Goal: Task Accomplishment & Management: Manage account settings

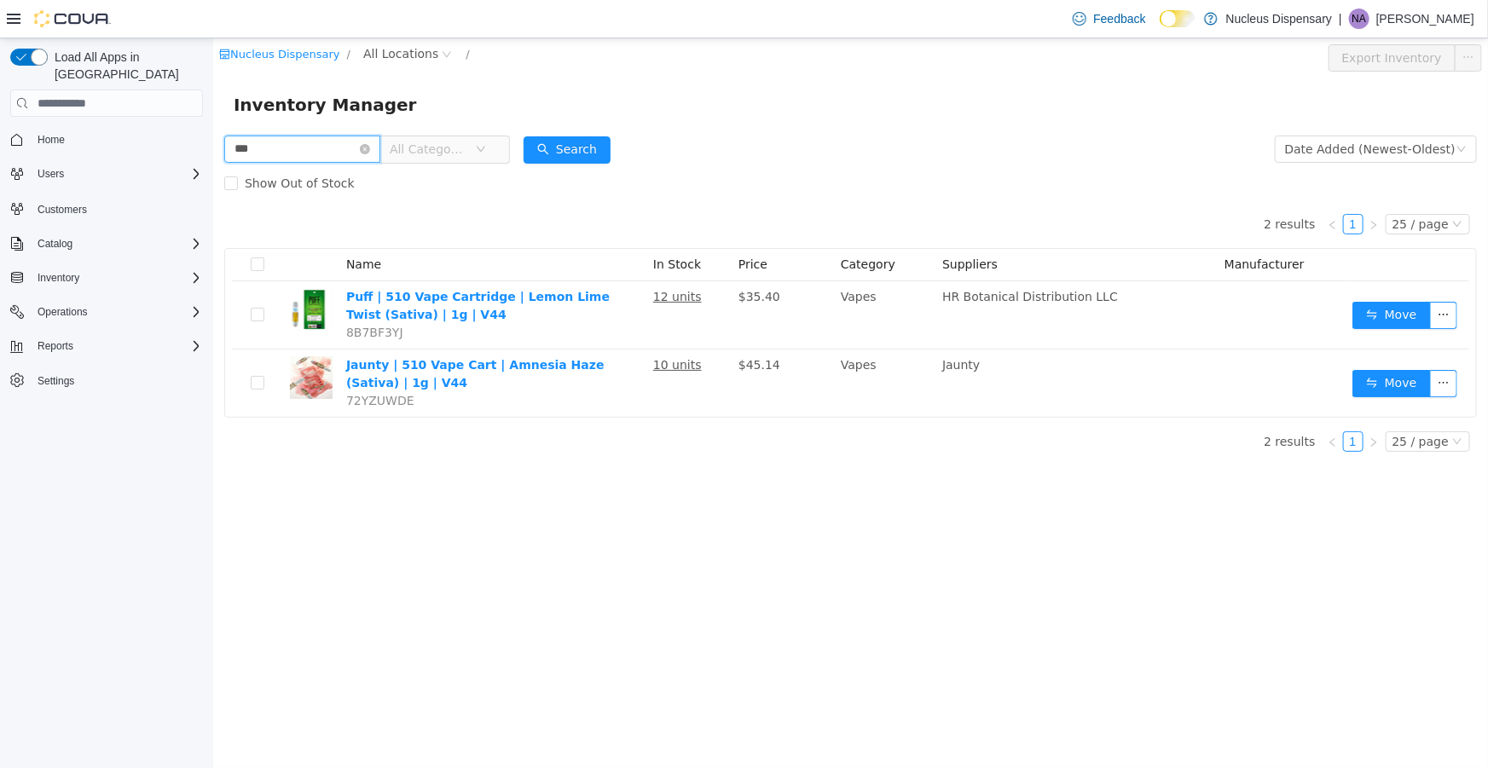
click at [276, 148] on input "***" at bounding box center [301, 149] width 156 height 27
type input "*********"
click at [561, 144] on button "Search" at bounding box center [566, 149] width 87 height 27
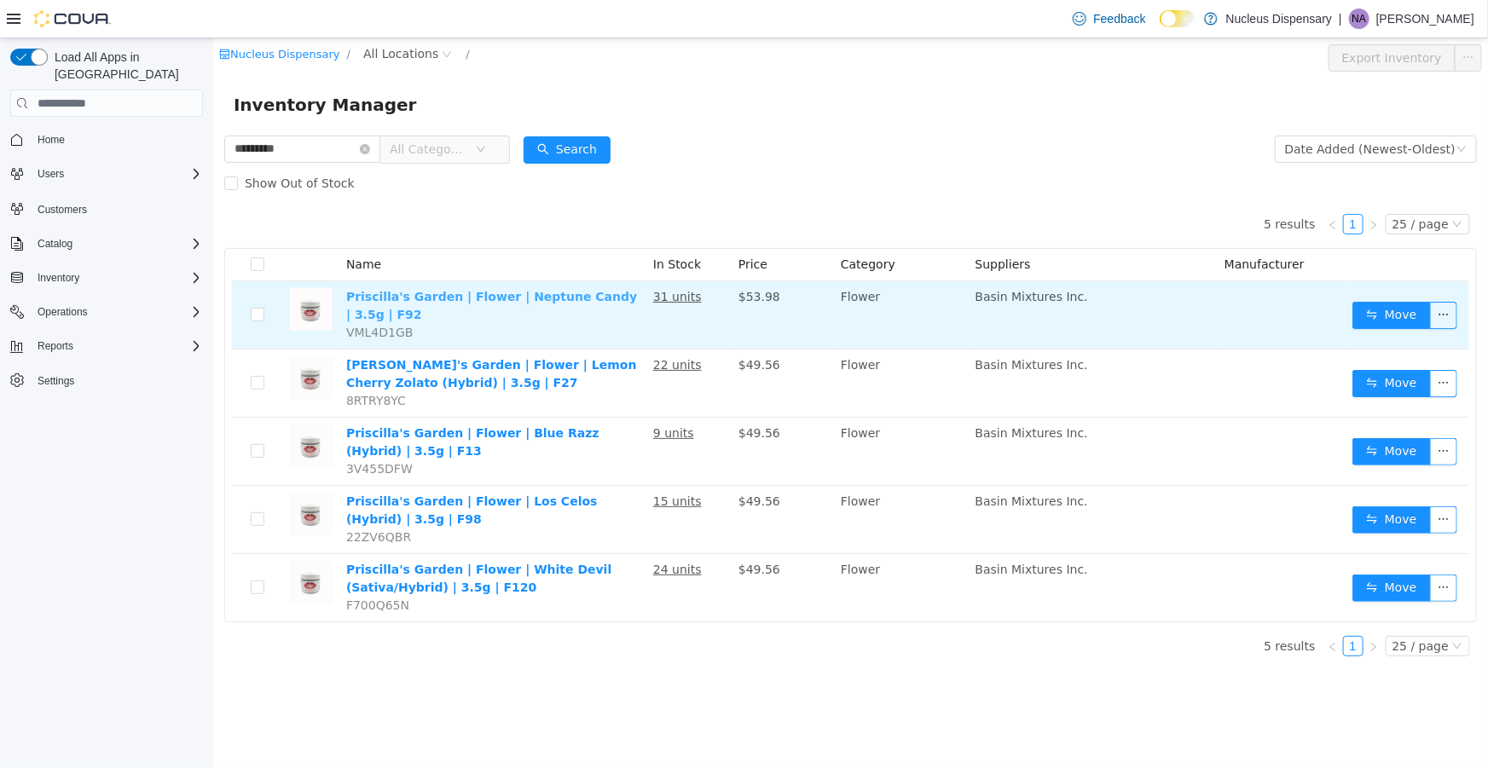
click at [522, 295] on link "Priscilla's Garden | Flower | Neptune Candy | 3.5g | F92" at bounding box center [490, 306] width 291 height 32
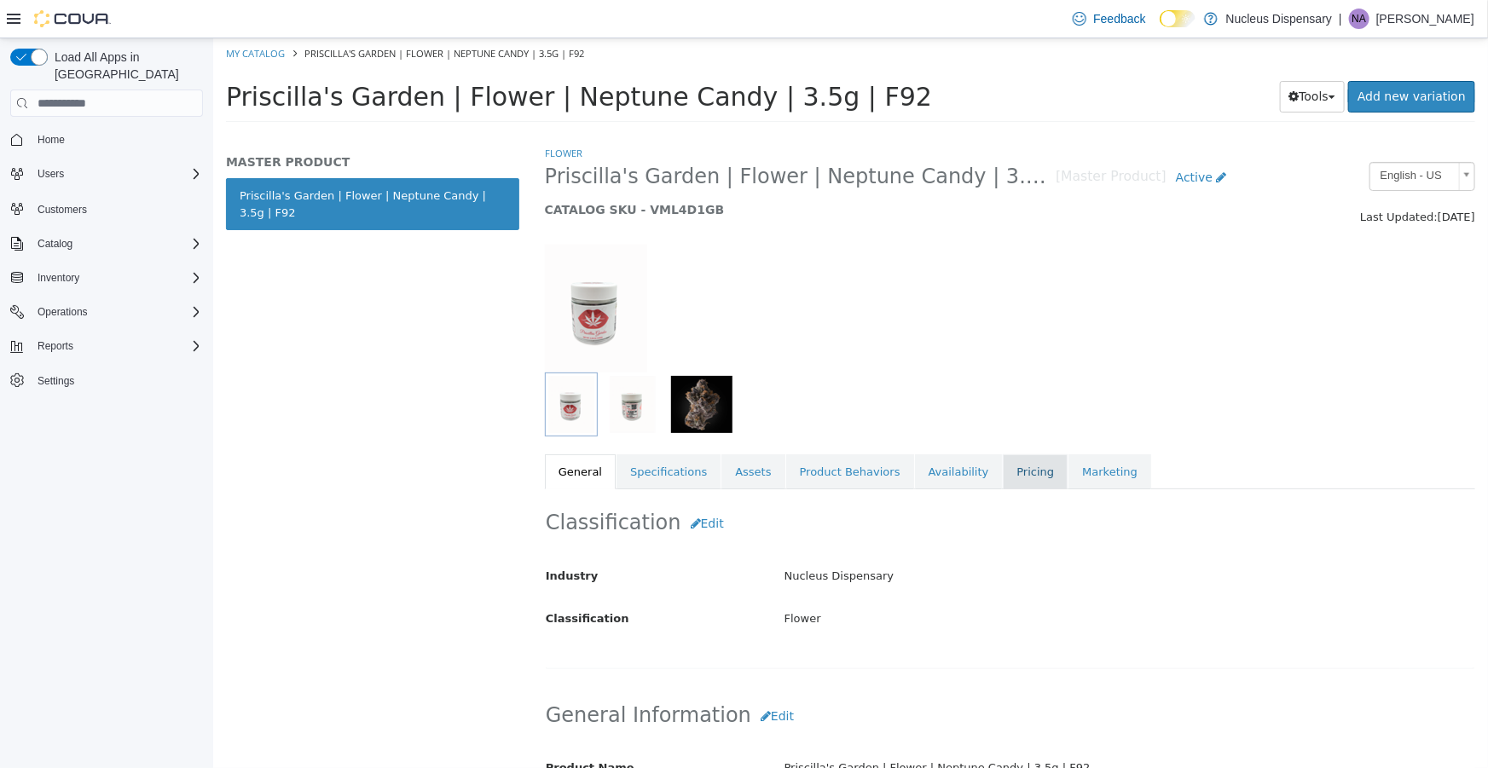
click at [1002, 467] on link "Pricing" at bounding box center [1034, 473] width 65 height 36
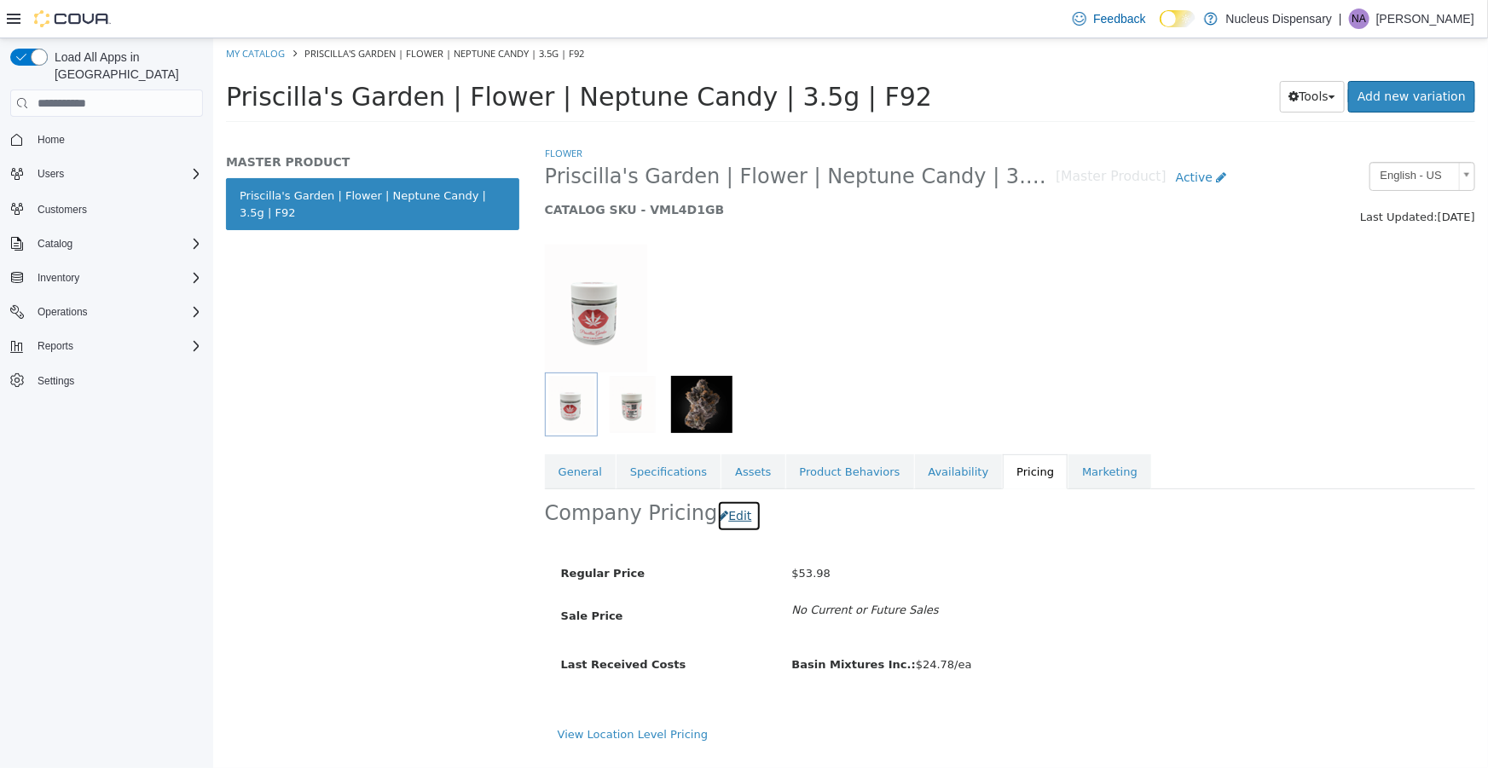
click at [726, 520] on button "Edit" at bounding box center [737, 517] width 43 height 32
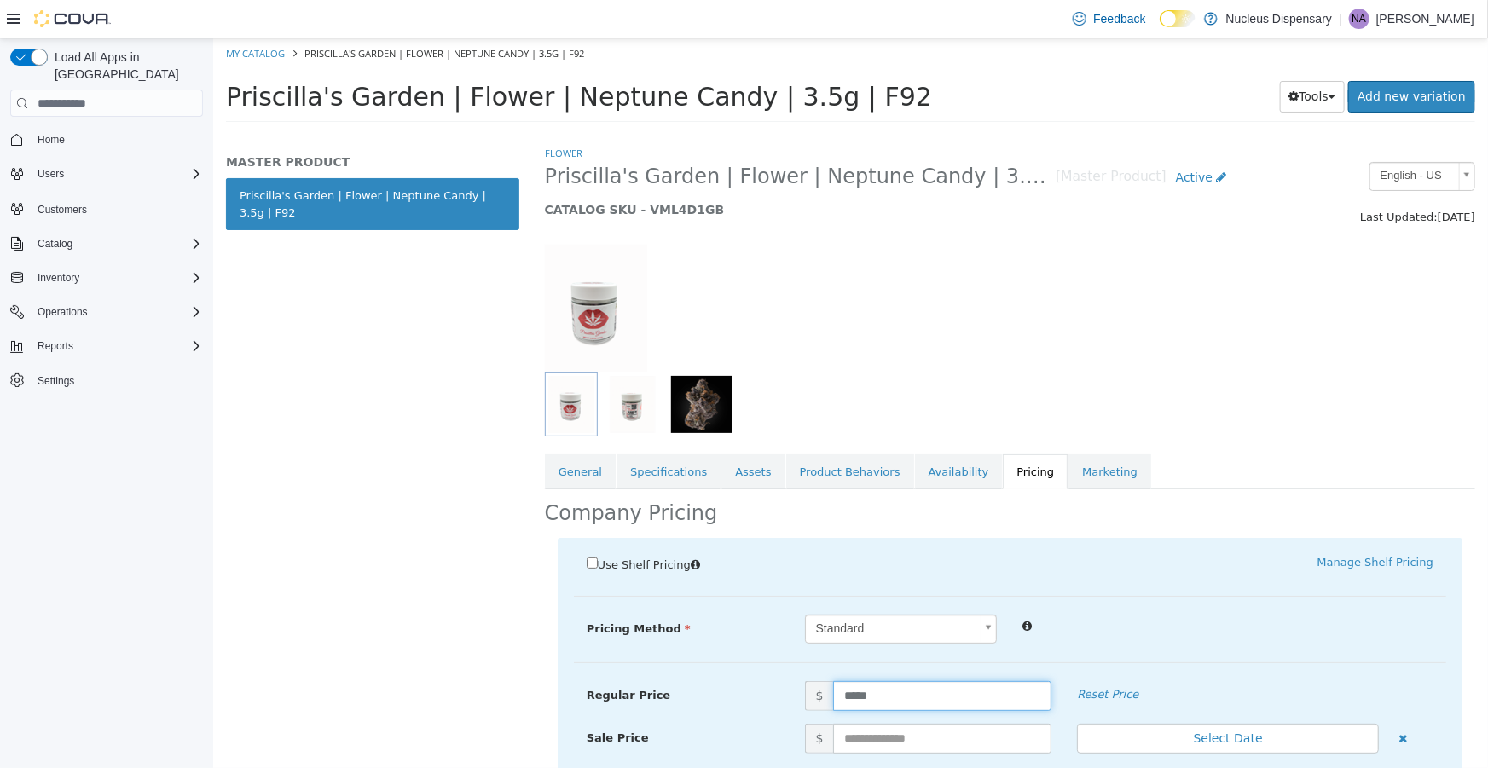
drag, startPoint x: 877, startPoint y: 692, endPoint x: 831, endPoint y: 690, distance: 46.9
click at [832, 690] on input "*****" at bounding box center [941, 696] width 218 height 30
type input "*****"
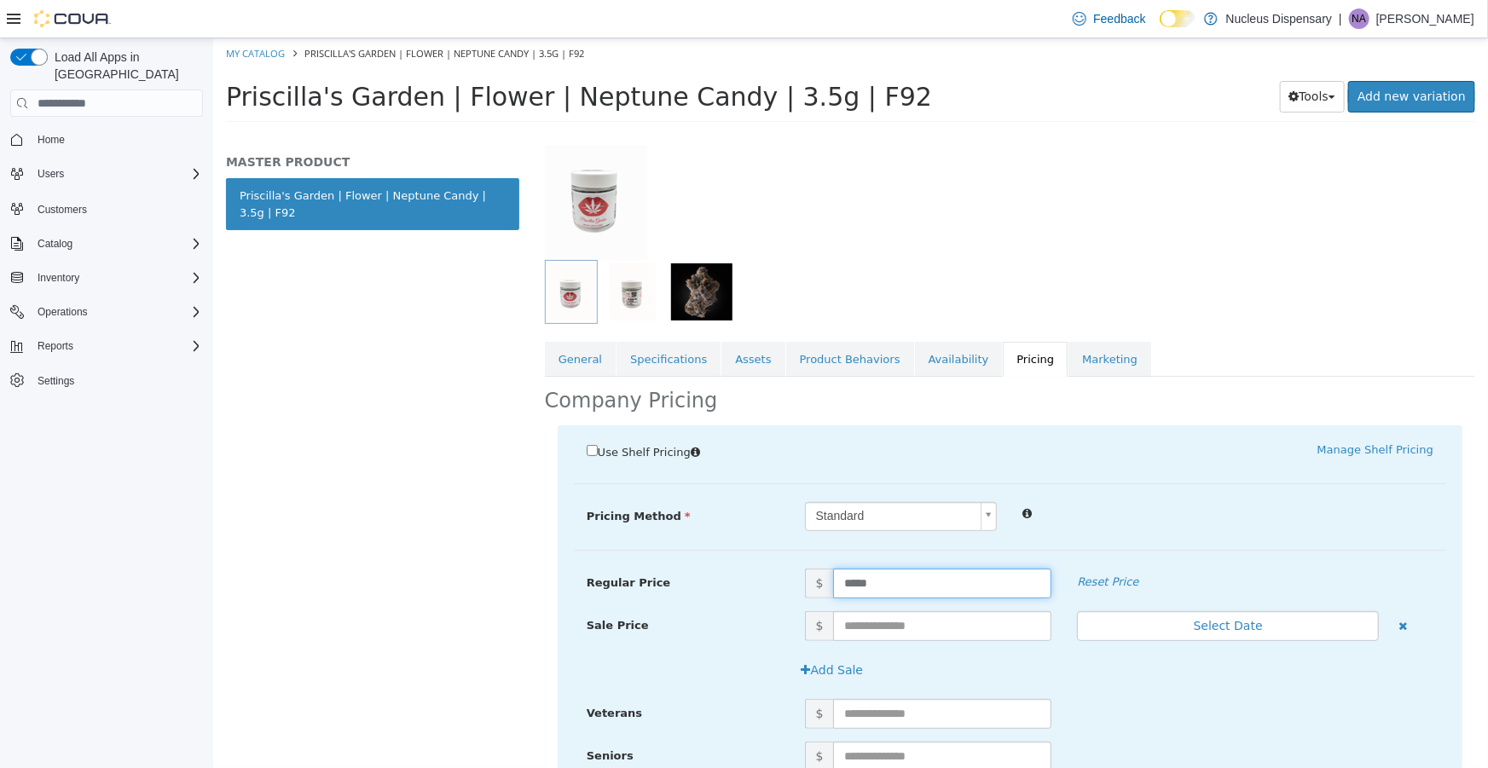
scroll to position [222, 0]
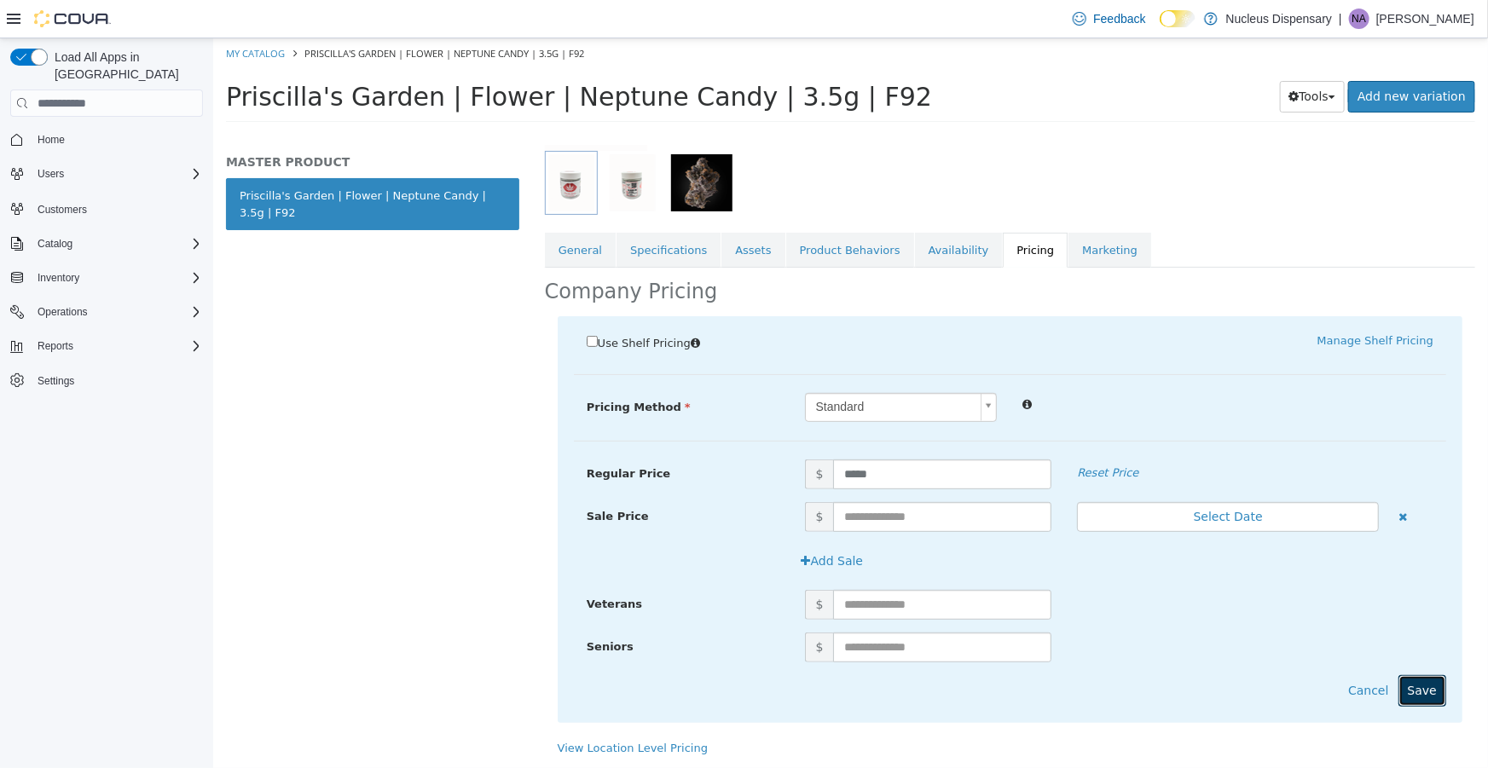
click at [1416, 694] on button "Save" at bounding box center [1422, 691] width 48 height 32
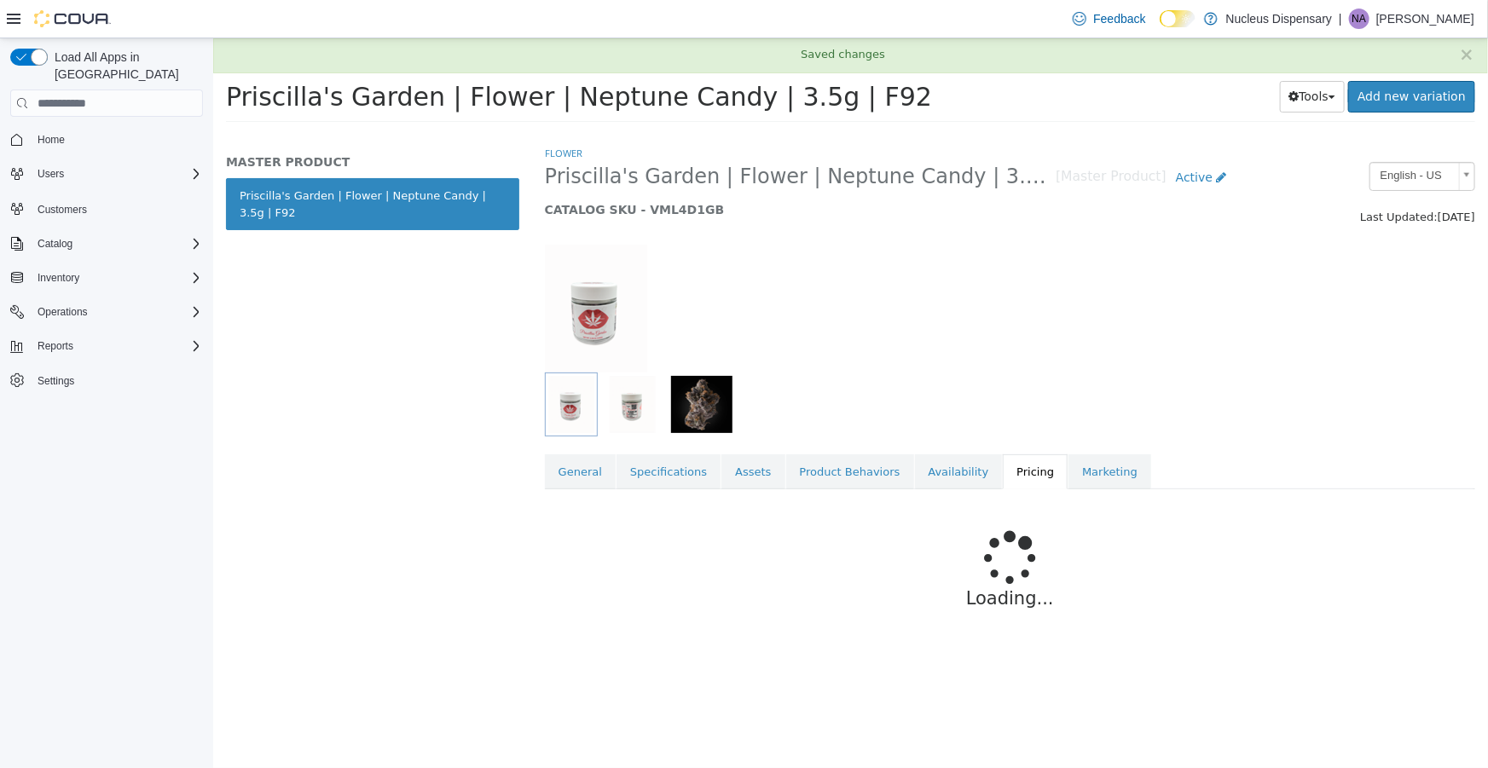
scroll to position [0, 0]
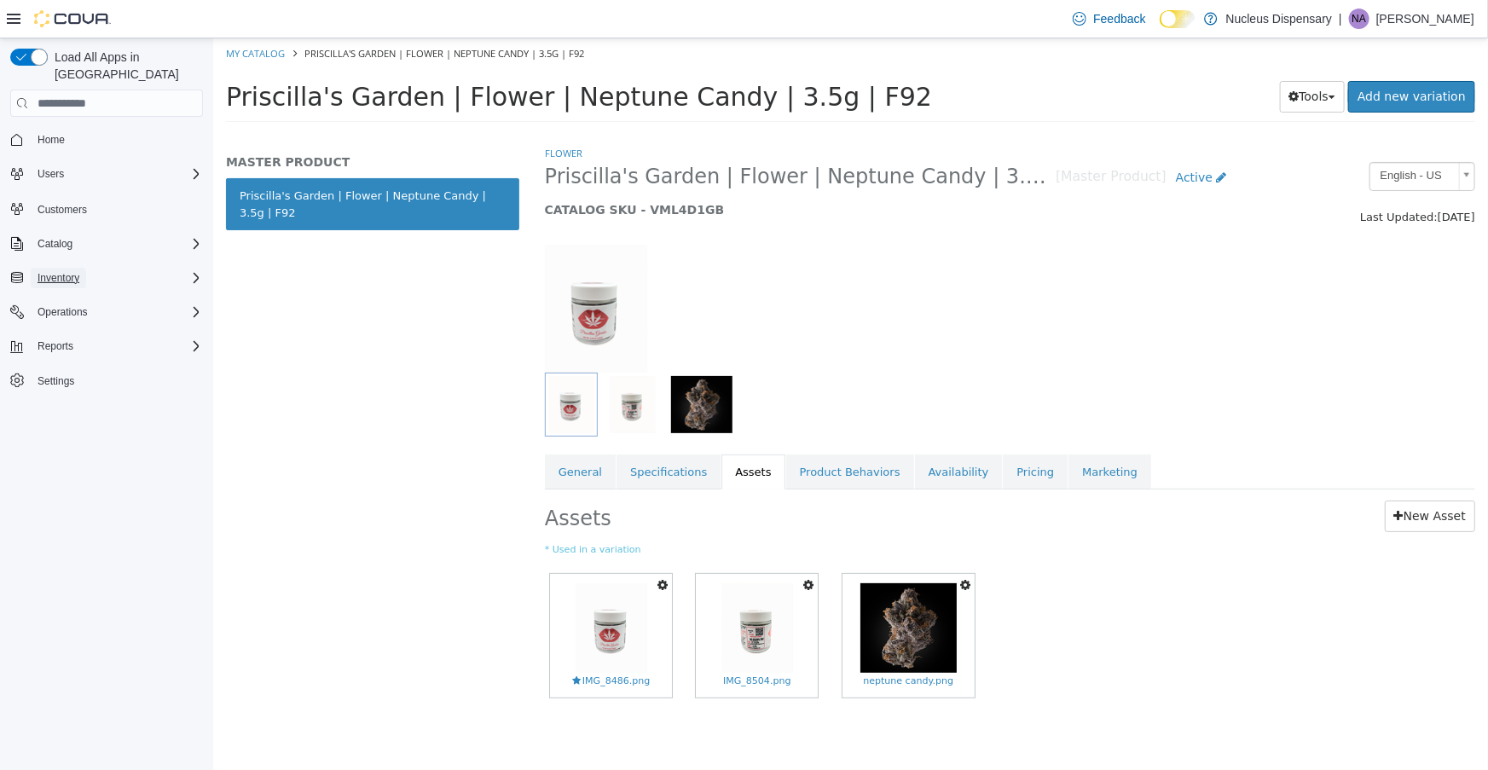
click at [68, 271] on span "Inventory" at bounding box center [59, 278] width 42 height 14
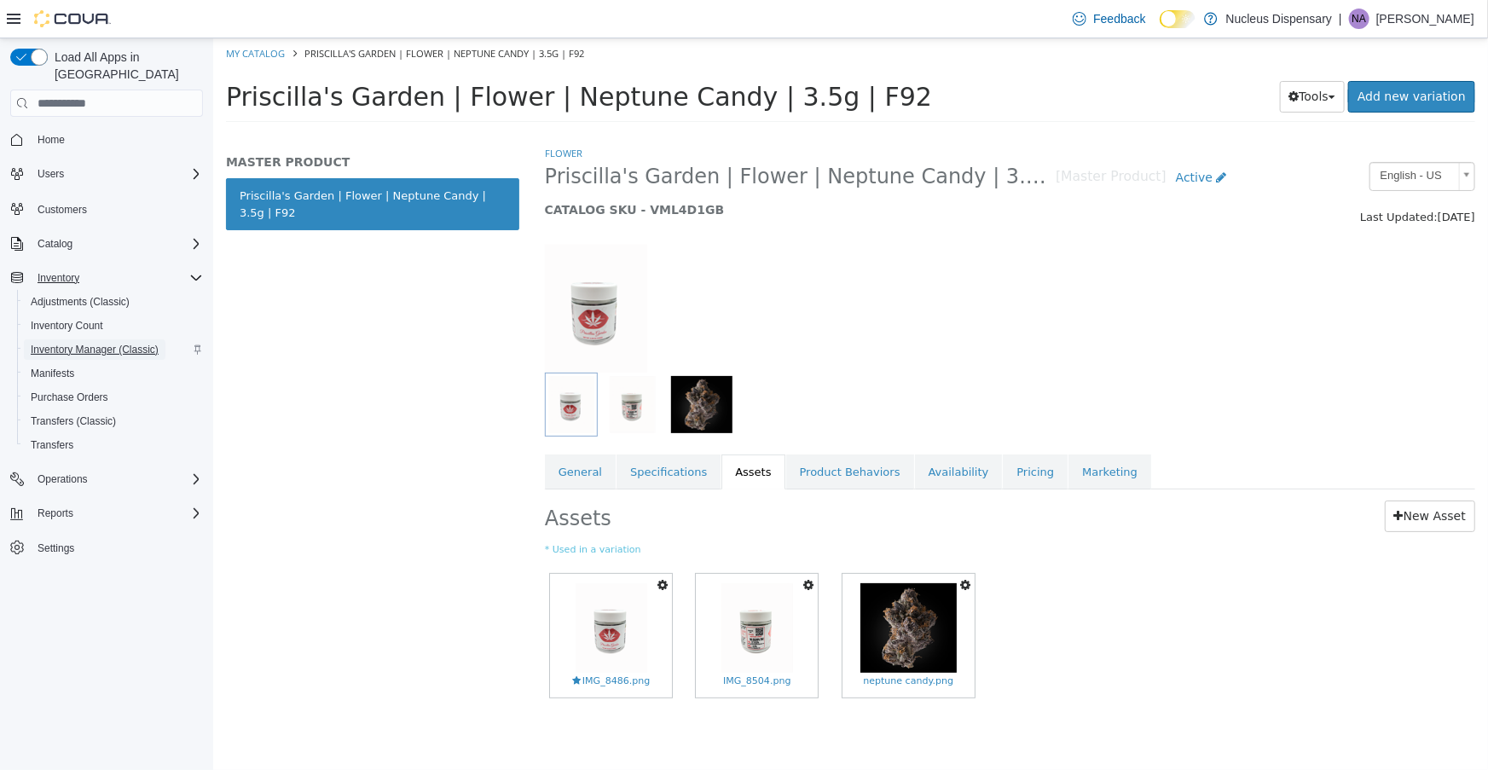
click at [110, 339] on span "Inventory Manager (Classic)" at bounding box center [95, 349] width 128 height 20
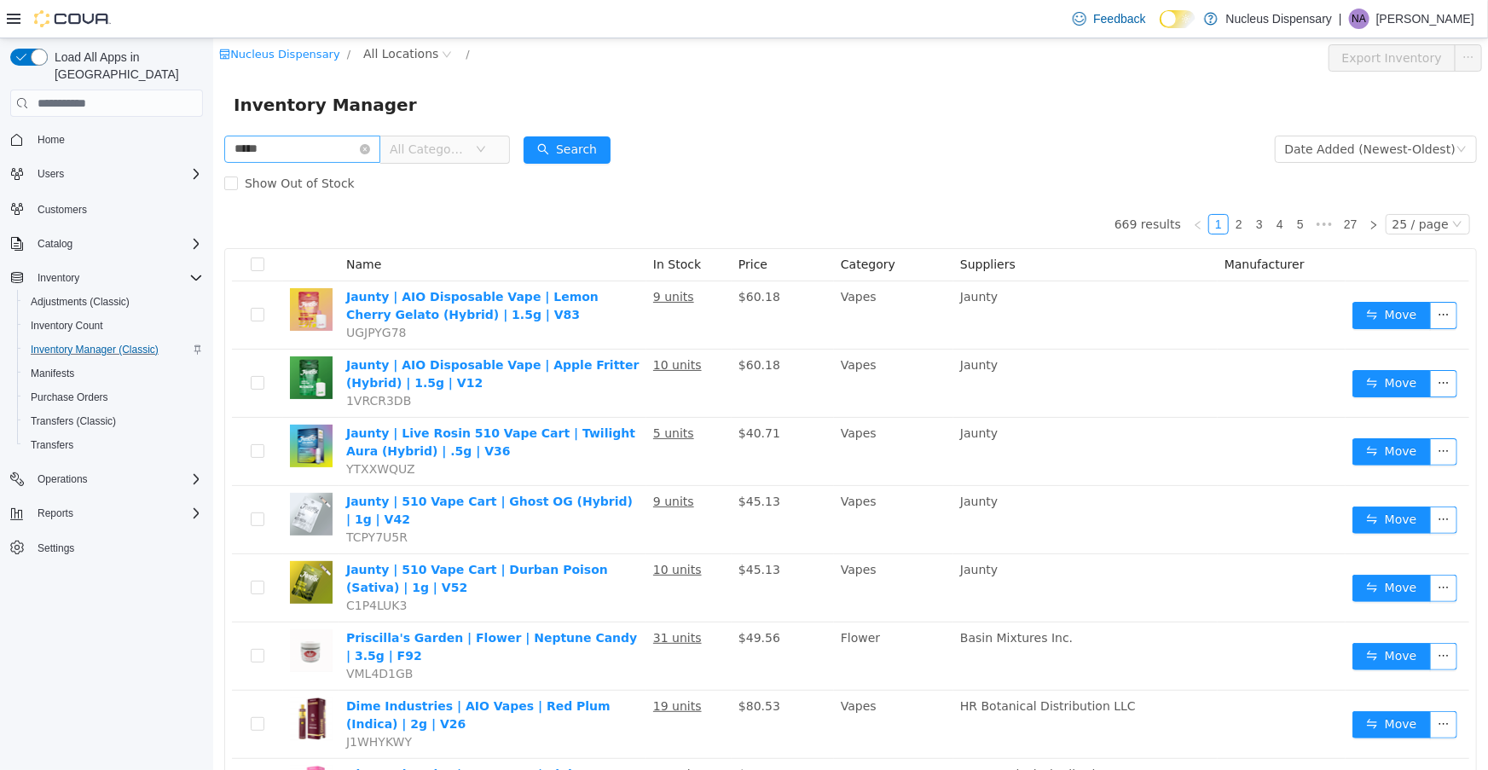
type input "*****"
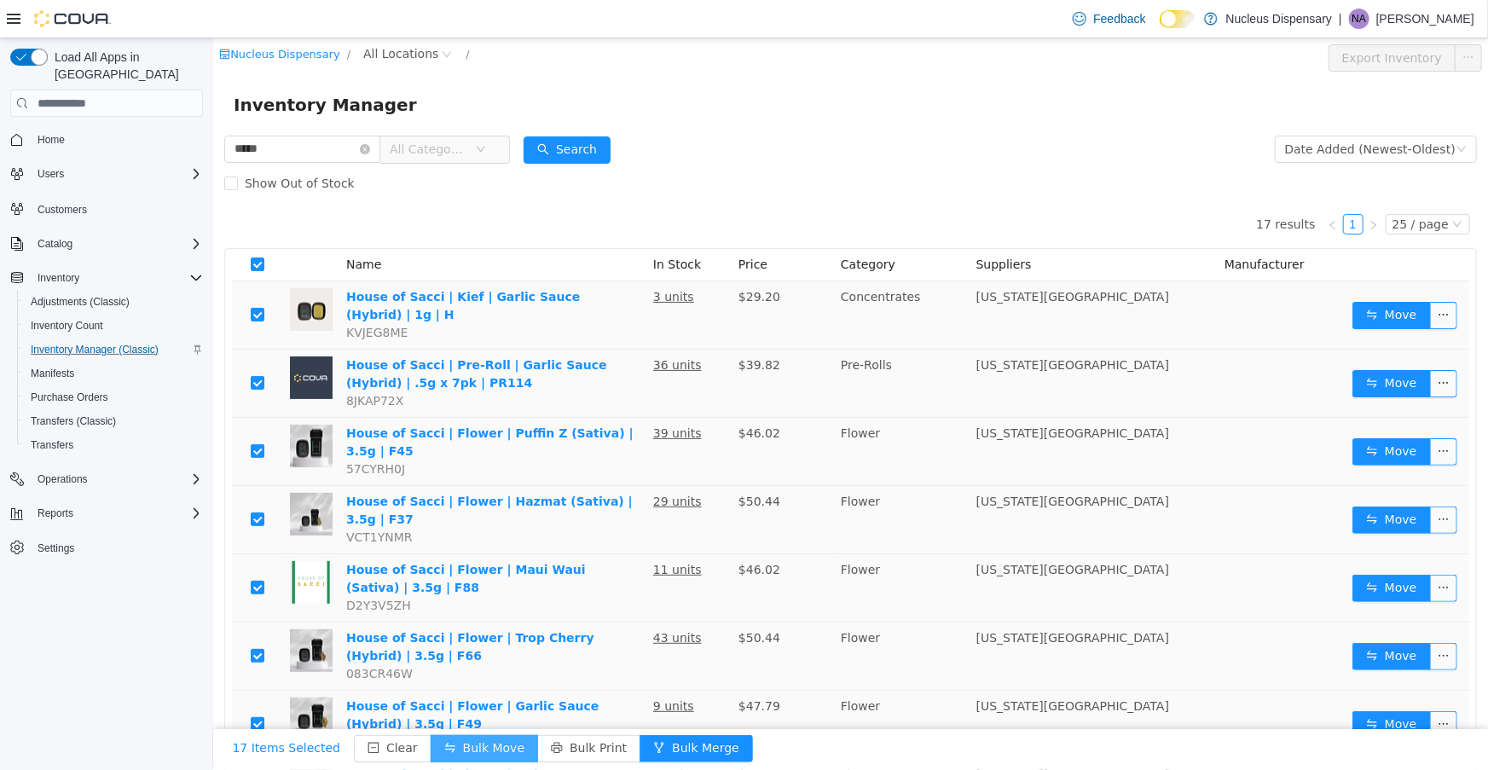
click at [460, 742] on button "Bulk Move" at bounding box center [483, 748] width 107 height 27
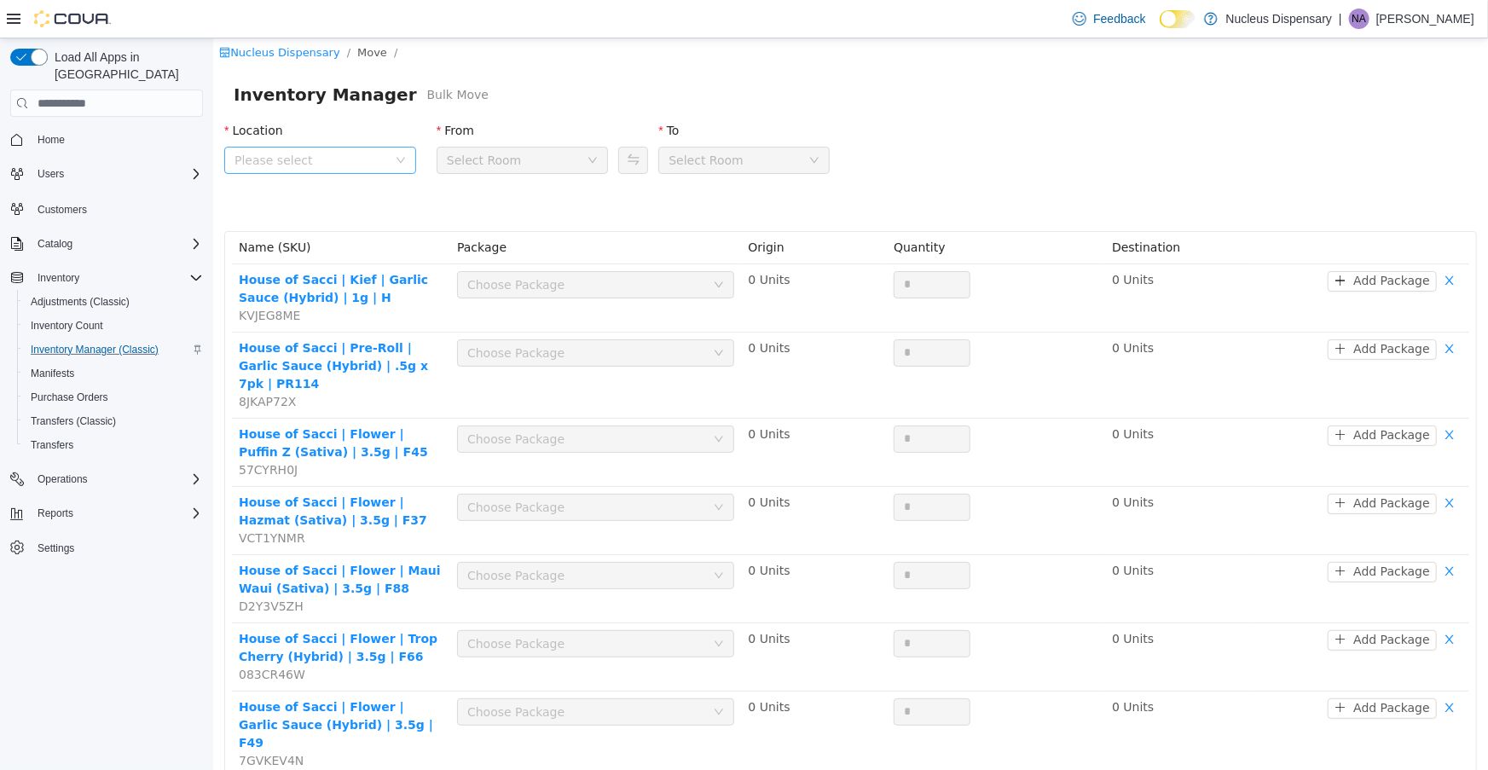
click at [399, 152] on span "Please select" at bounding box center [319, 160] width 192 height 27
click at [352, 266] on span "Nucleus Dispensary" at bounding box center [337, 255] width 148 height 23
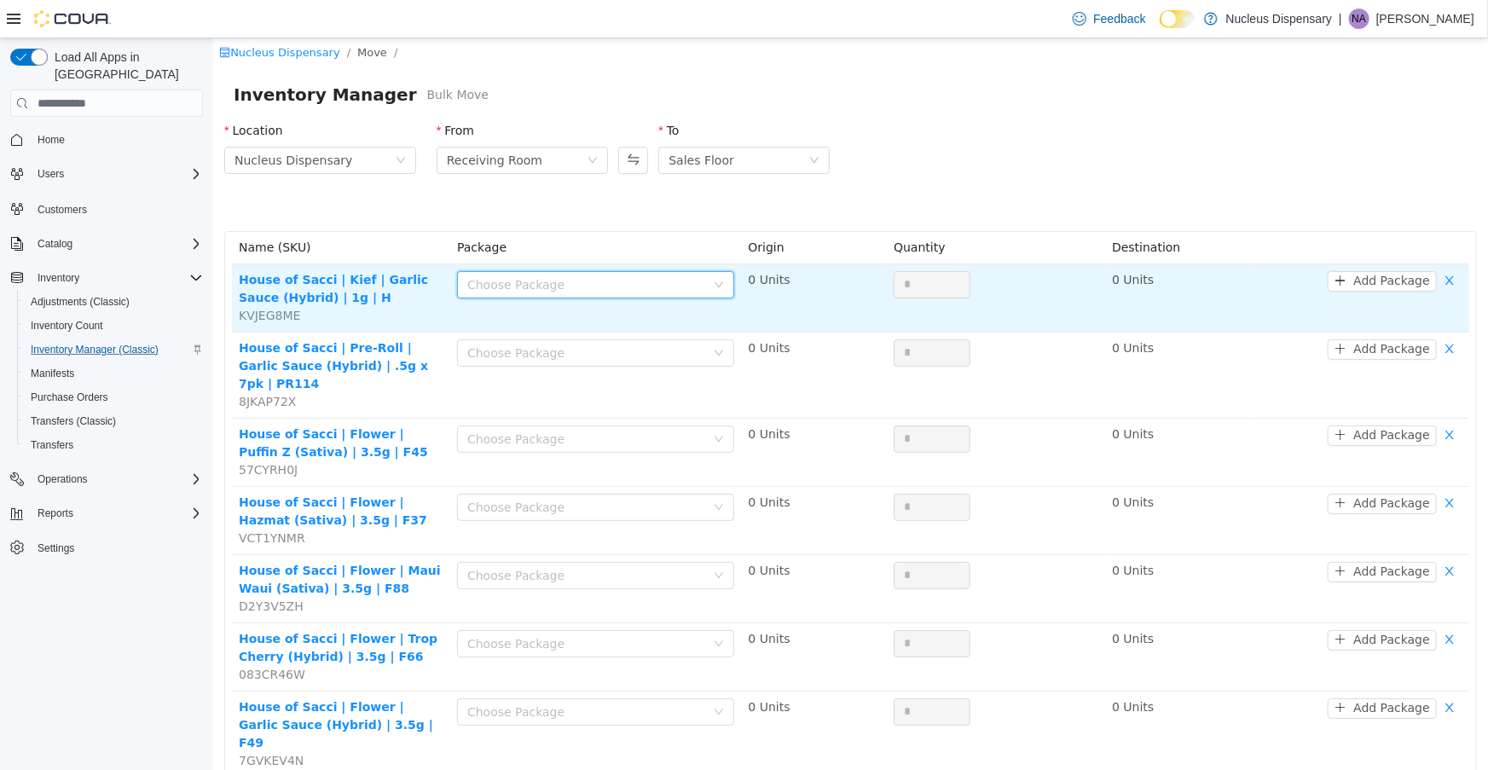
click at [715, 285] on icon "icon: down" at bounding box center [718, 284] width 9 height 6
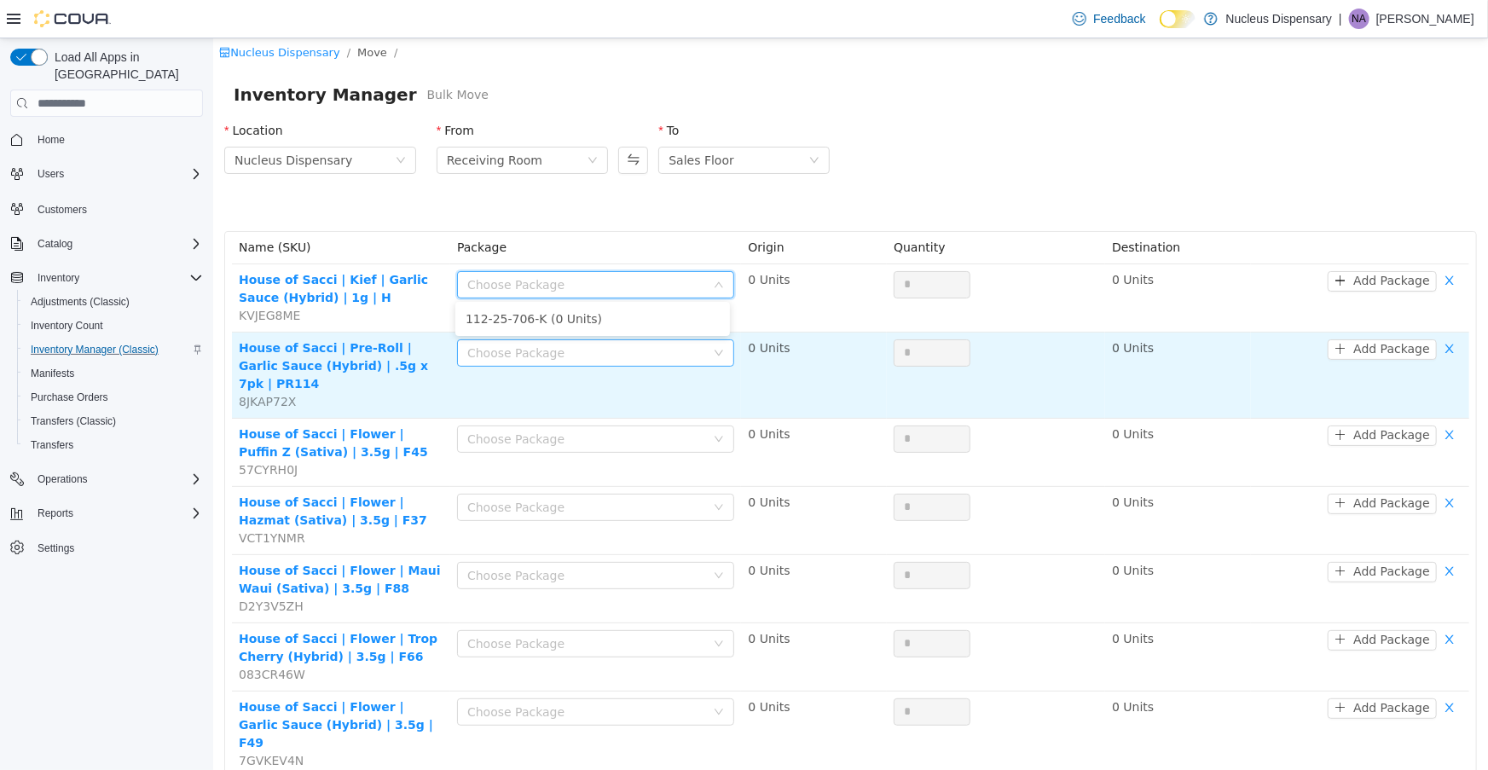
click at [698, 349] on div "Choose Package" at bounding box center [585, 353] width 238 height 17
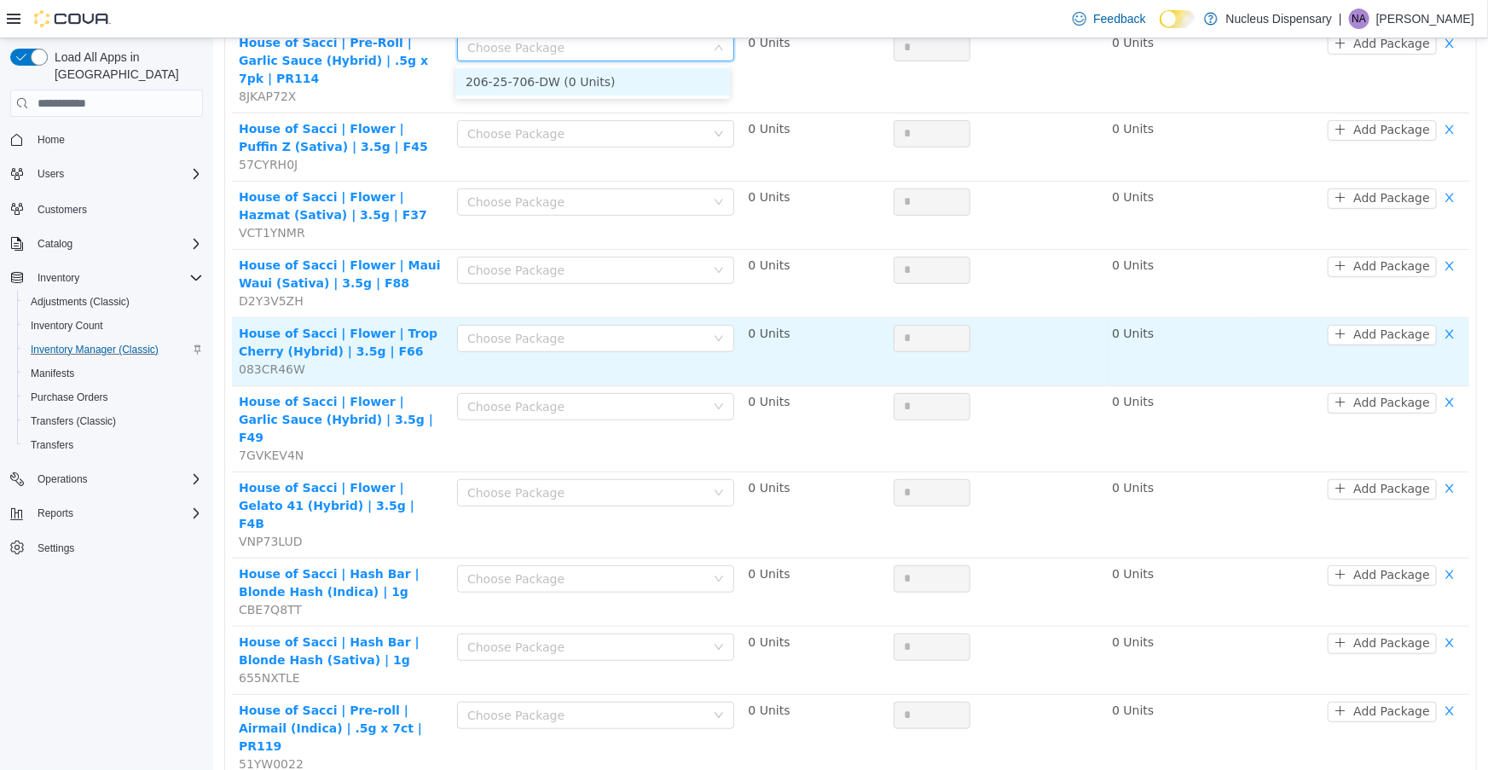
scroll to position [310, 0]
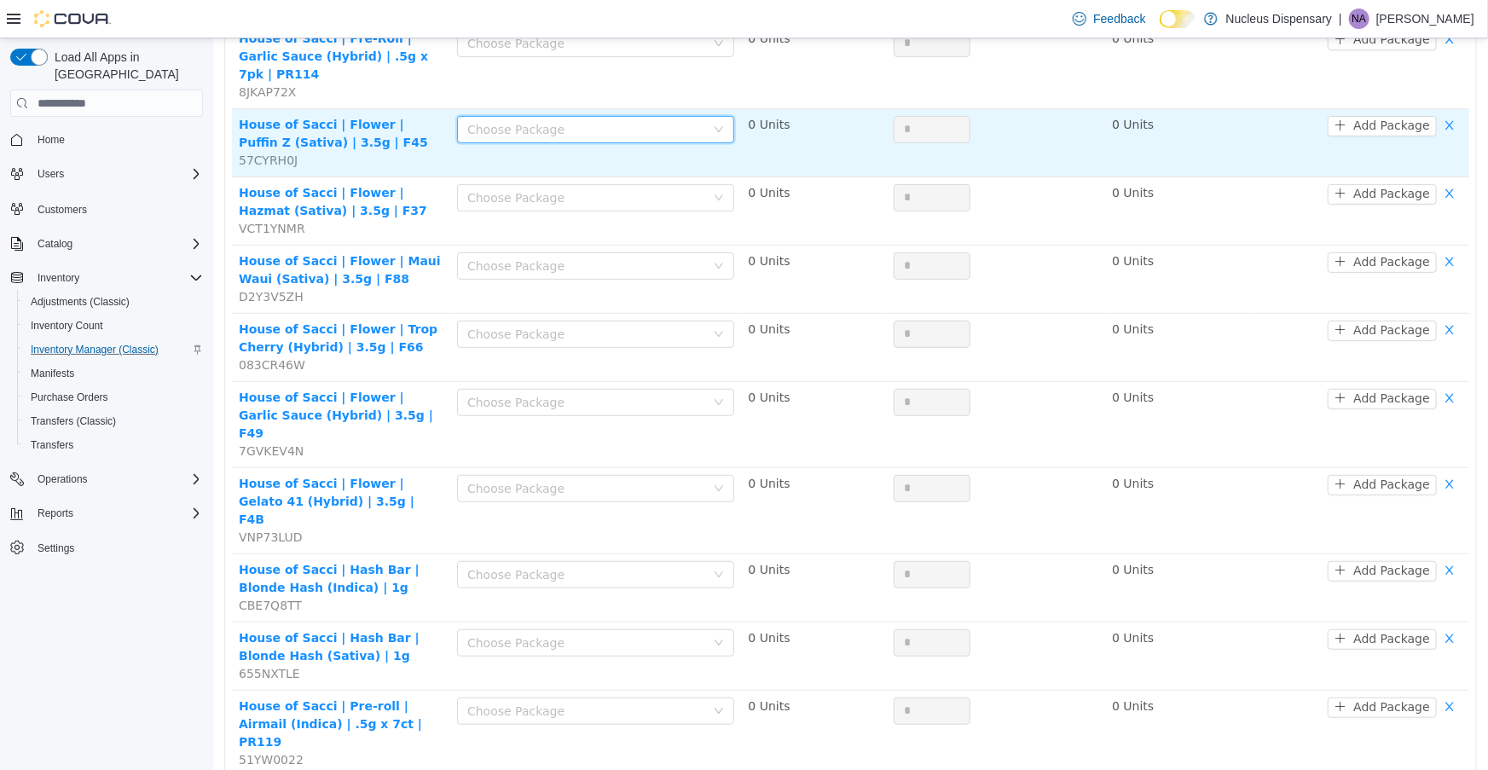
click at [718, 124] on icon "icon: down" at bounding box center [718, 129] width 10 height 10
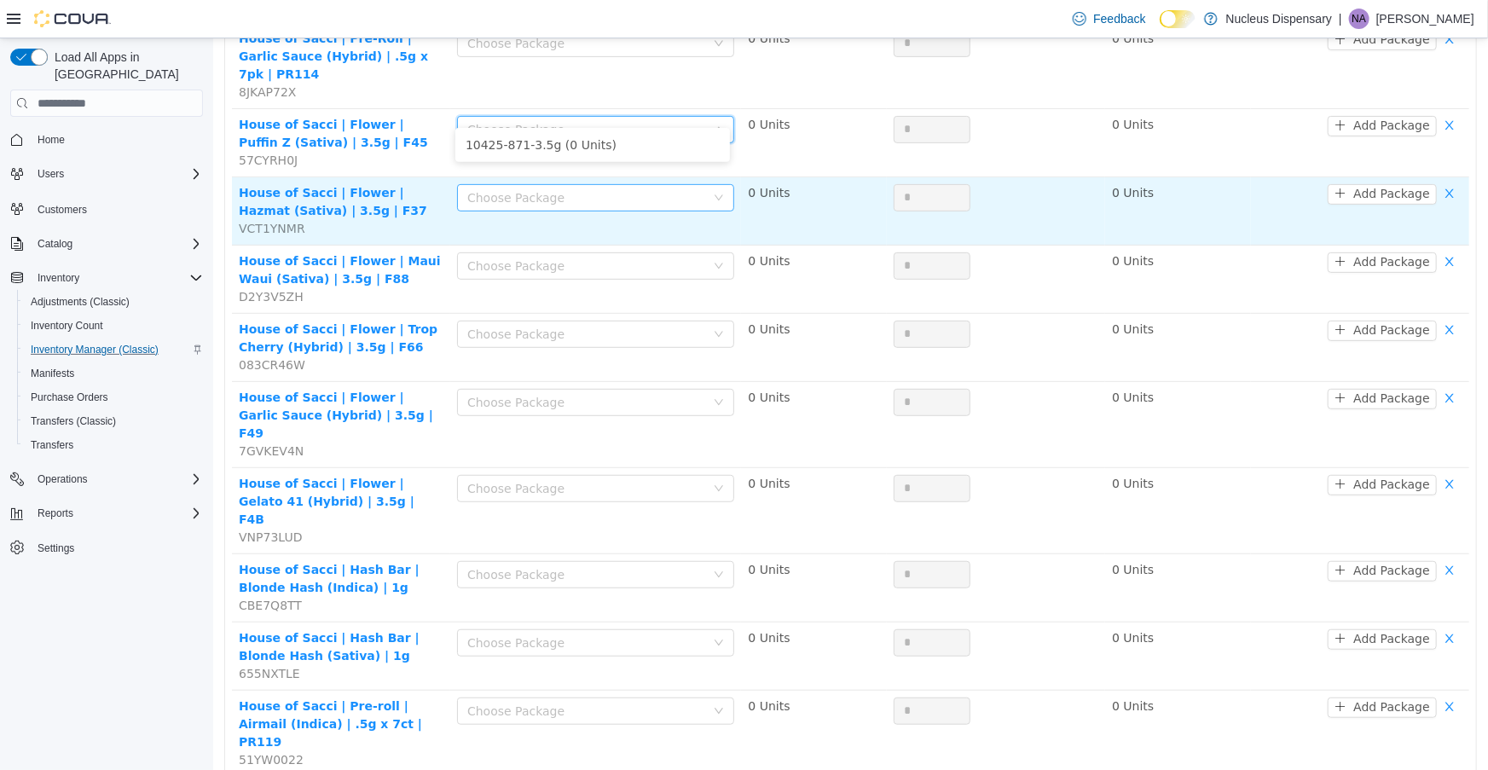
click at [699, 189] on div "Choose Package" at bounding box center [585, 197] width 238 height 17
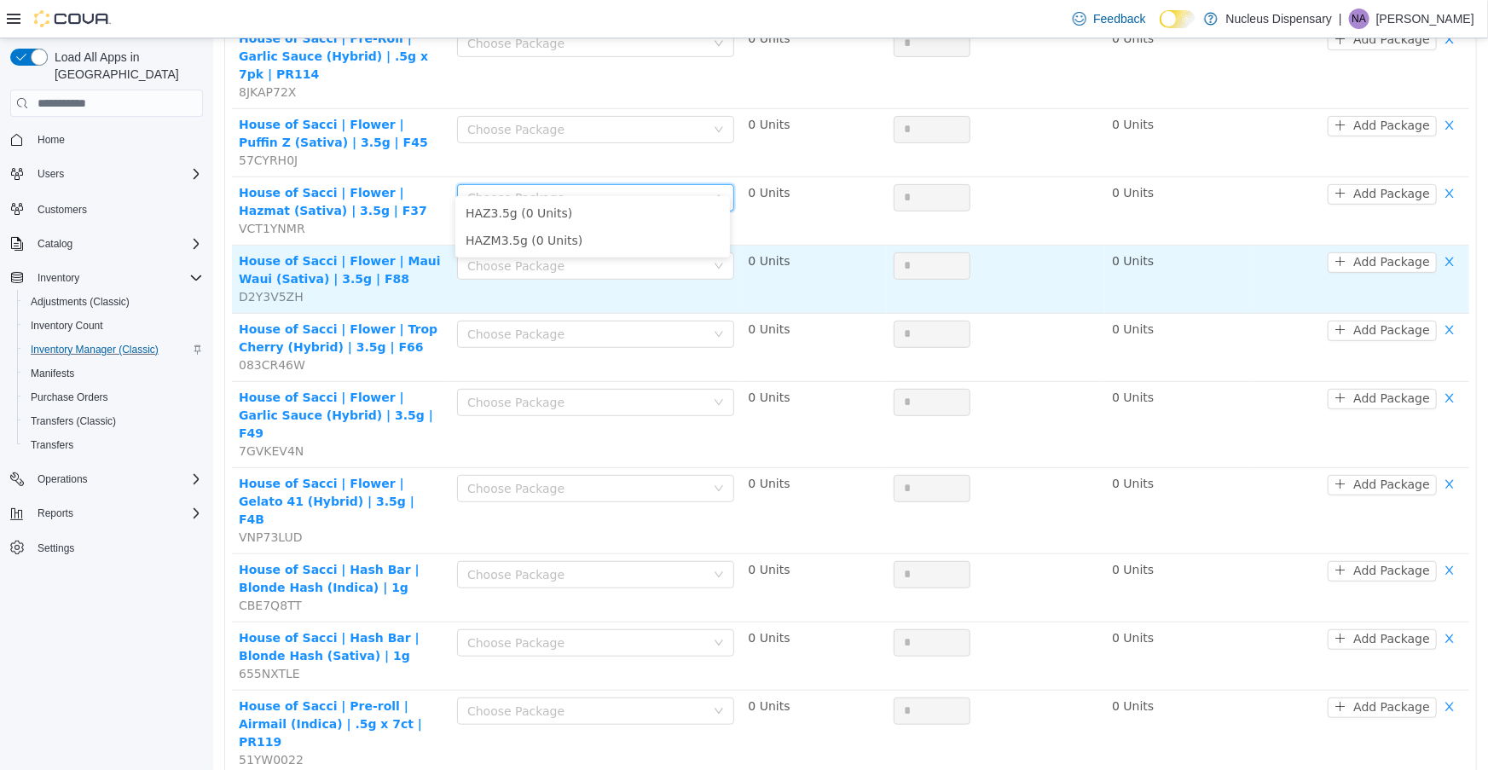
click at [705, 269] on td "Choose Package" at bounding box center [594, 280] width 291 height 68
click at [707, 253] on div "Choose Package" at bounding box center [589, 266] width 246 height 26
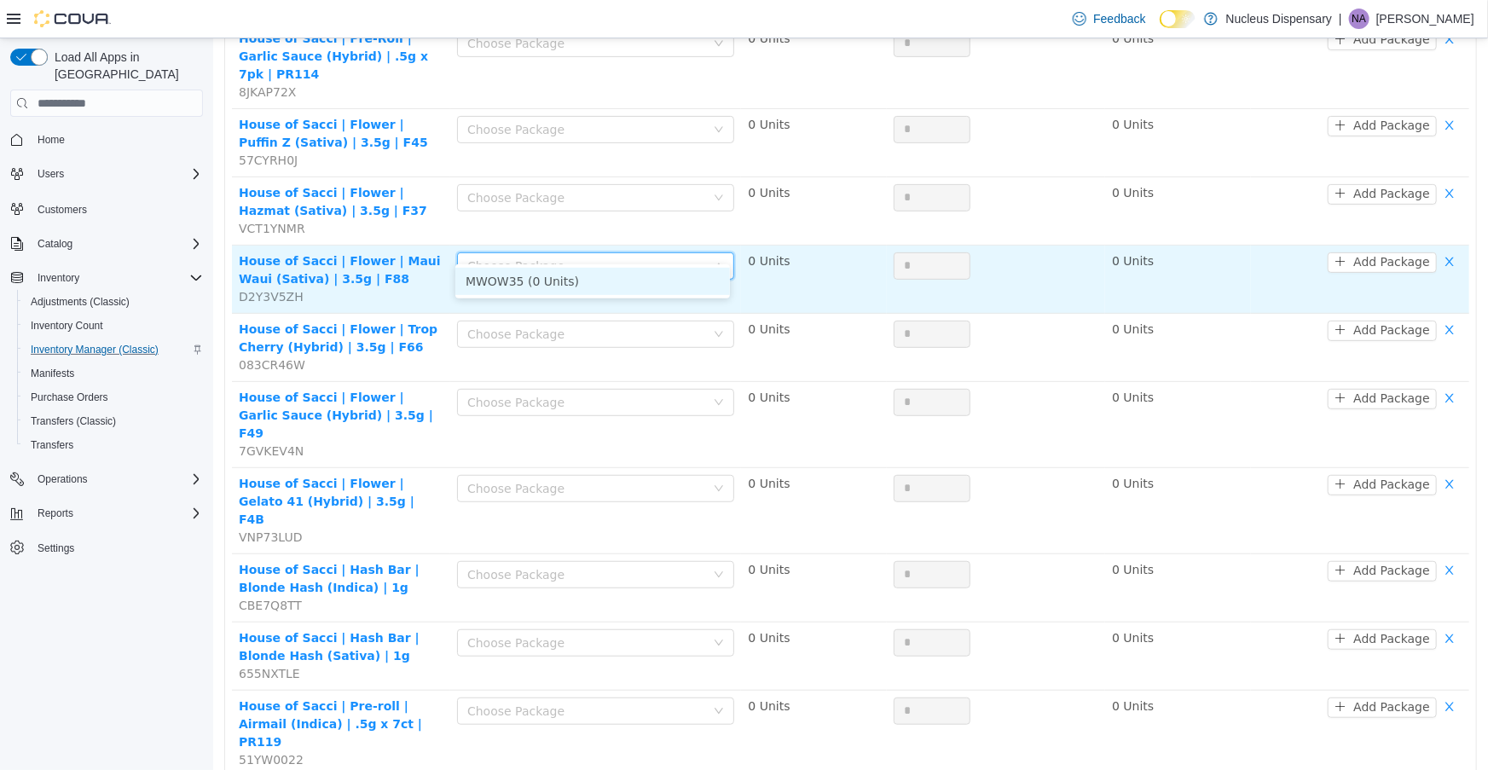
click at [707, 253] on div "Choose Package" at bounding box center [589, 266] width 246 height 26
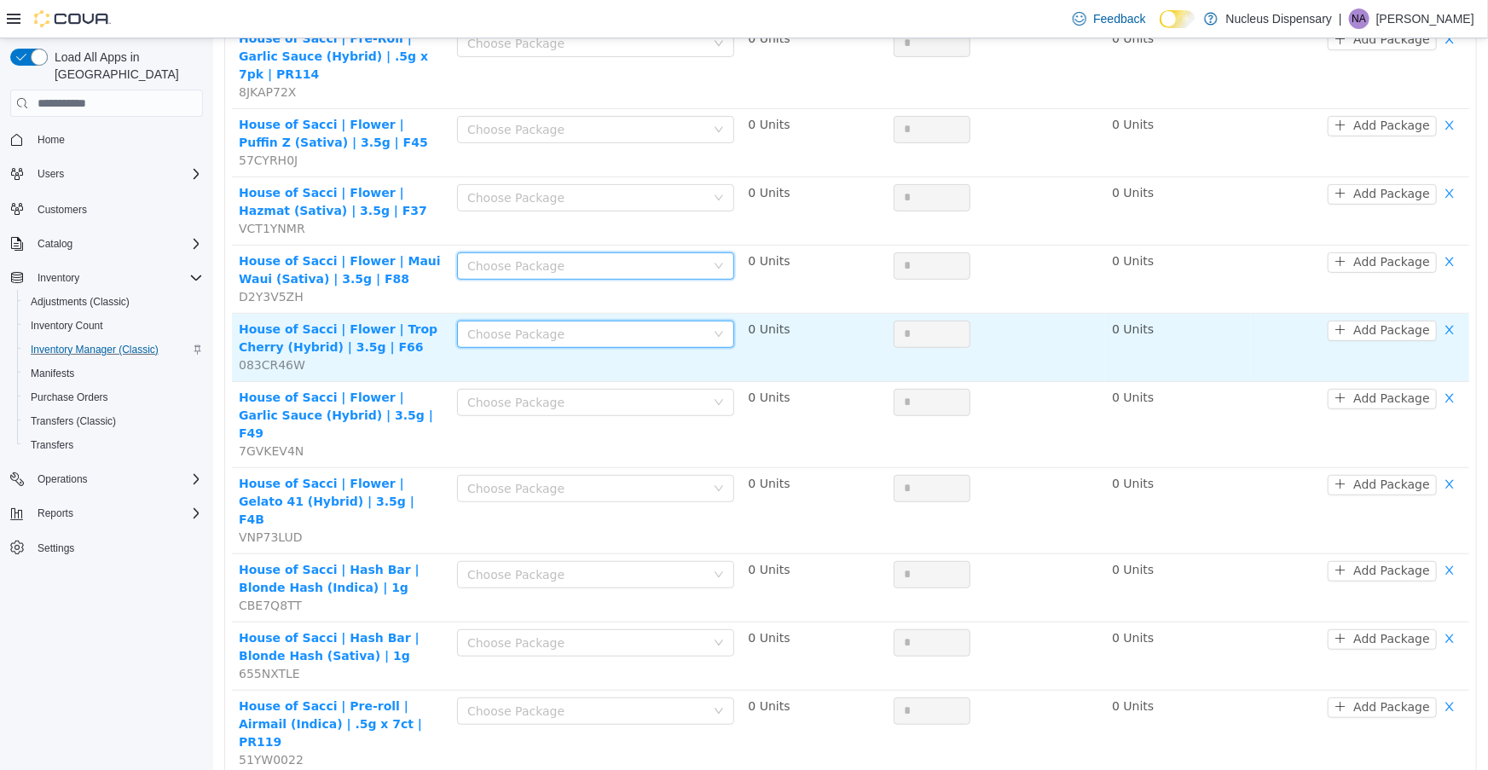
click at [713, 329] on icon "icon: down" at bounding box center [718, 334] width 10 height 10
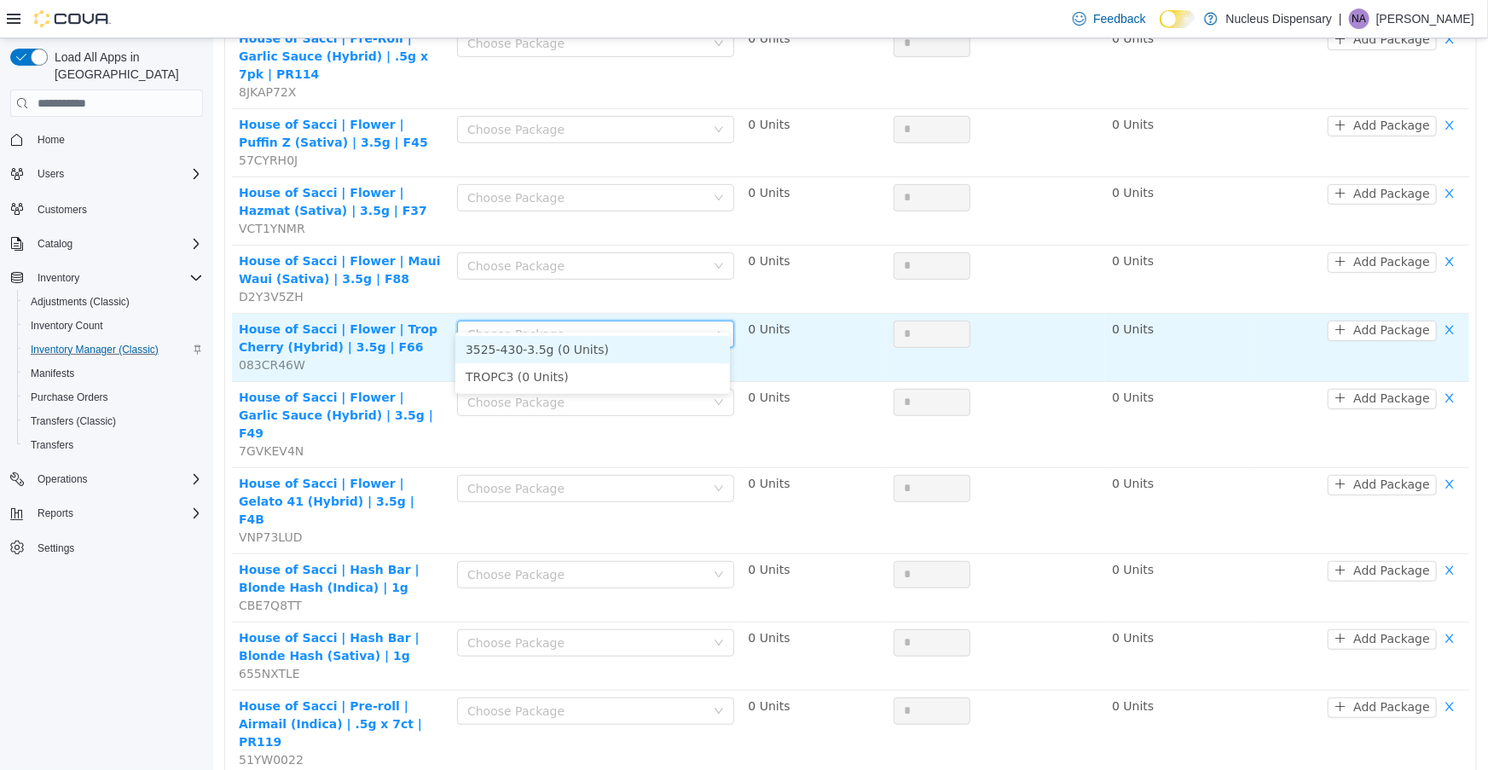
click at [713, 329] on icon "icon: down" at bounding box center [718, 334] width 10 height 10
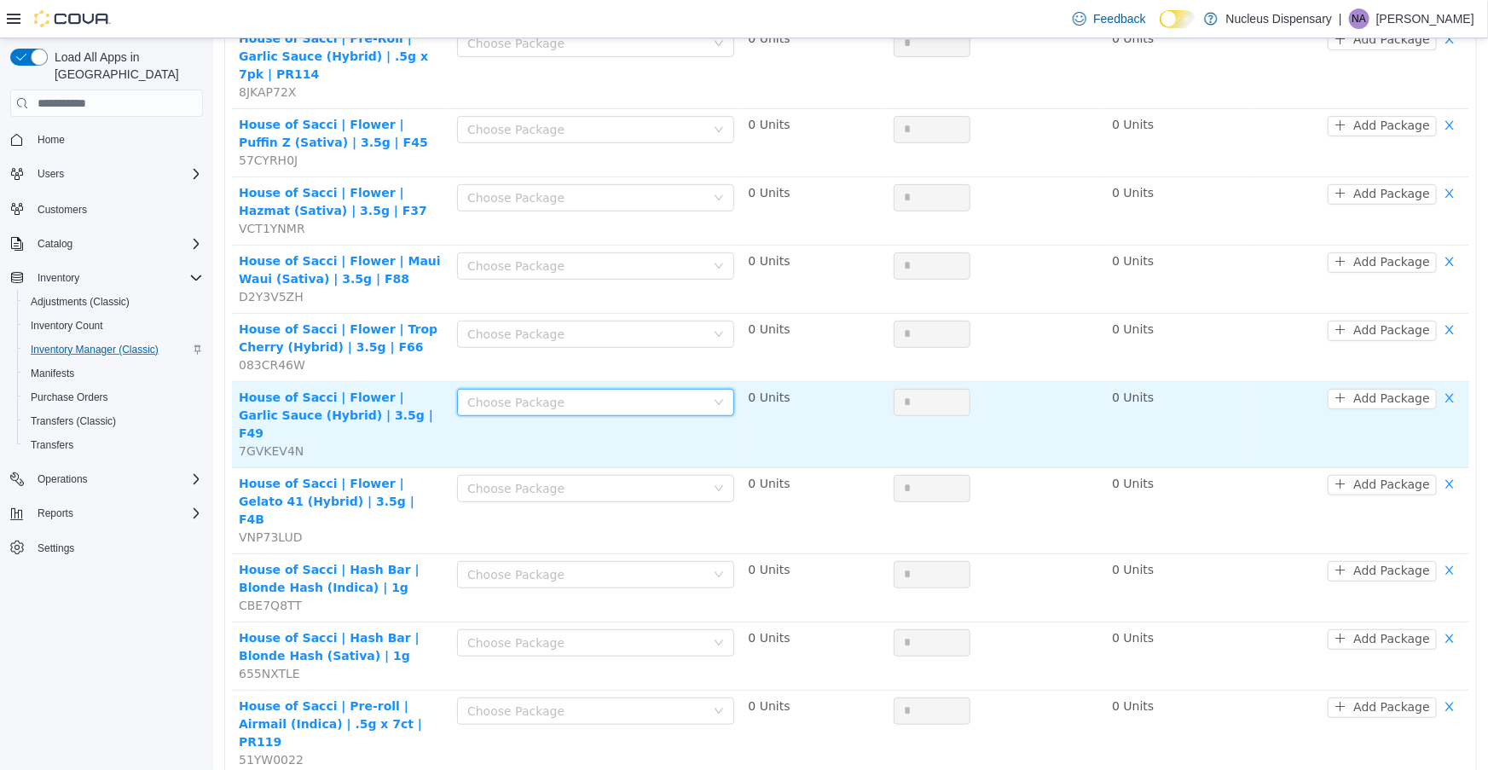
click at [713, 397] on icon "icon: down" at bounding box center [718, 402] width 10 height 10
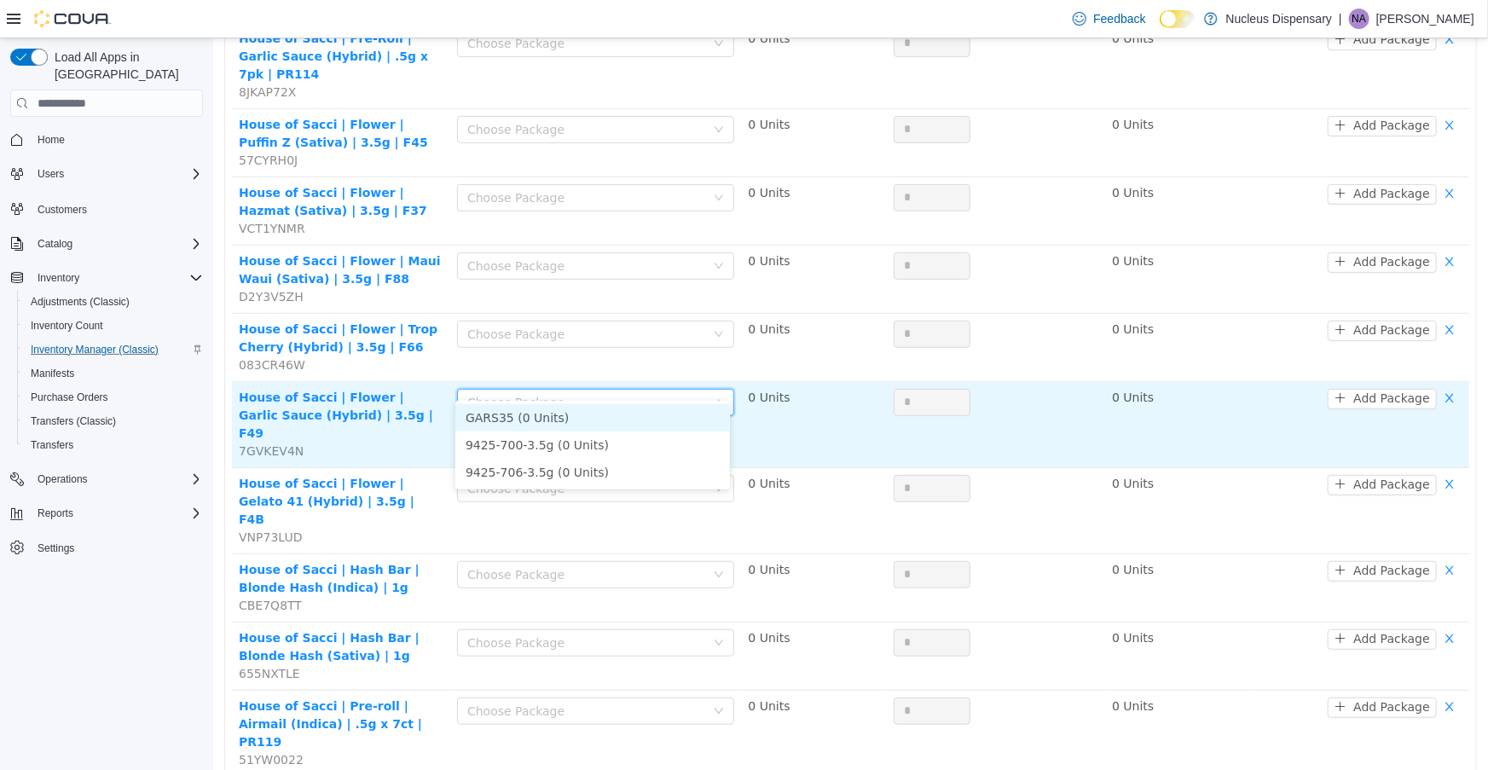
click at [713, 397] on icon "icon: down" at bounding box center [718, 402] width 10 height 10
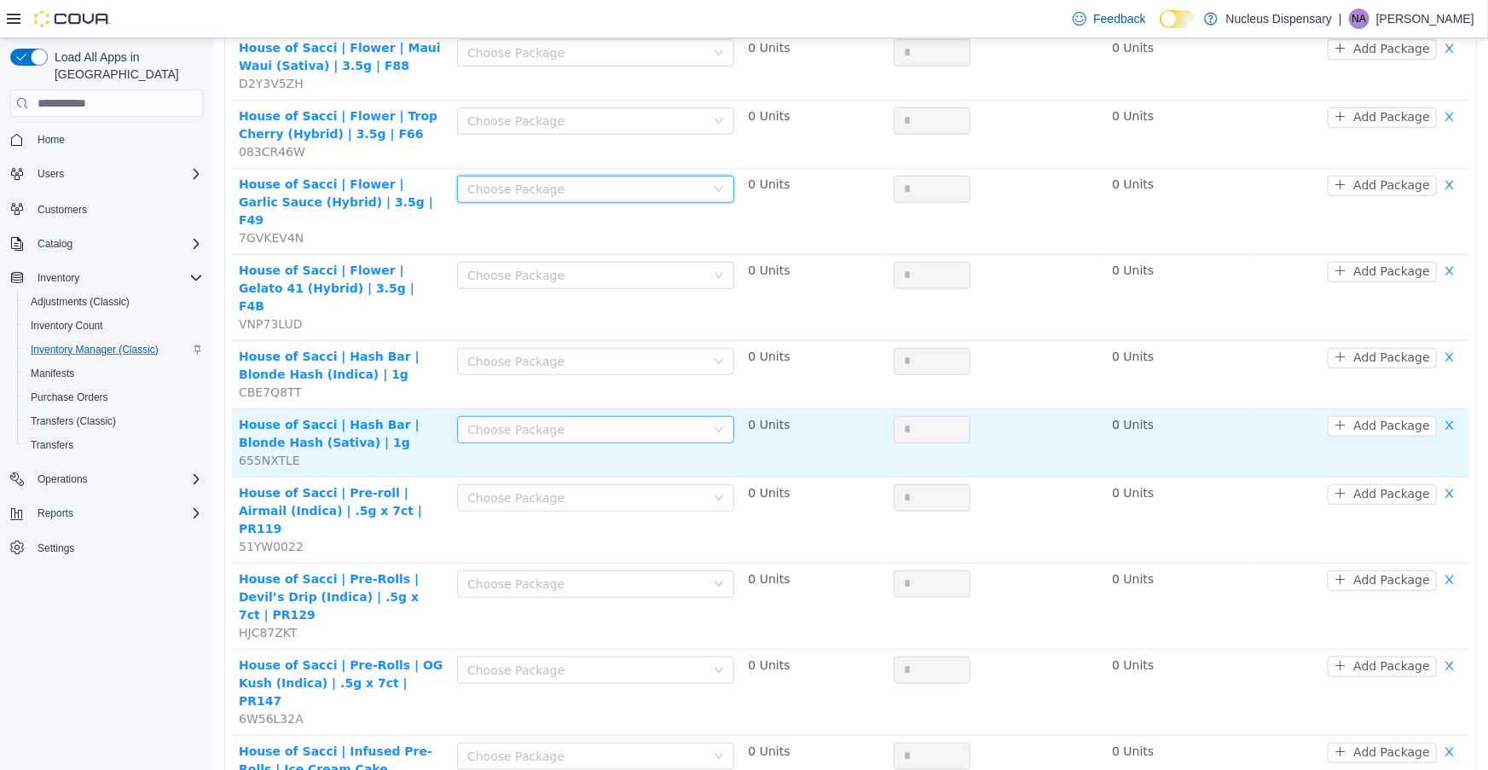
scroll to position [542, 0]
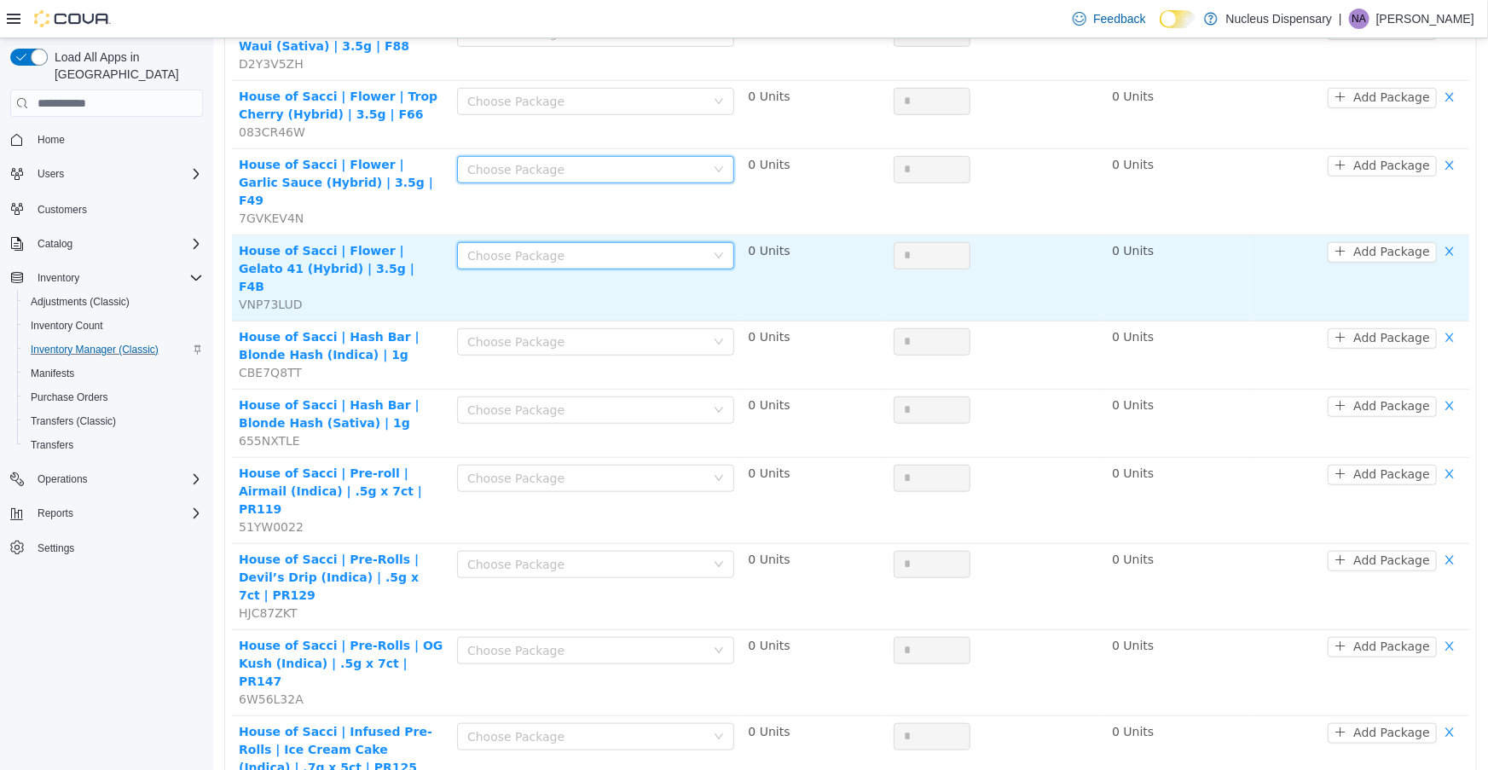
click at [713, 251] on icon "icon: down" at bounding box center [718, 256] width 10 height 10
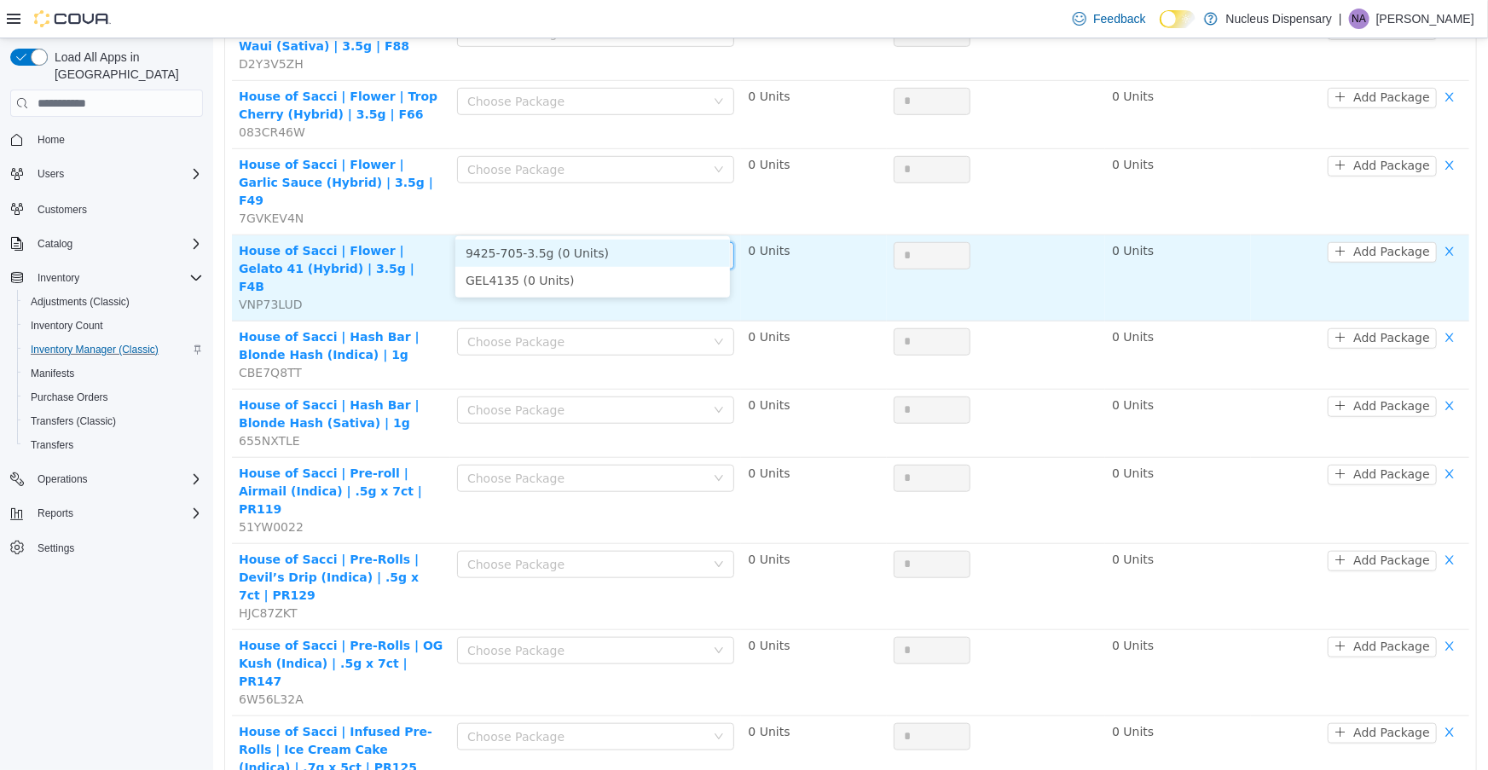
click at [713, 251] on icon "icon: down" at bounding box center [718, 256] width 10 height 10
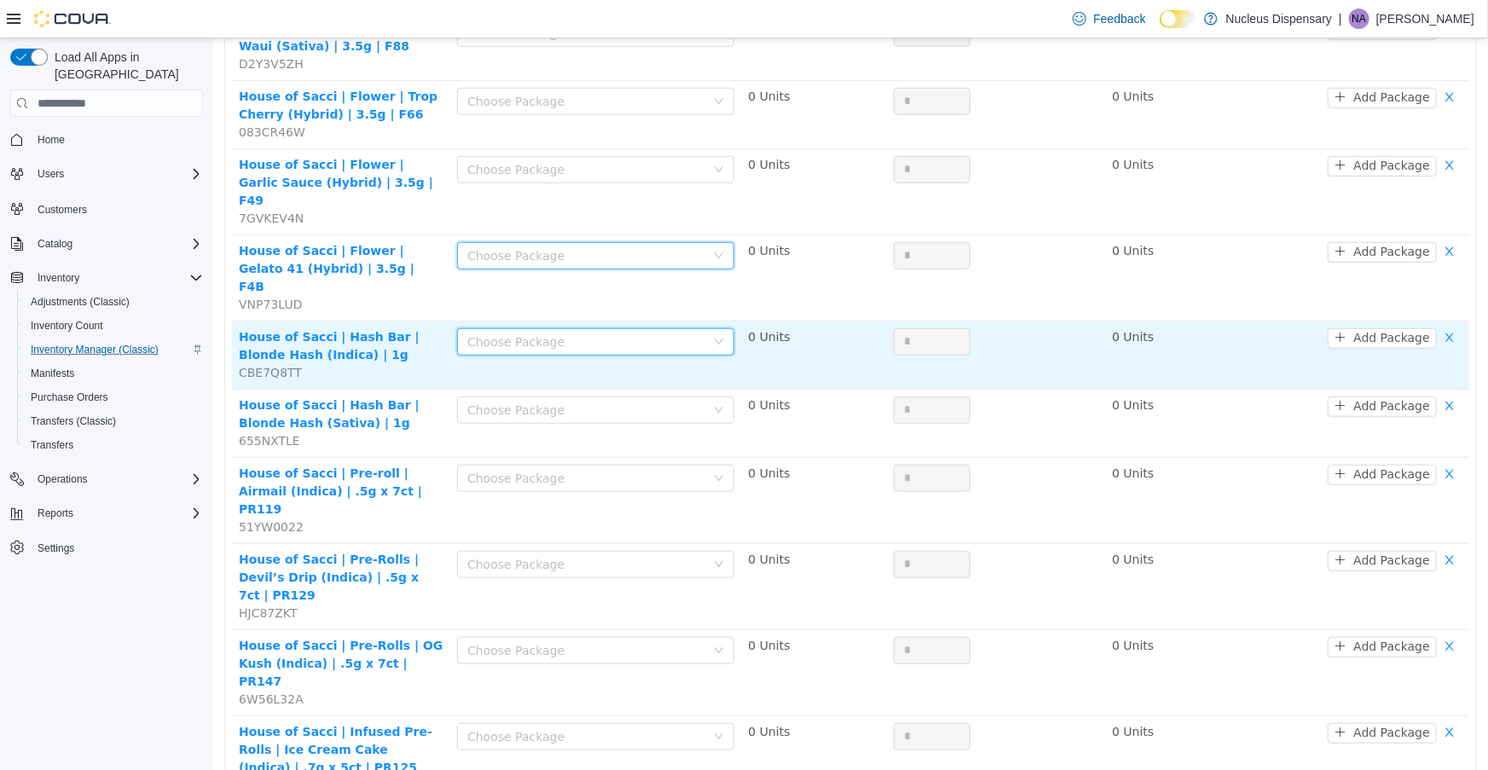
click at [705, 329] on div "Choose Package" at bounding box center [589, 342] width 246 height 26
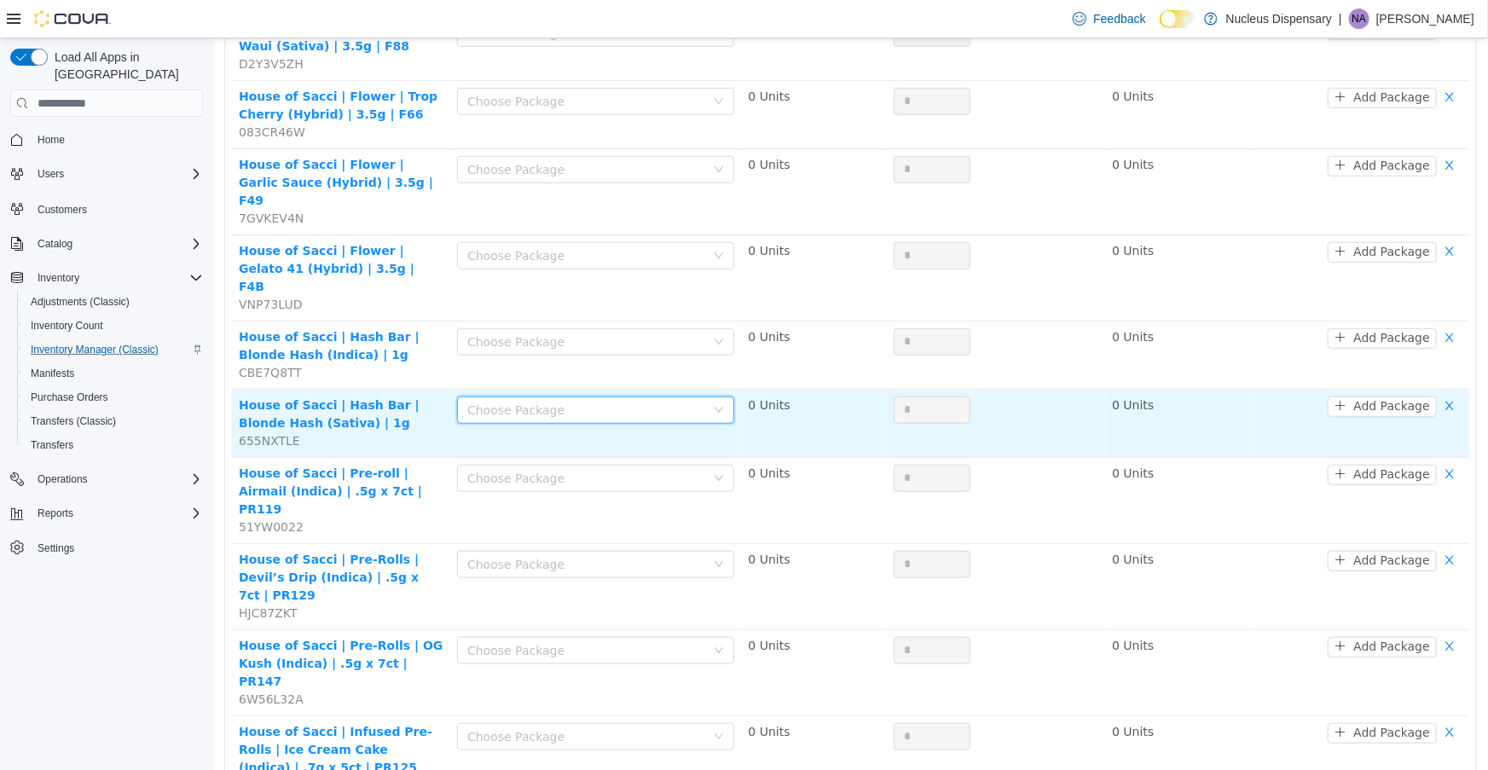
click at [709, 397] on div "Choose Package" at bounding box center [594, 410] width 277 height 27
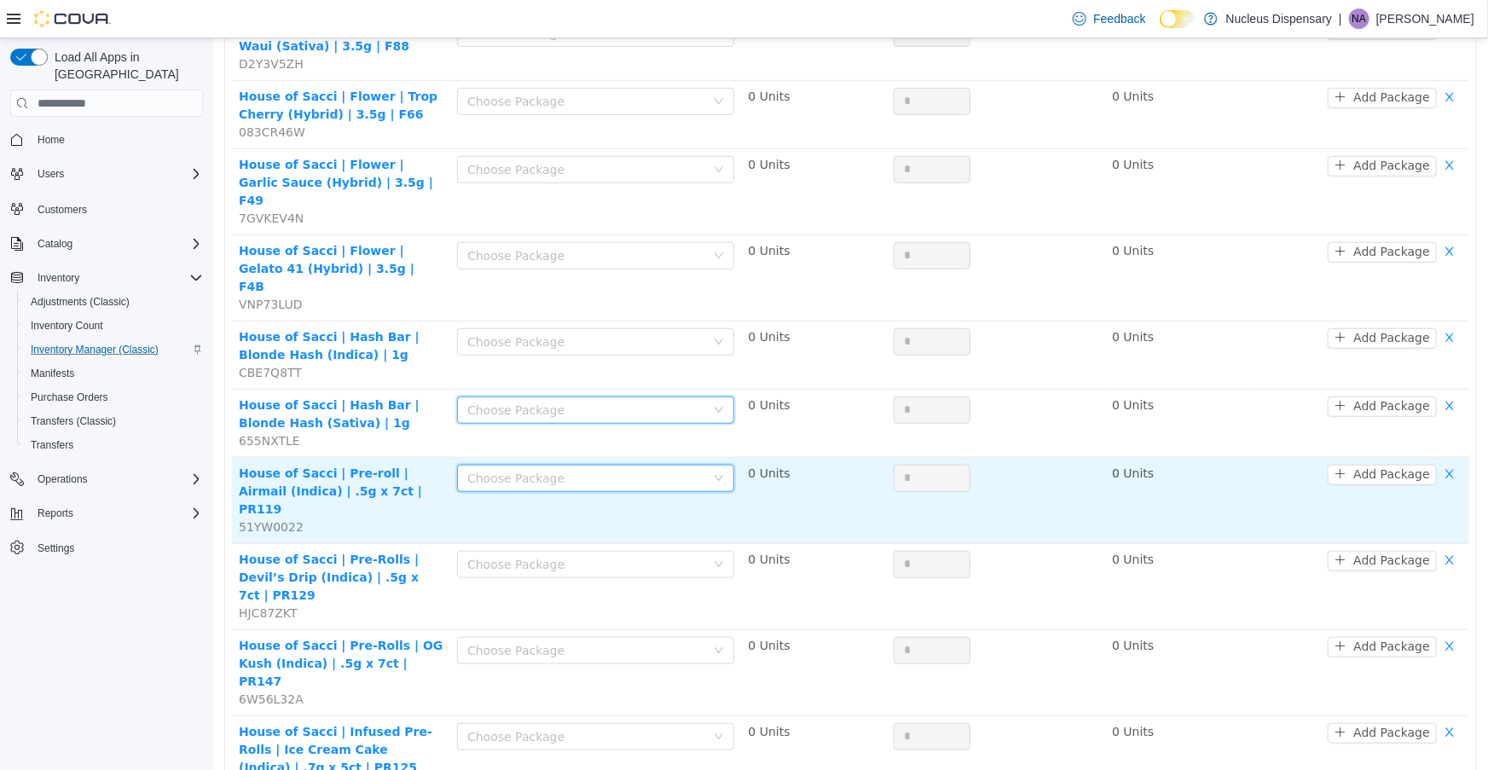
click at [709, 465] on div "Choose Package" at bounding box center [594, 478] width 277 height 27
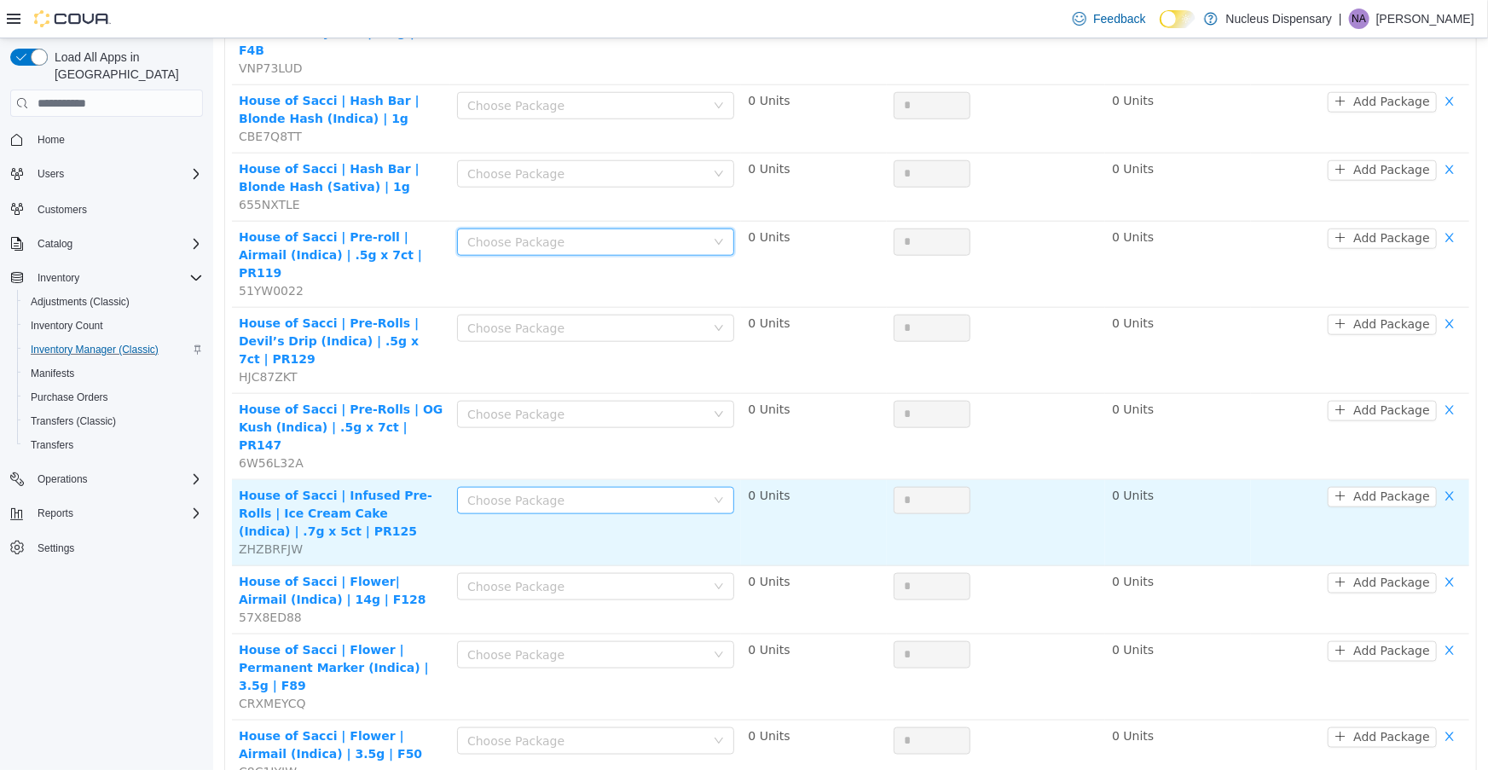
scroll to position [782, 0]
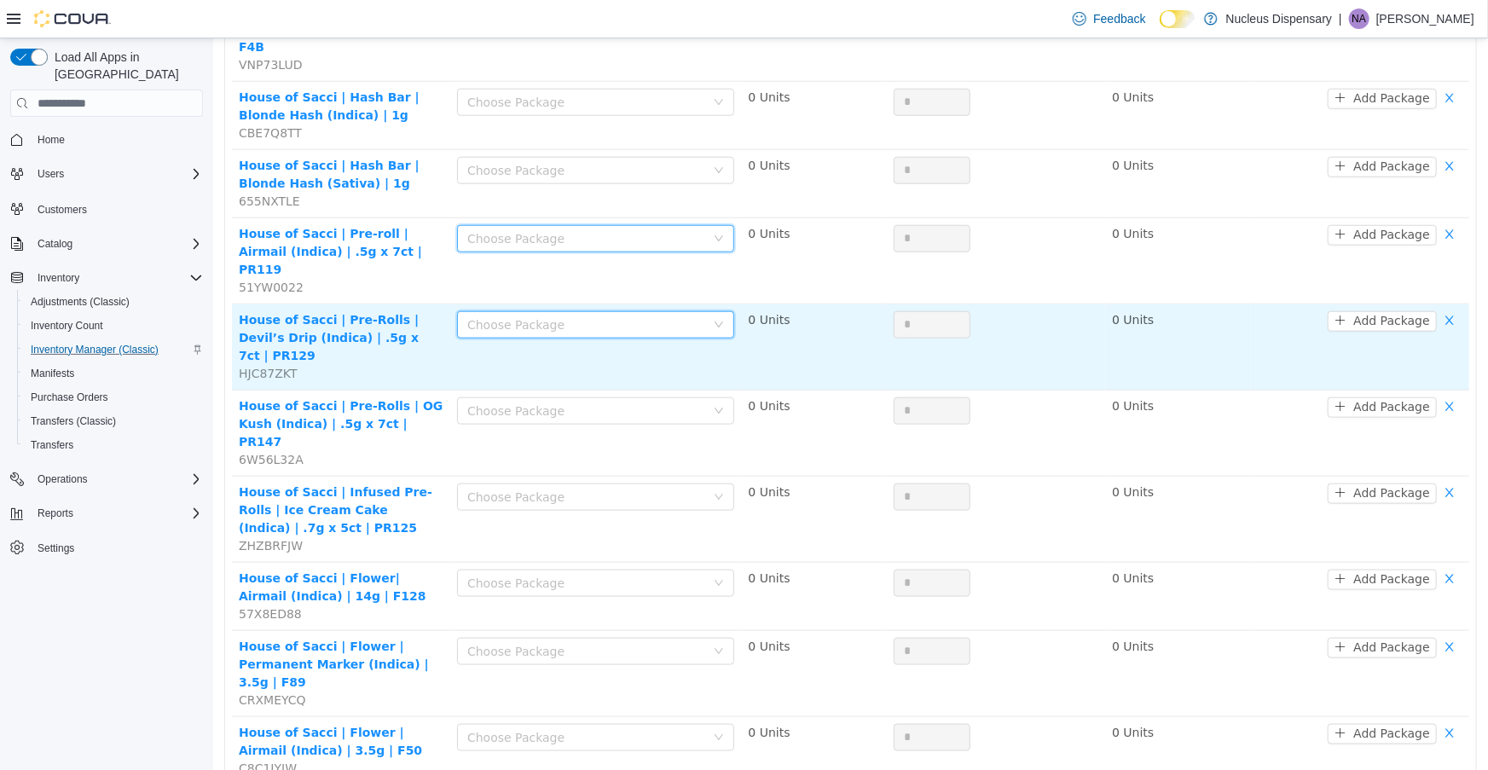
click at [704, 312] on div "Choose Package" at bounding box center [589, 325] width 246 height 26
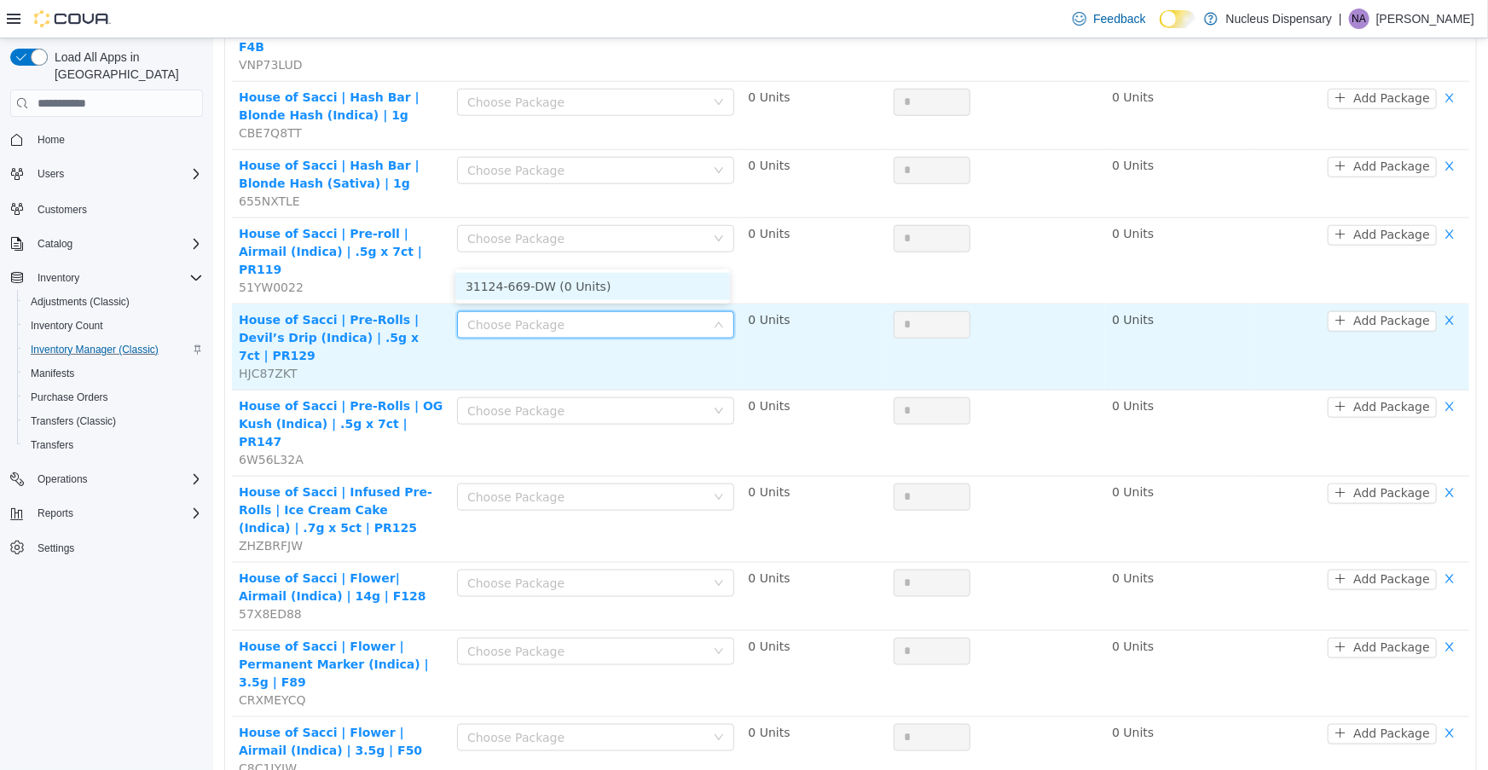
click at [704, 312] on div "Choose Package" at bounding box center [589, 325] width 246 height 26
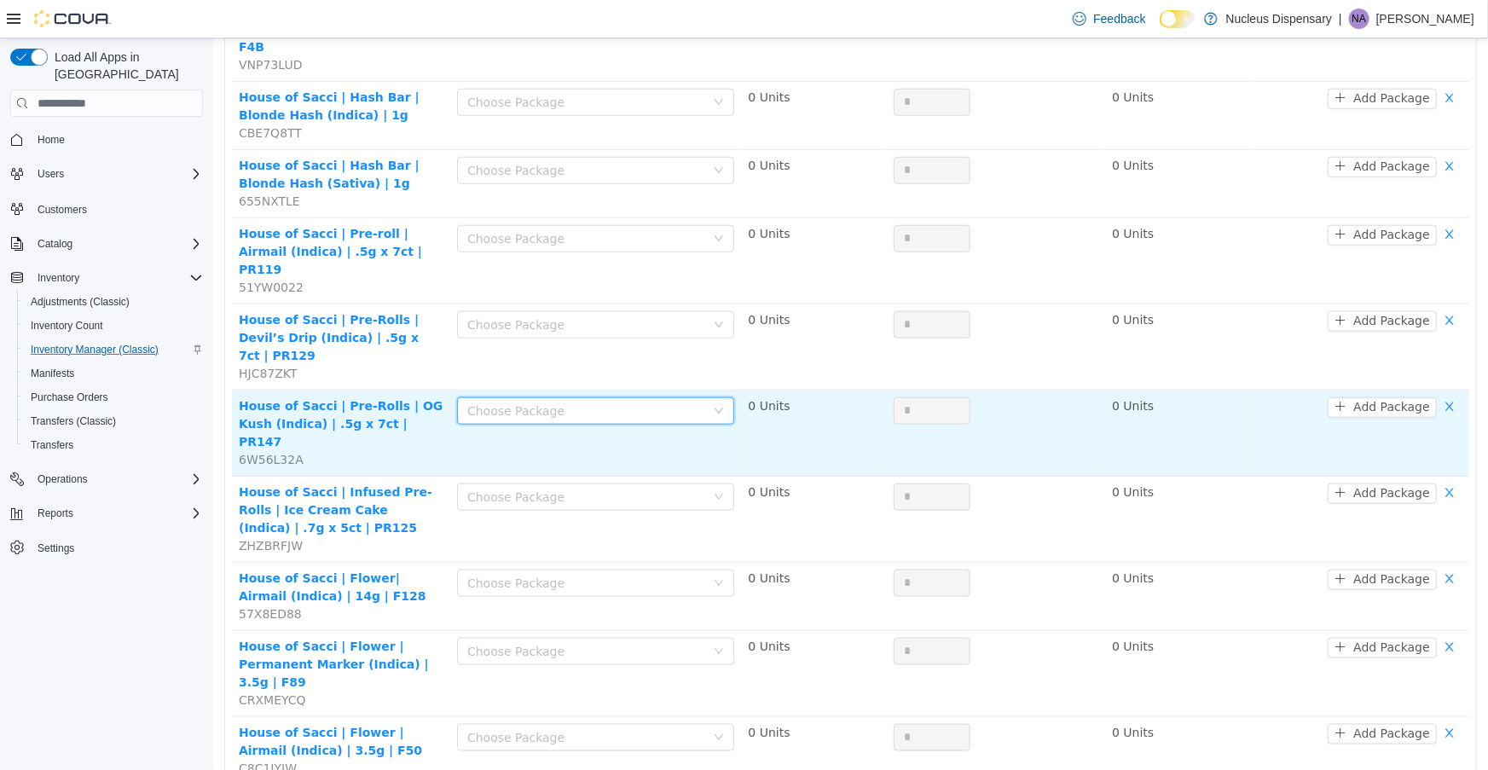
click at [703, 398] on div "Choose Package" at bounding box center [589, 411] width 246 height 26
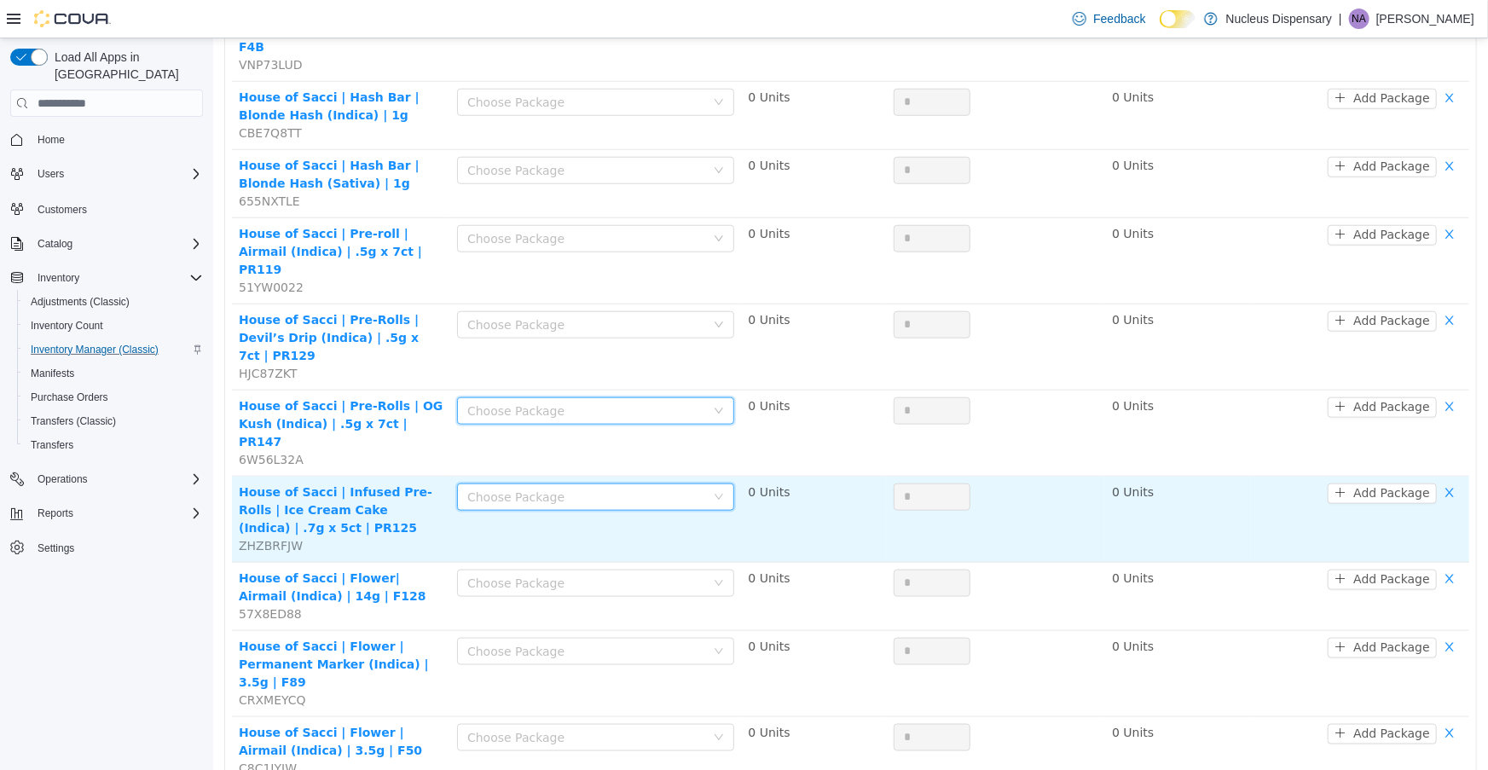
click at [713, 492] on icon "icon: down" at bounding box center [718, 497] width 10 height 10
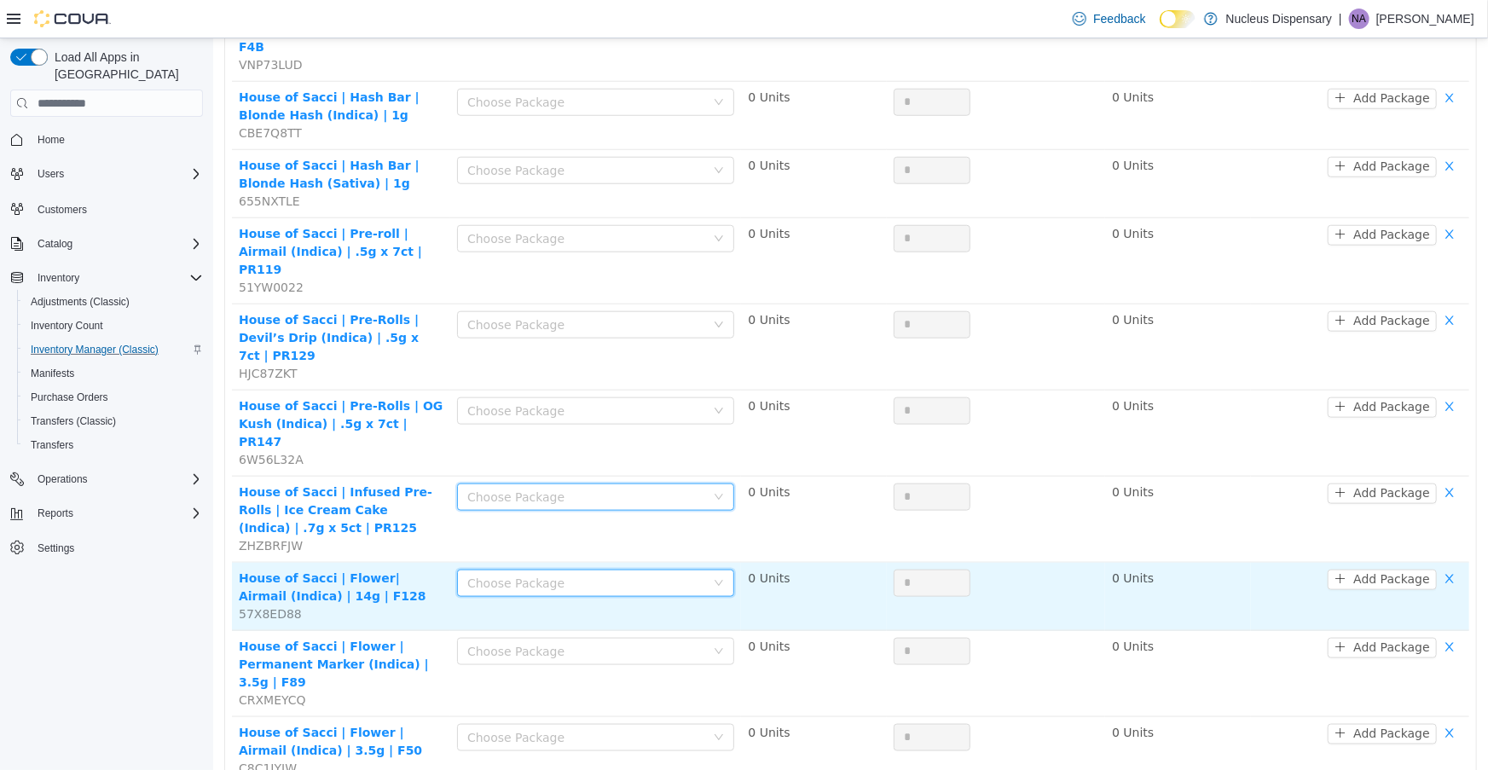
click at [703, 570] on div "Choose Package" at bounding box center [589, 583] width 246 height 26
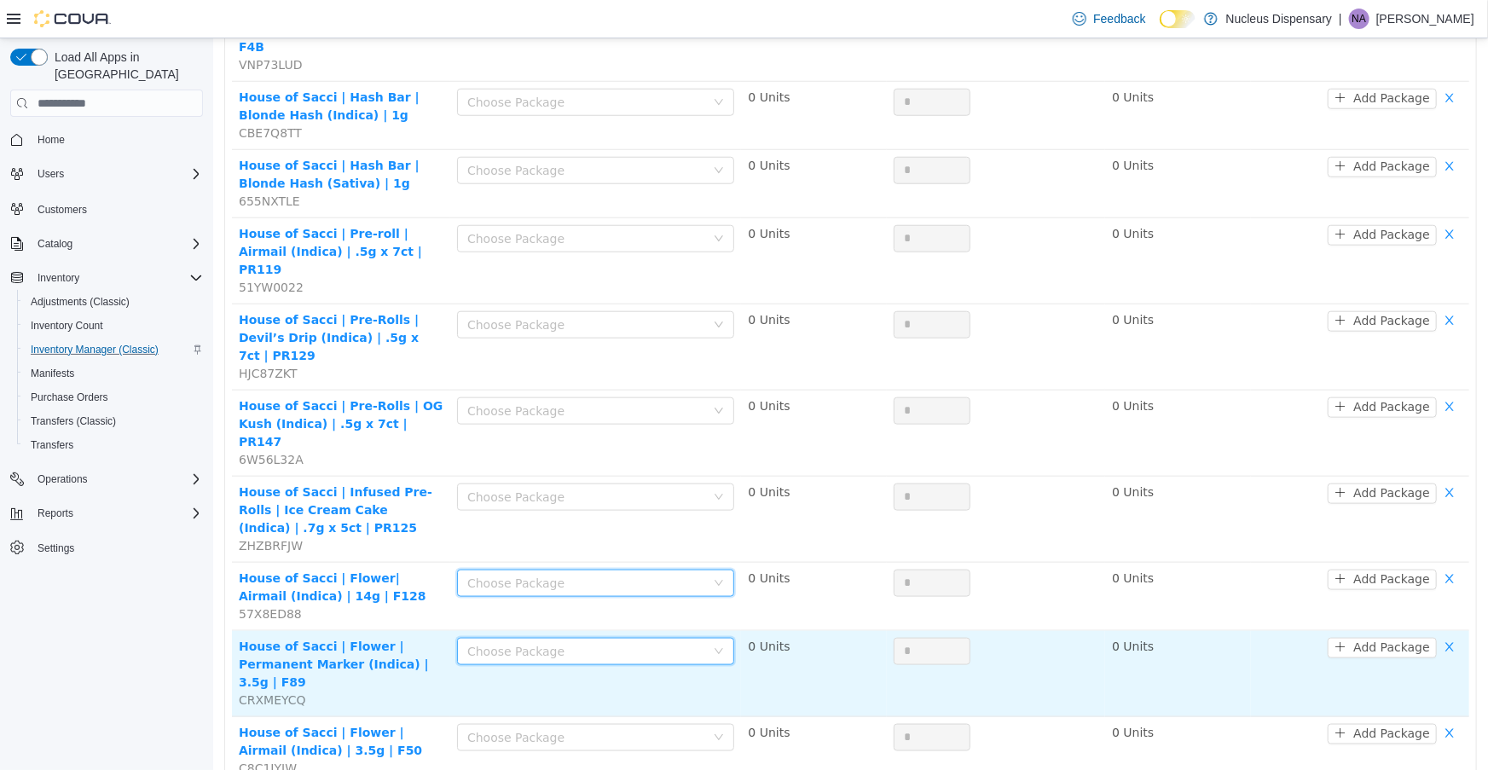
click at [698, 639] on div "Choose Package" at bounding box center [589, 652] width 246 height 26
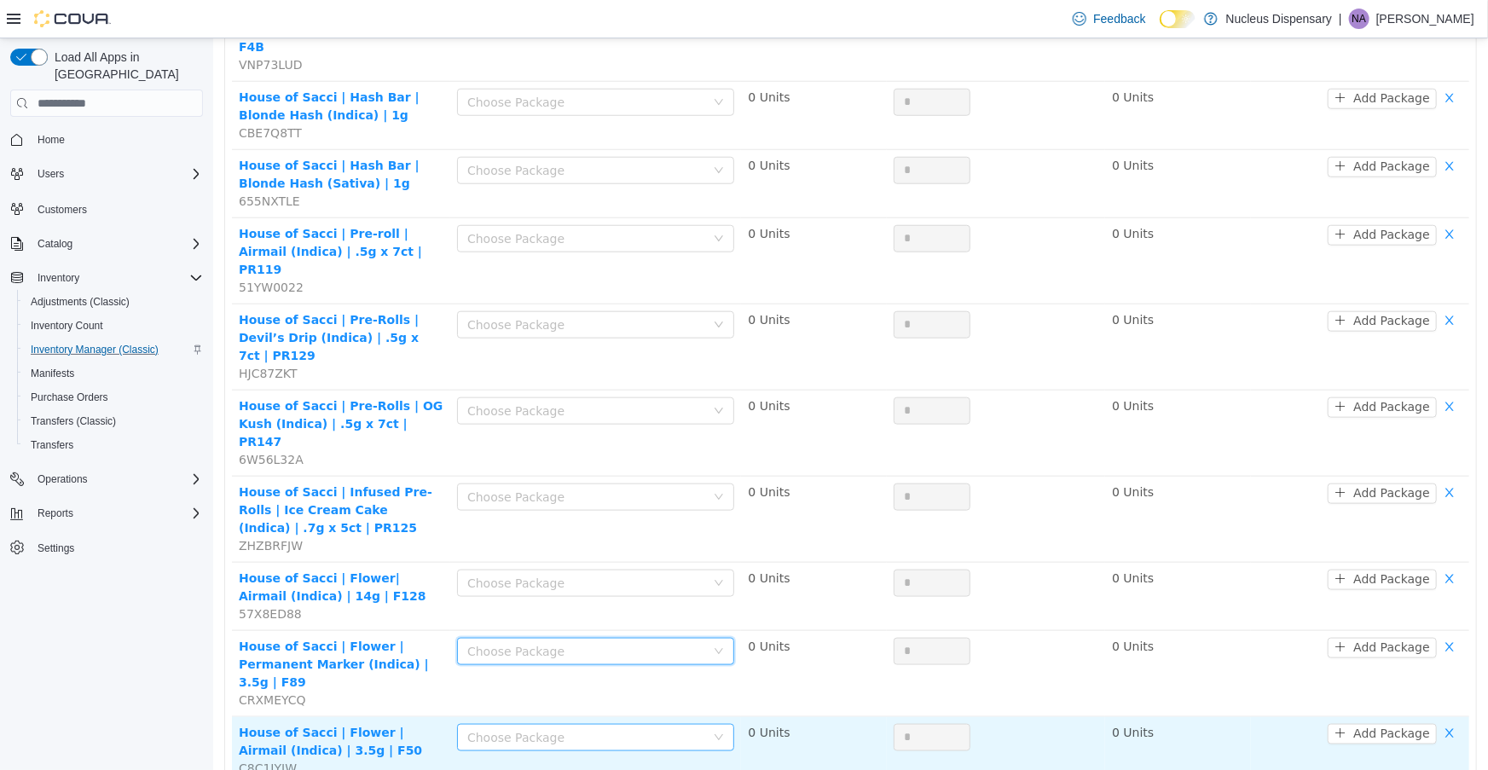
click at [687, 729] on div "Choose Package" at bounding box center [585, 737] width 238 height 17
click at [689, 729] on div "Choose Package" at bounding box center [585, 737] width 238 height 17
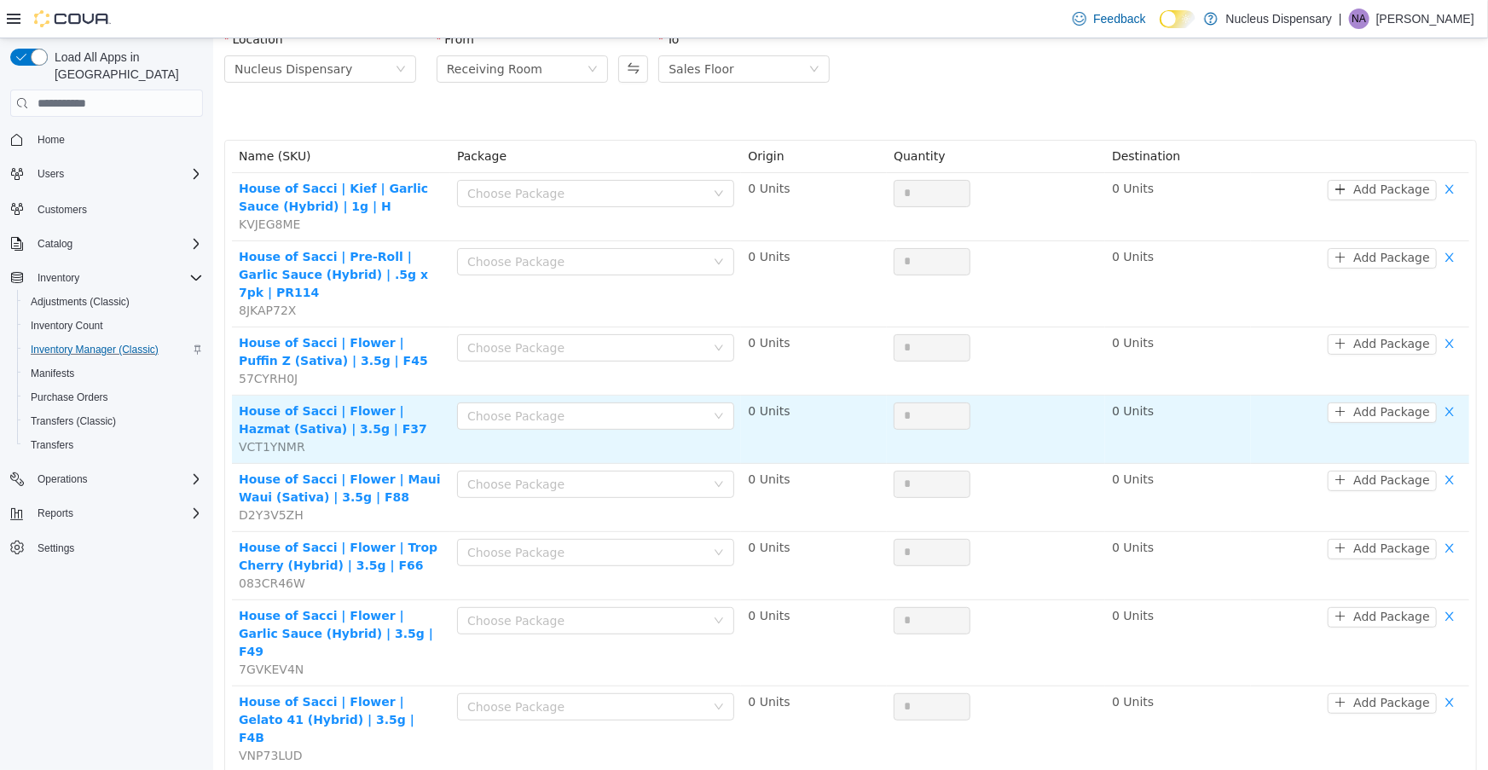
scroll to position [0, 0]
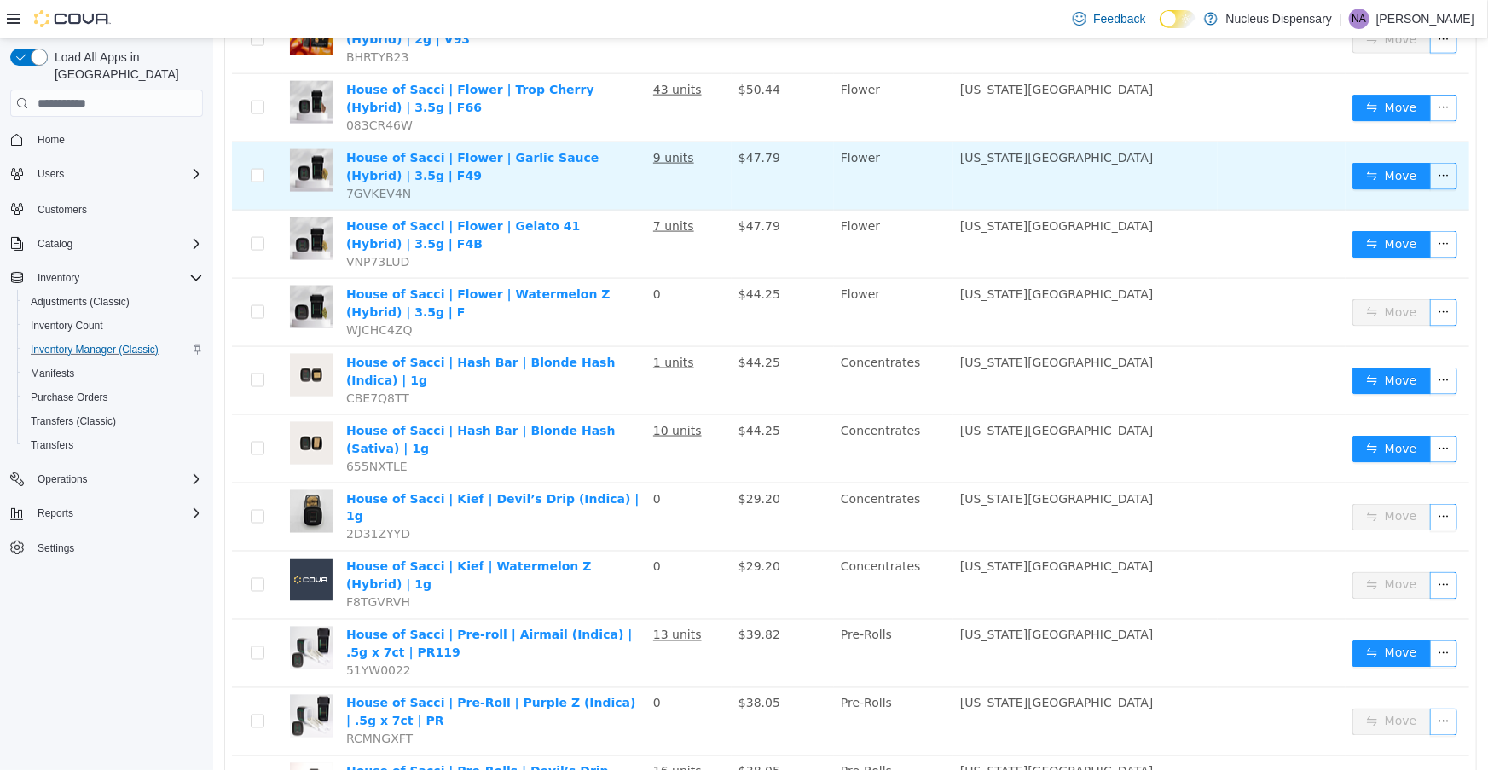
scroll to position [1165, 0]
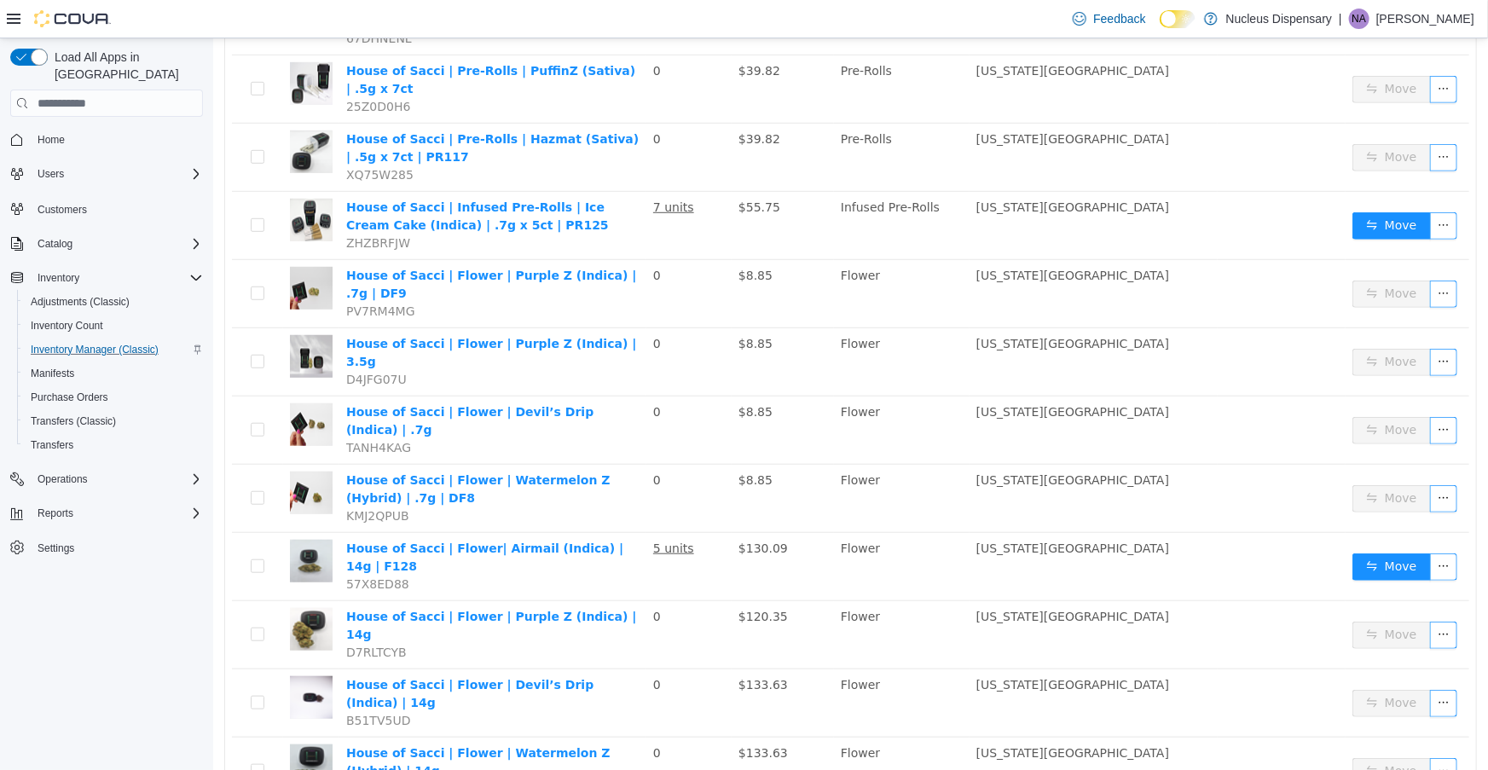
scroll to position [34, 0]
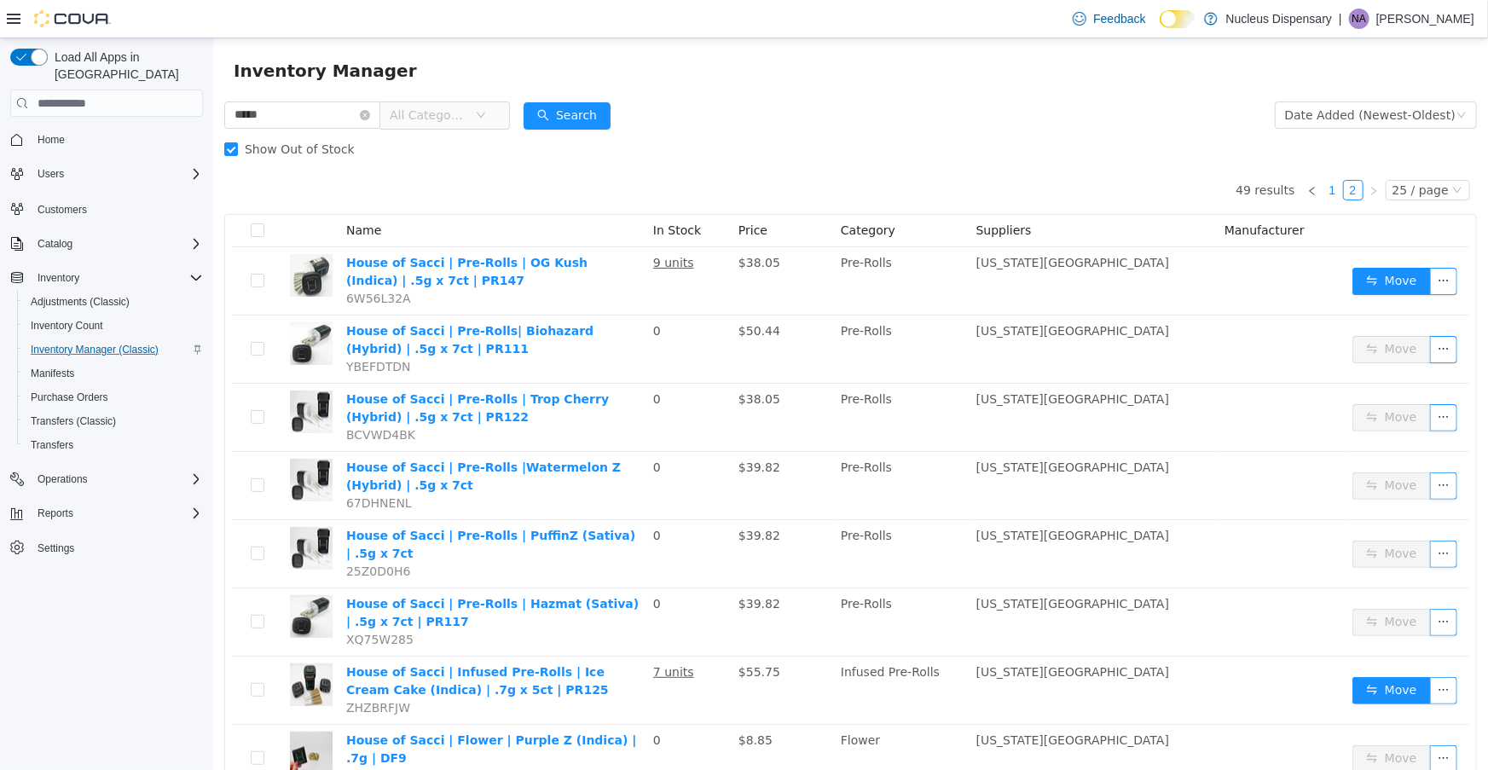
click at [1330, 192] on link "1" at bounding box center [1332, 190] width 19 height 19
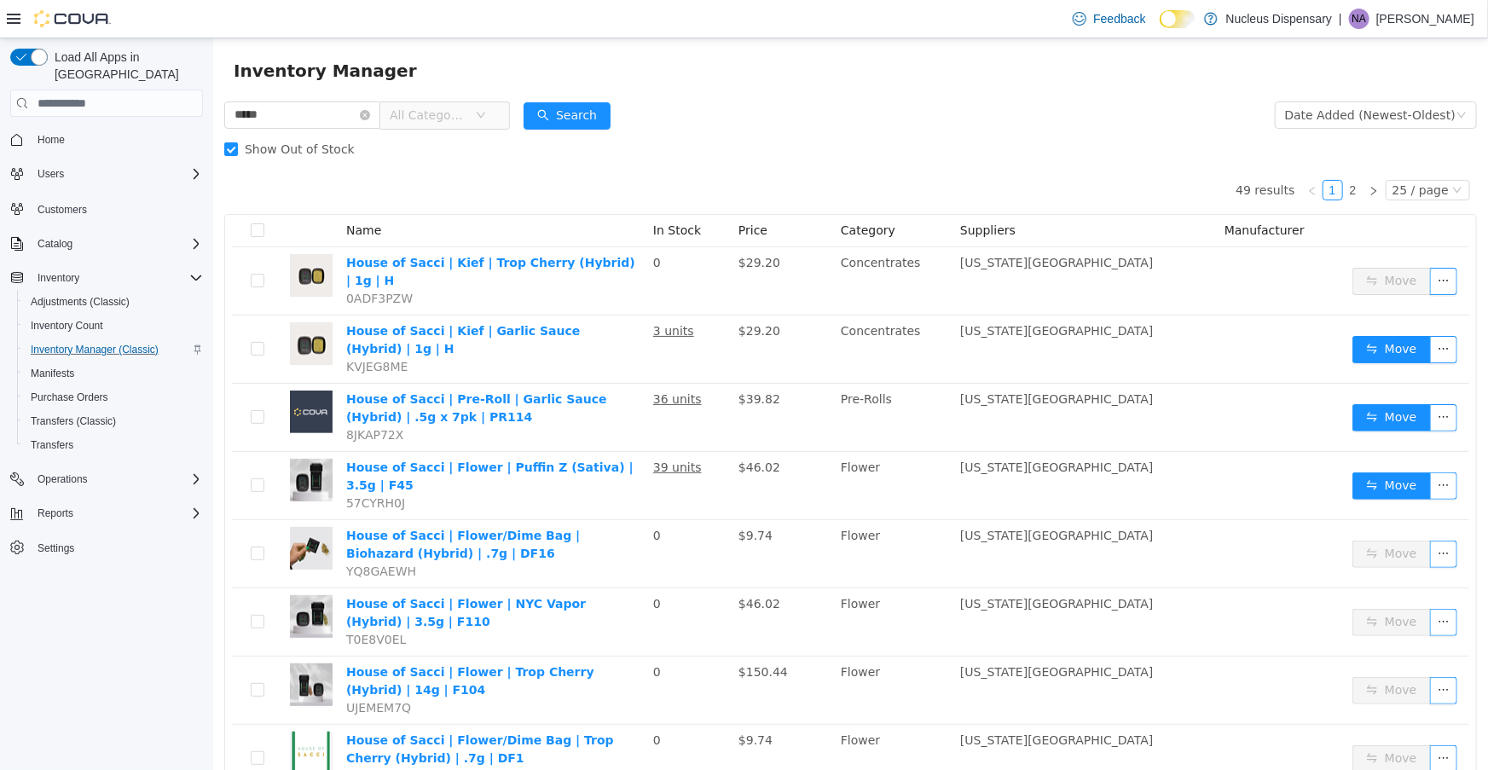
click at [495, 119] on span "All Categories" at bounding box center [437, 114] width 117 height 27
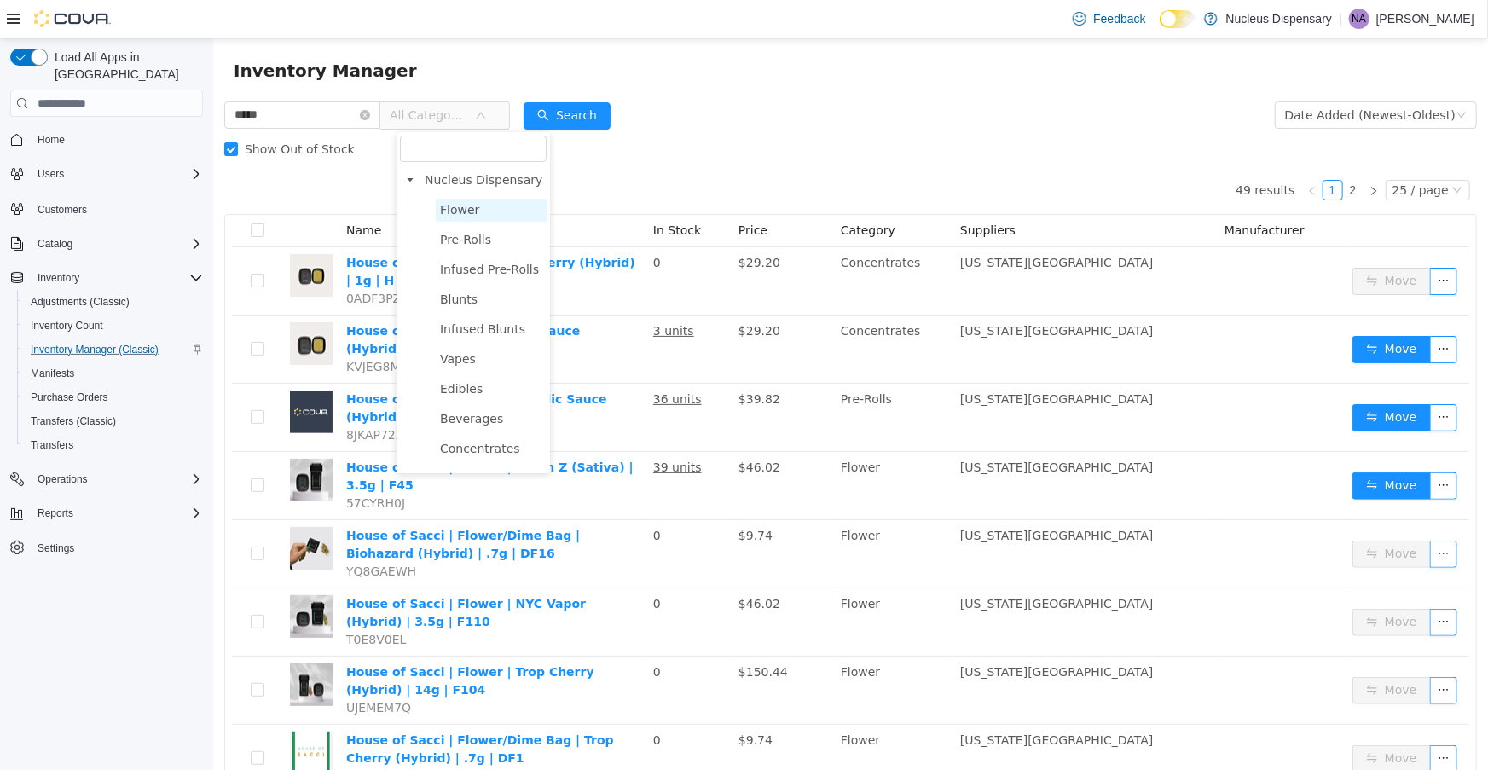
click at [468, 203] on span "Flower" at bounding box center [458, 210] width 39 height 14
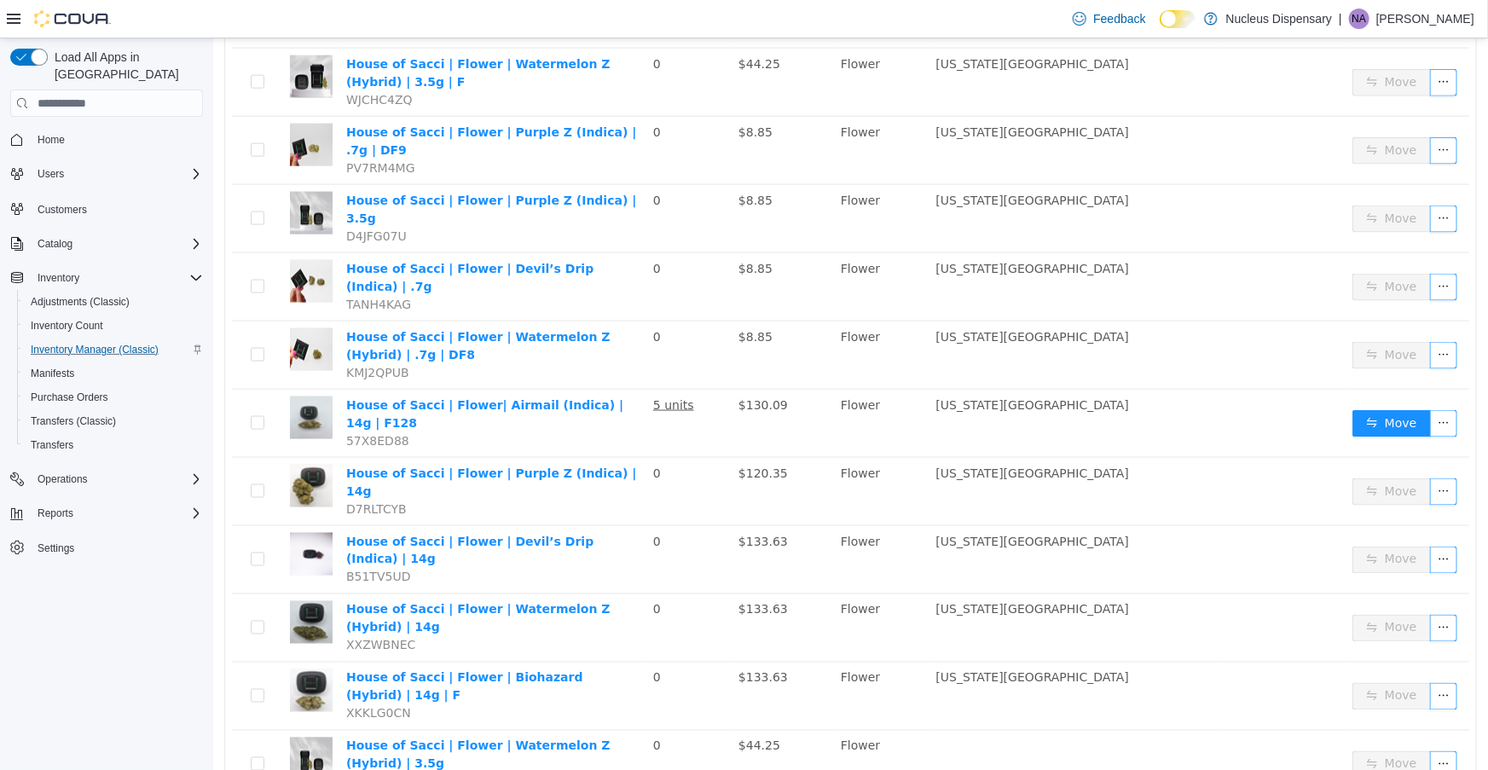
scroll to position [1120, 0]
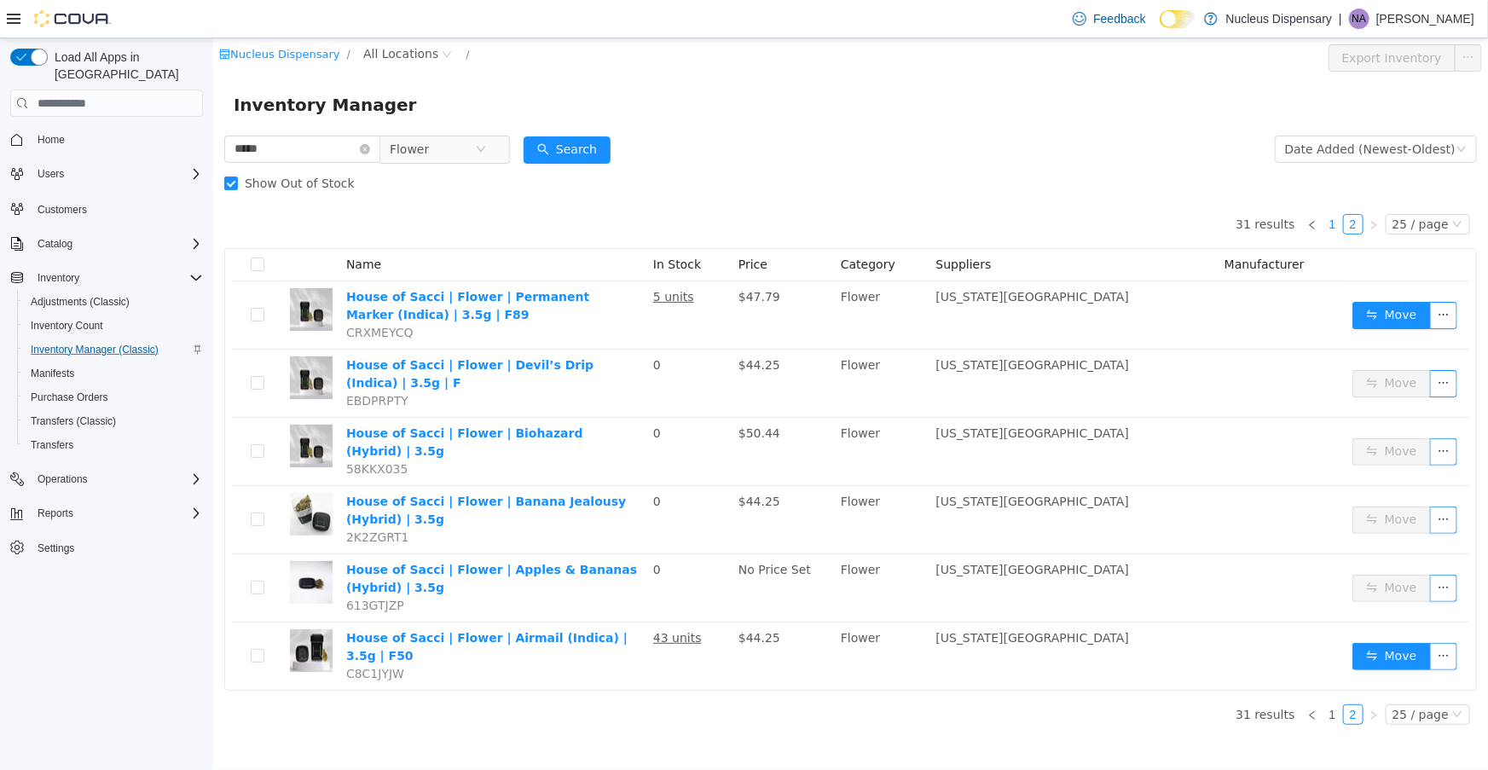
click at [1341, 218] on link "1" at bounding box center [1332, 224] width 19 height 19
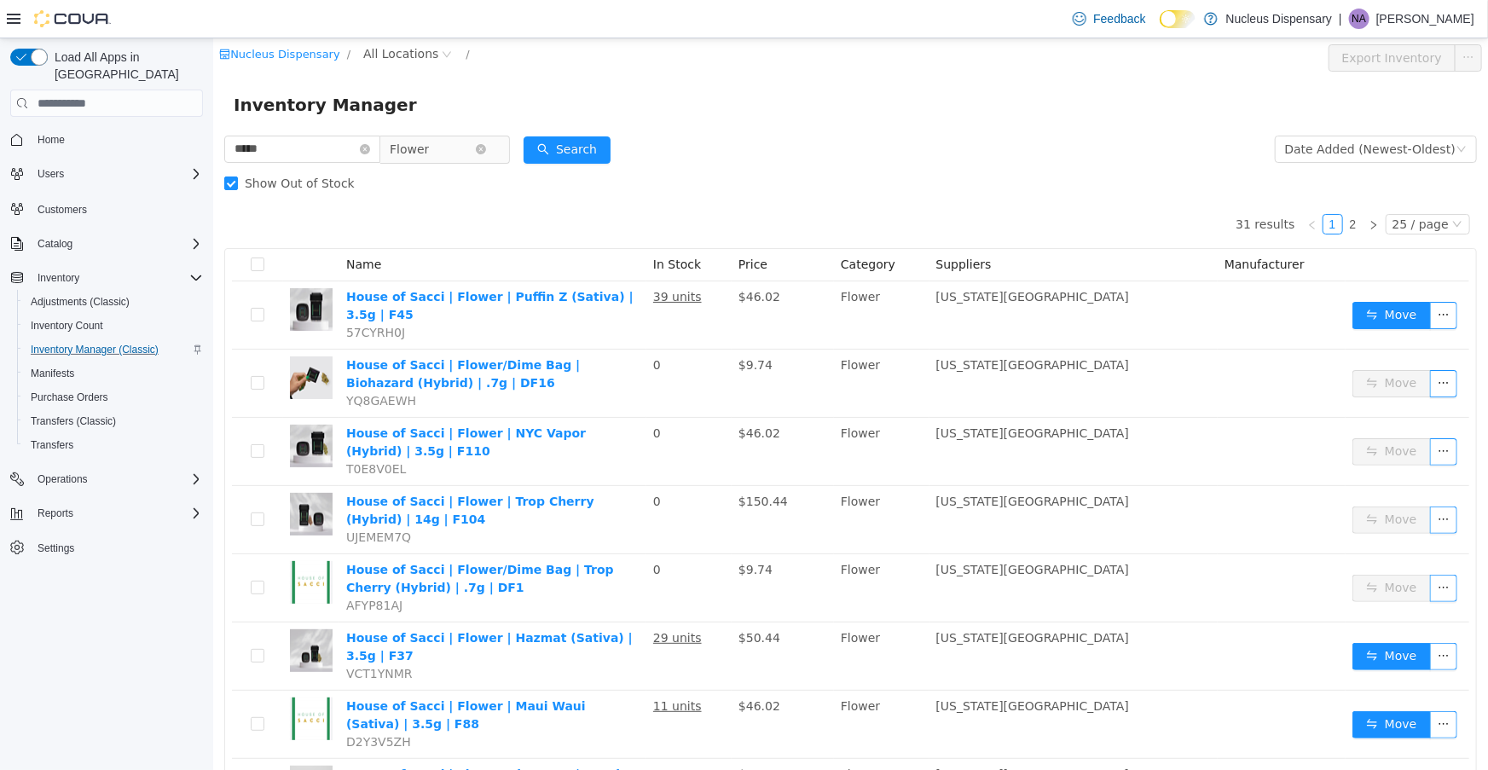
click at [485, 152] on icon "icon: close-circle" at bounding box center [480, 149] width 10 height 10
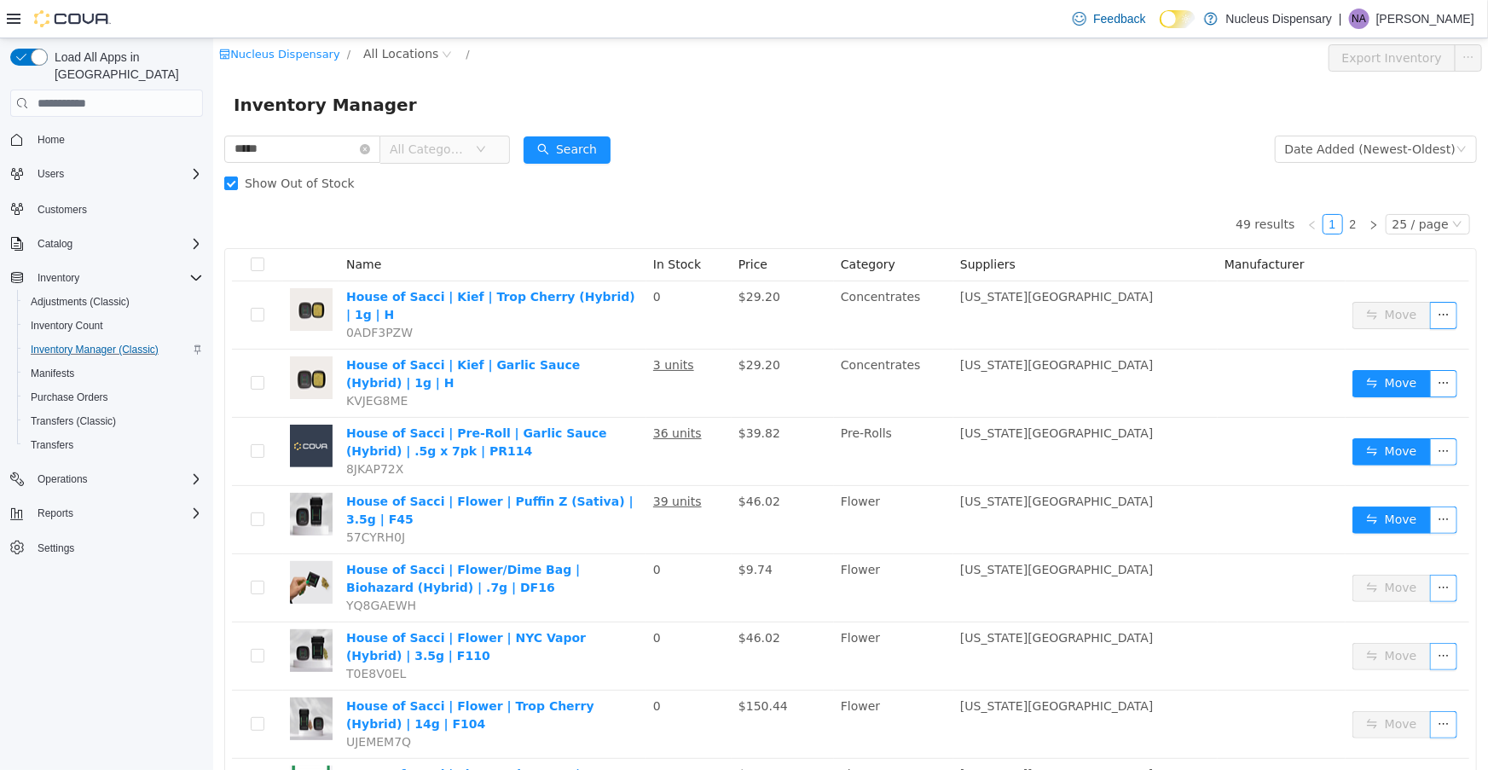
click at [474, 153] on span "All Categories" at bounding box center [431, 149] width 85 height 26
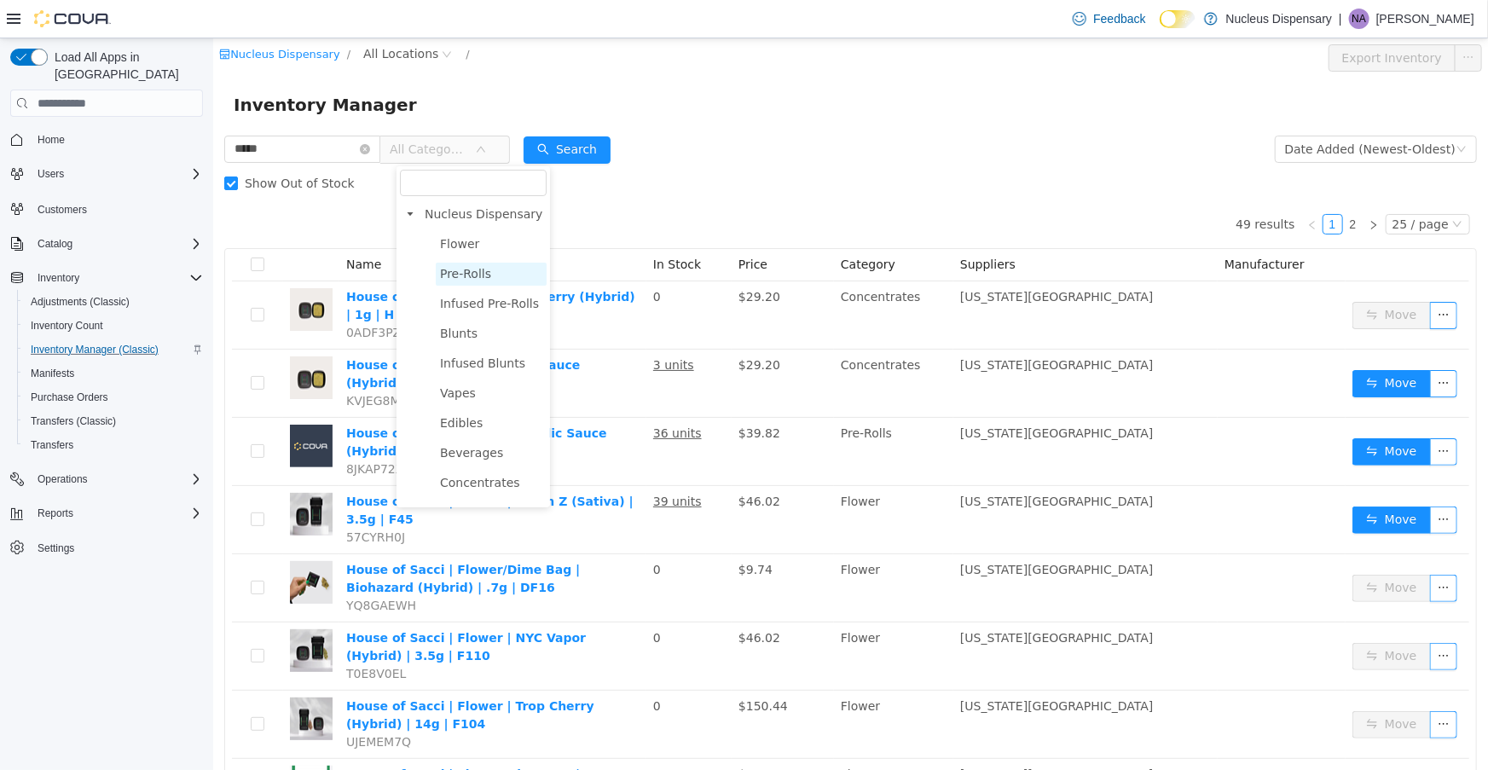
click at [443, 268] on span "Pre-Rolls" at bounding box center [464, 274] width 51 height 14
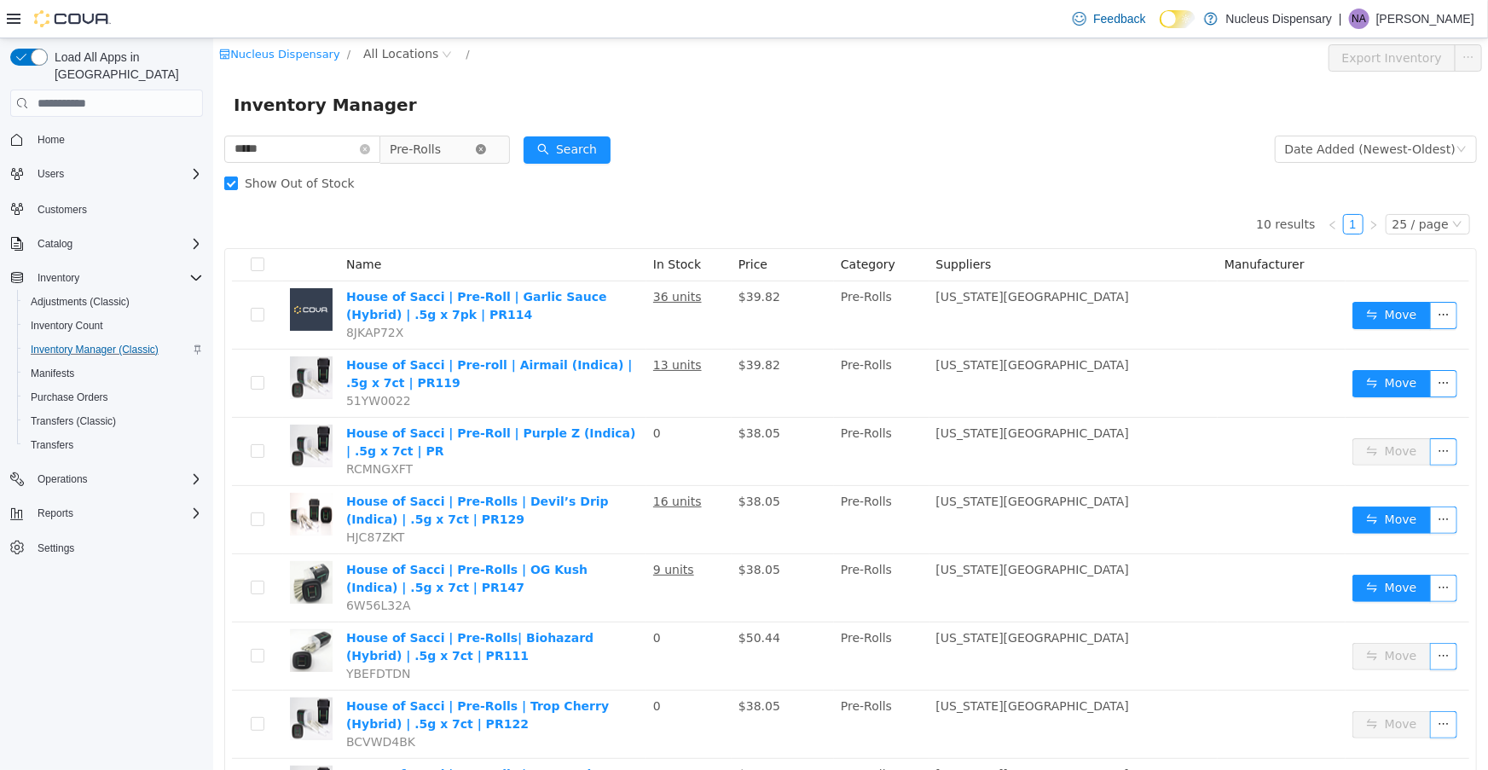
click at [485, 147] on icon "icon: close-circle" at bounding box center [480, 149] width 10 height 10
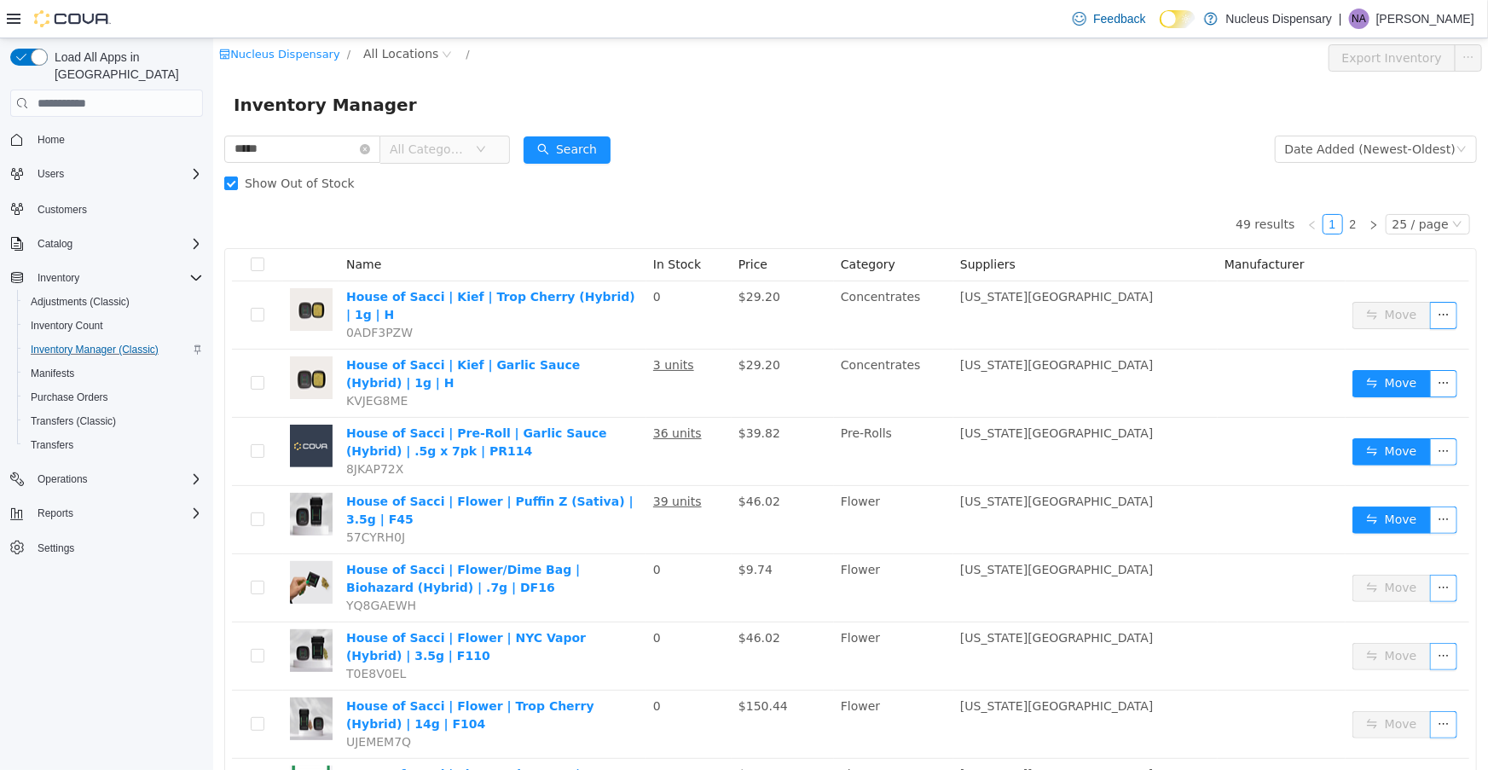
click at [485, 153] on icon "icon: down" at bounding box center [480, 149] width 10 height 10
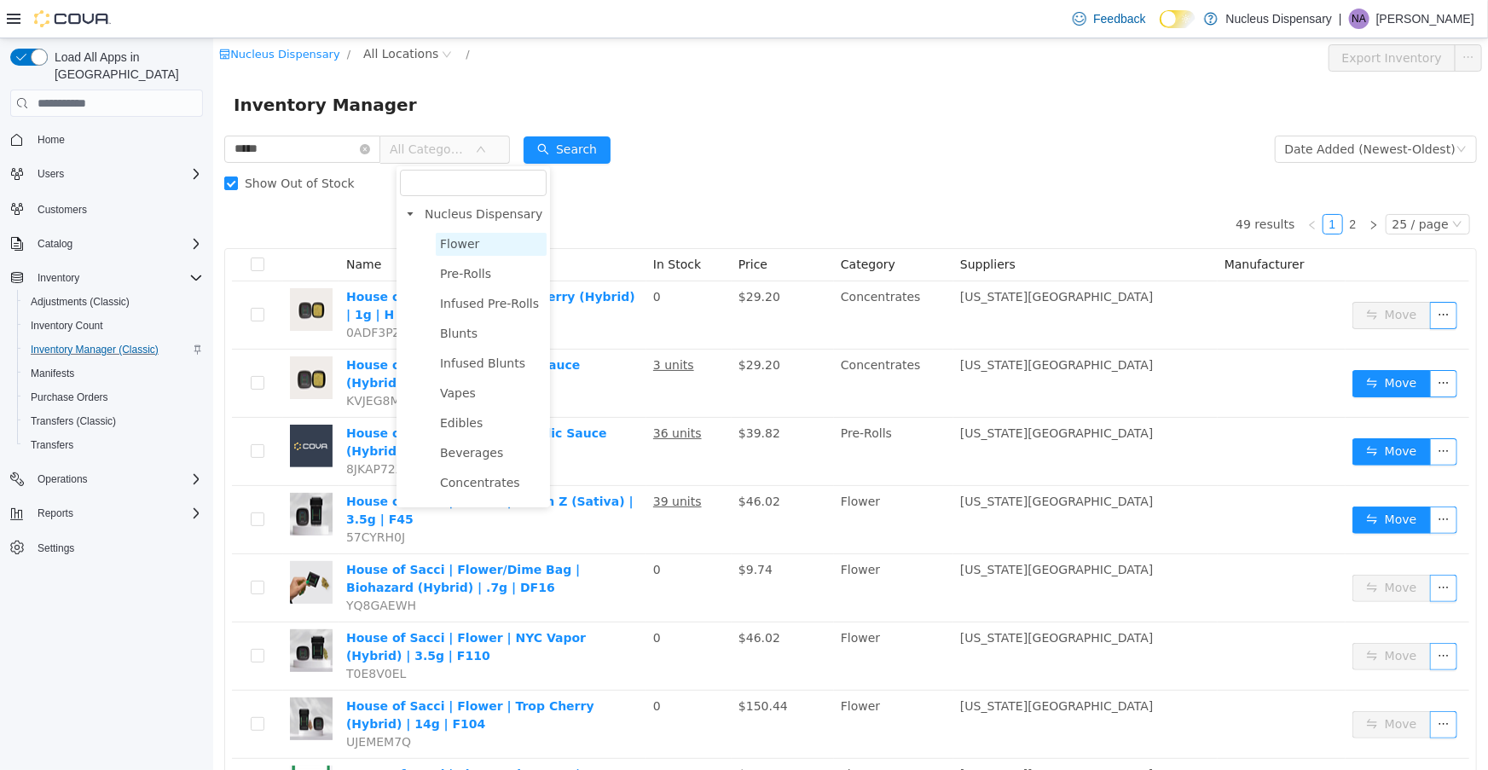
click at [470, 240] on span "Flower" at bounding box center [458, 244] width 39 height 14
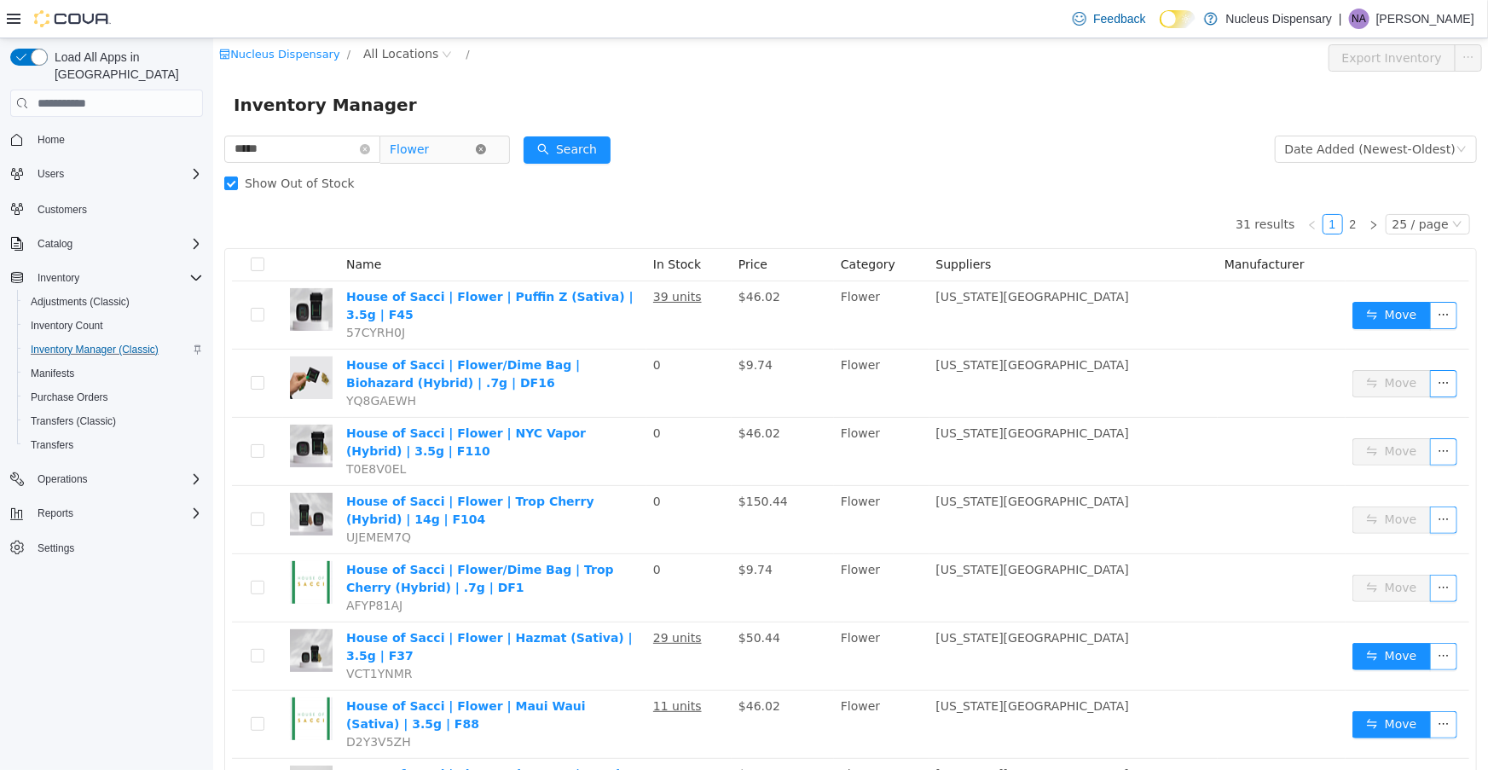
click at [485, 148] on icon "icon: close-circle" at bounding box center [480, 149] width 10 height 10
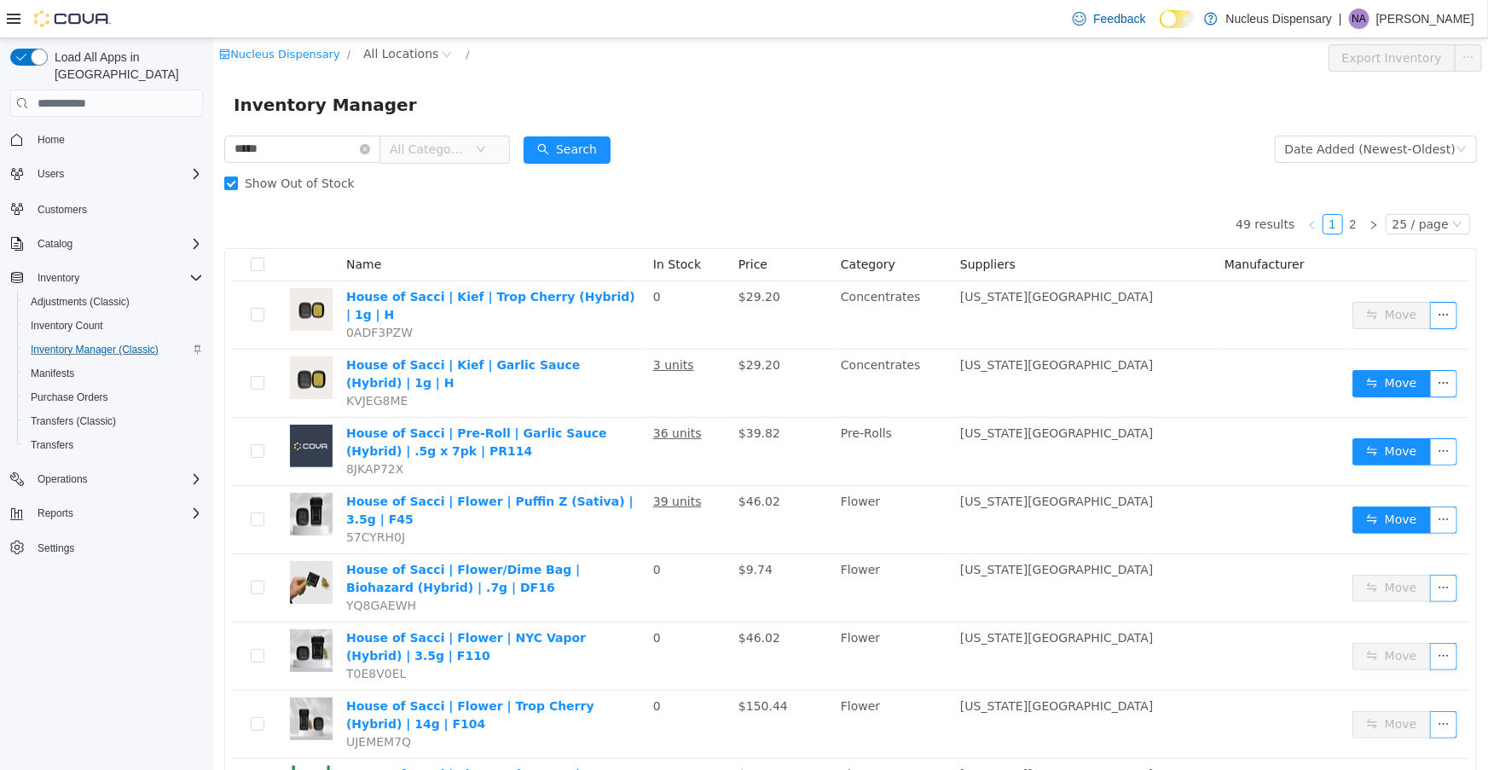
click at [485, 151] on icon "icon: down" at bounding box center [480, 149] width 10 height 10
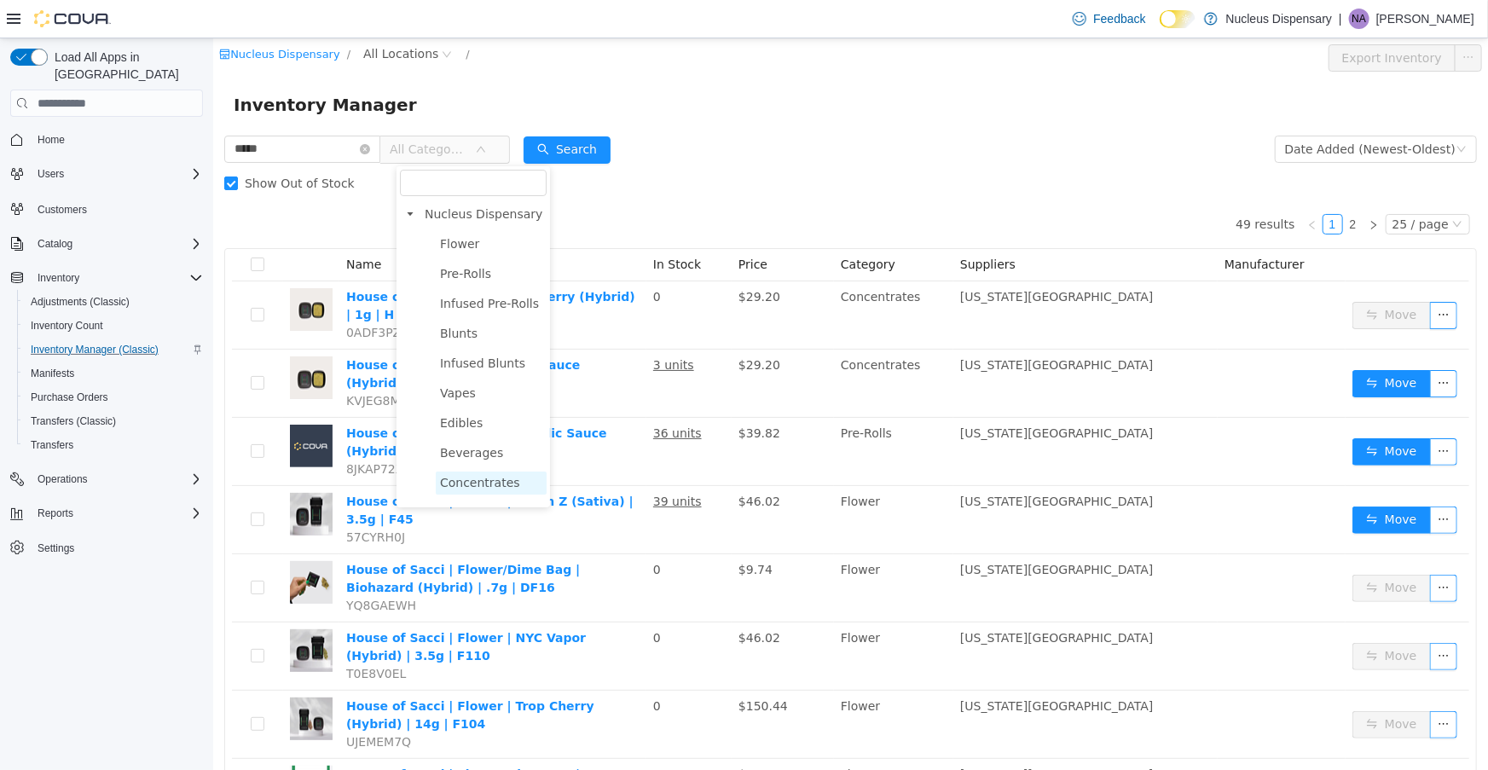
click at [462, 487] on span "Concentrates" at bounding box center [479, 483] width 80 height 14
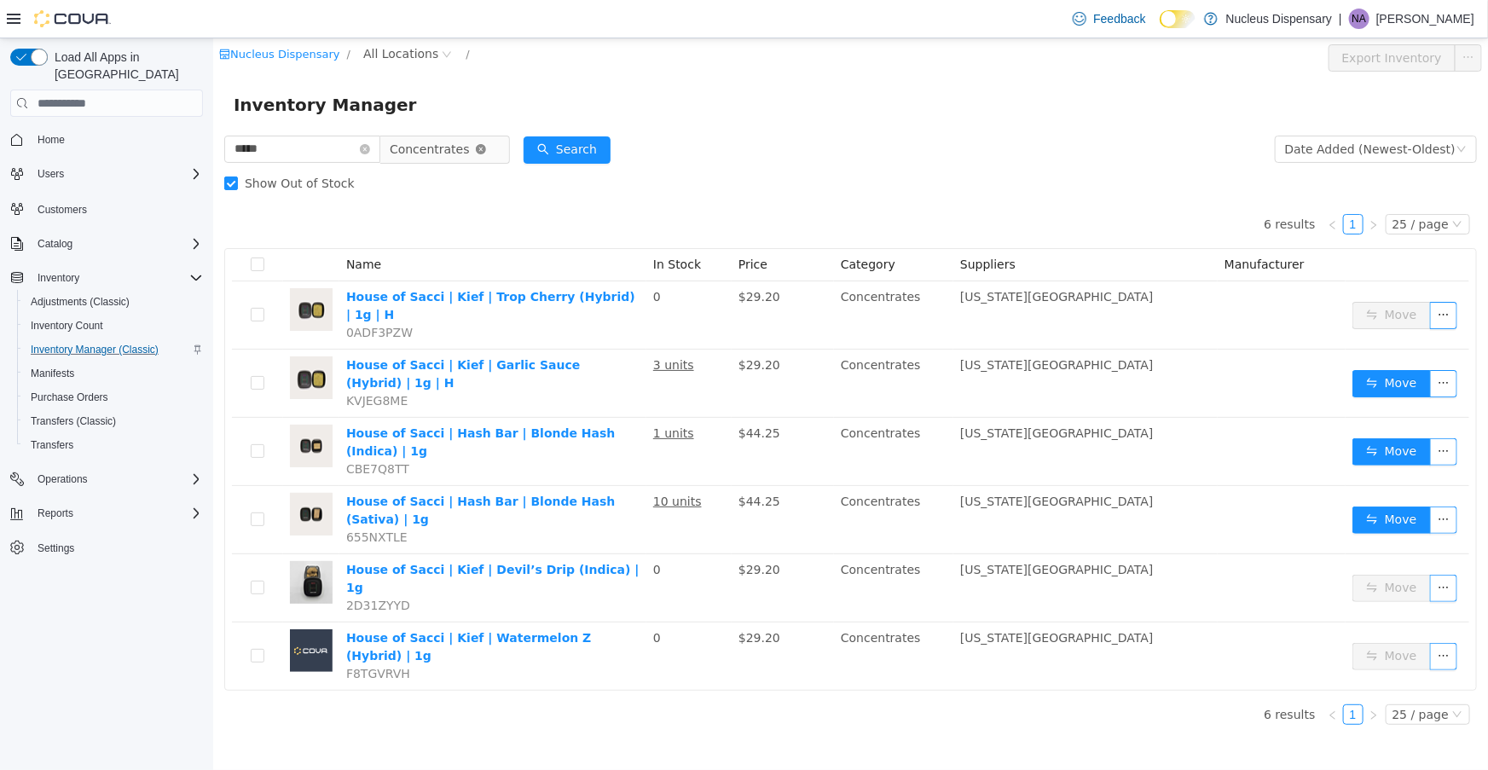
click at [485, 152] on icon "icon: close-circle" at bounding box center [480, 149] width 10 height 10
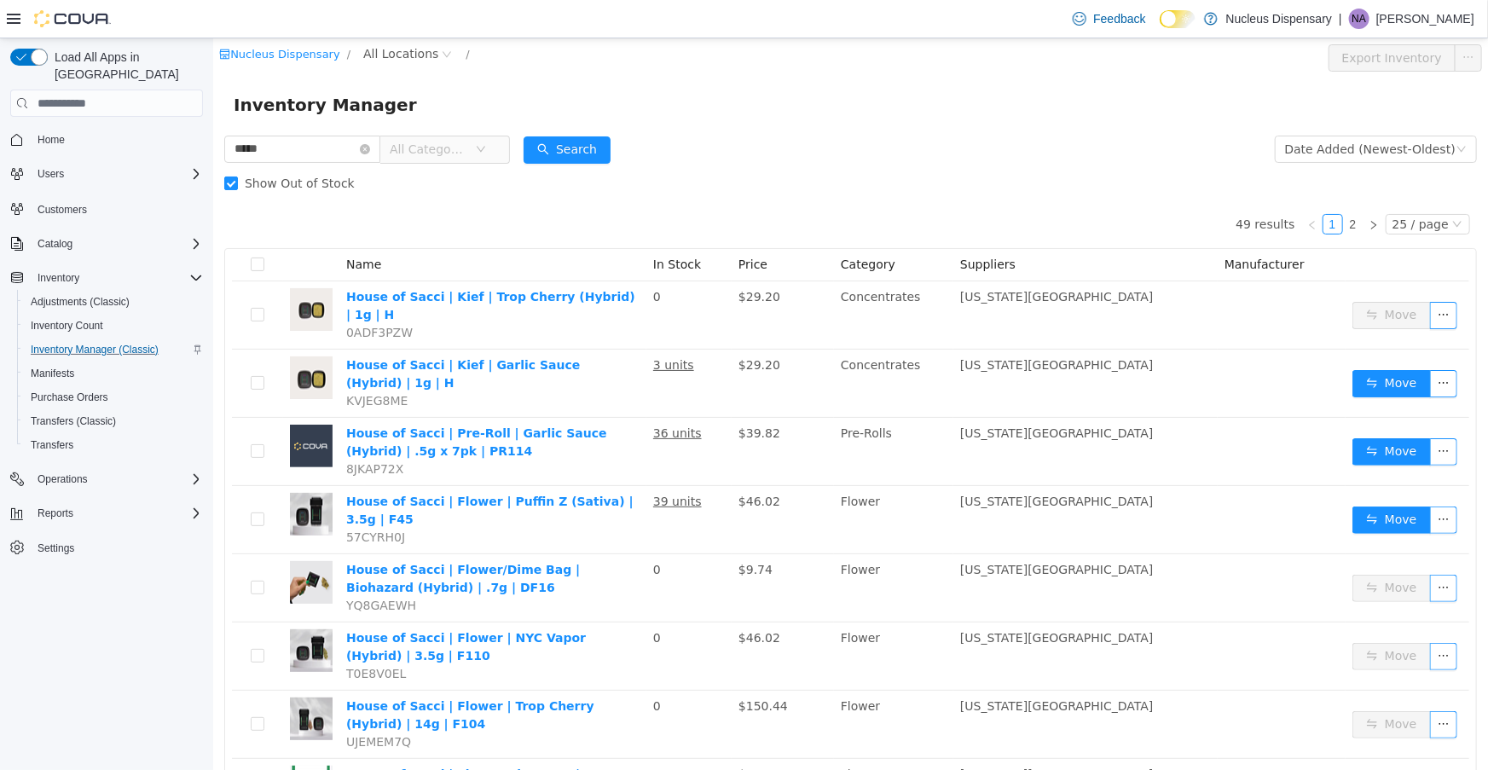
click at [474, 153] on span "All Categories" at bounding box center [431, 149] width 85 height 26
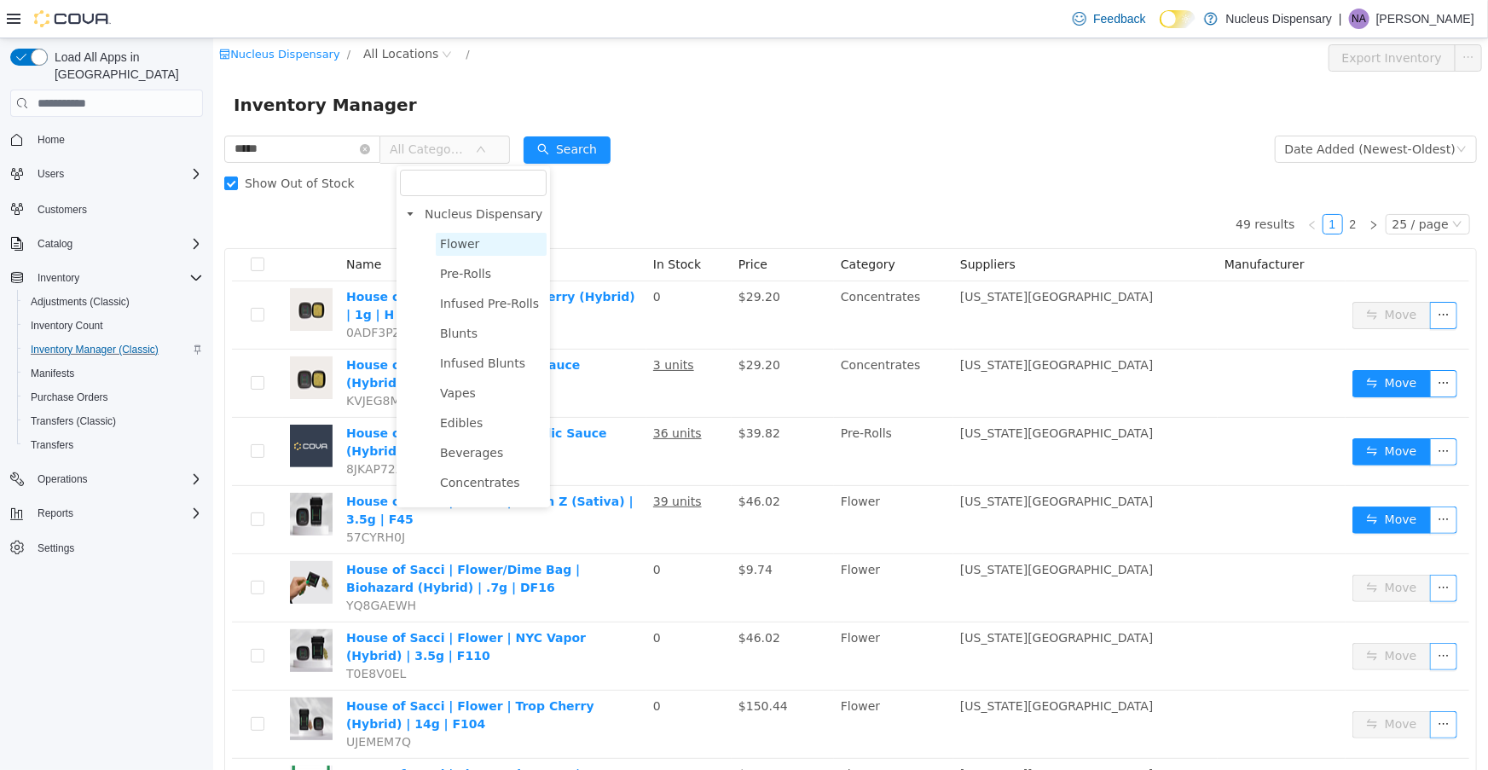
click at [447, 246] on span "Flower" at bounding box center [458, 244] width 39 height 14
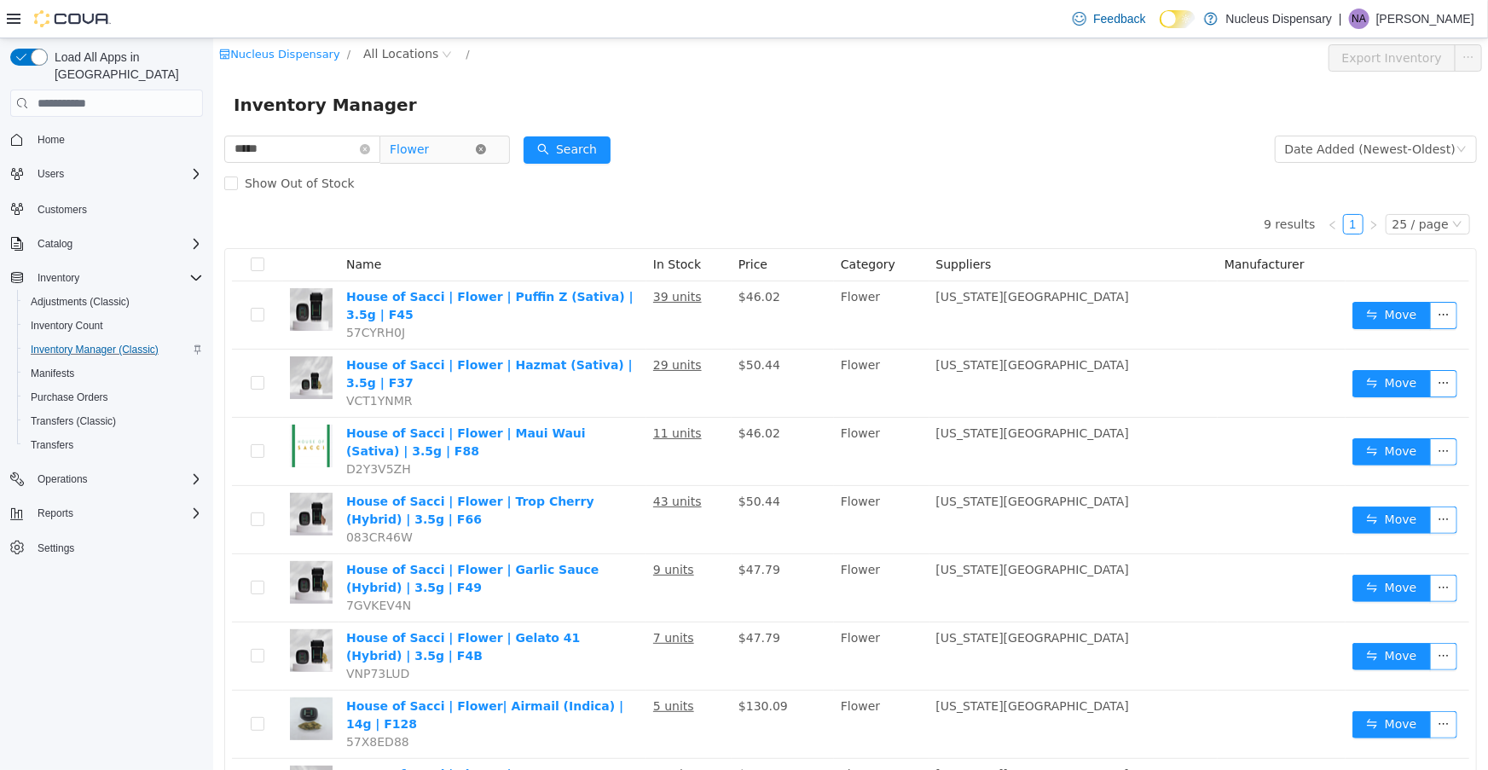
click at [485, 153] on icon "icon: close-circle" at bounding box center [480, 149] width 10 height 10
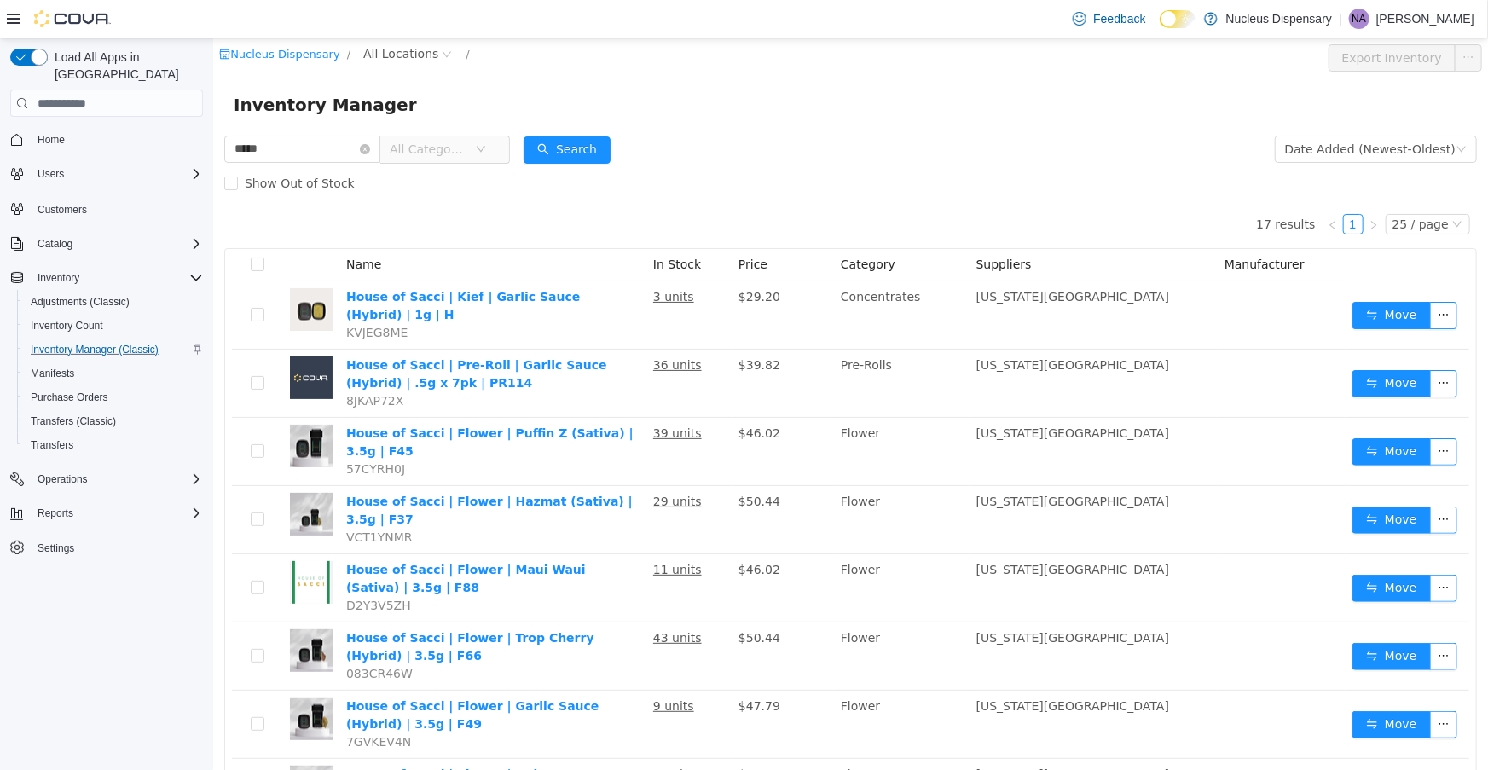
click at [485, 146] on icon "icon: down" at bounding box center [480, 149] width 10 height 10
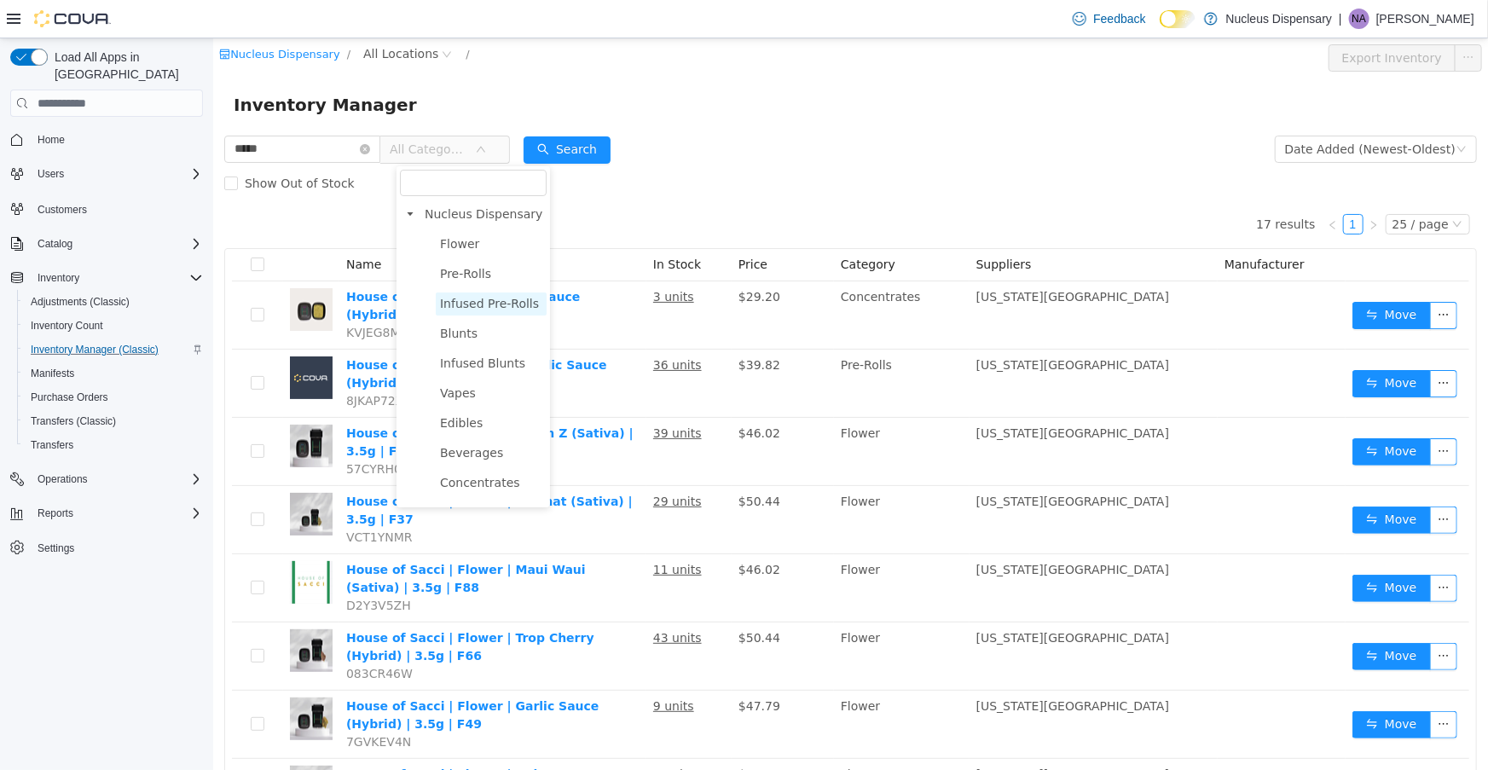
click at [472, 310] on span "Infused Pre-Rolls" at bounding box center [488, 304] width 99 height 14
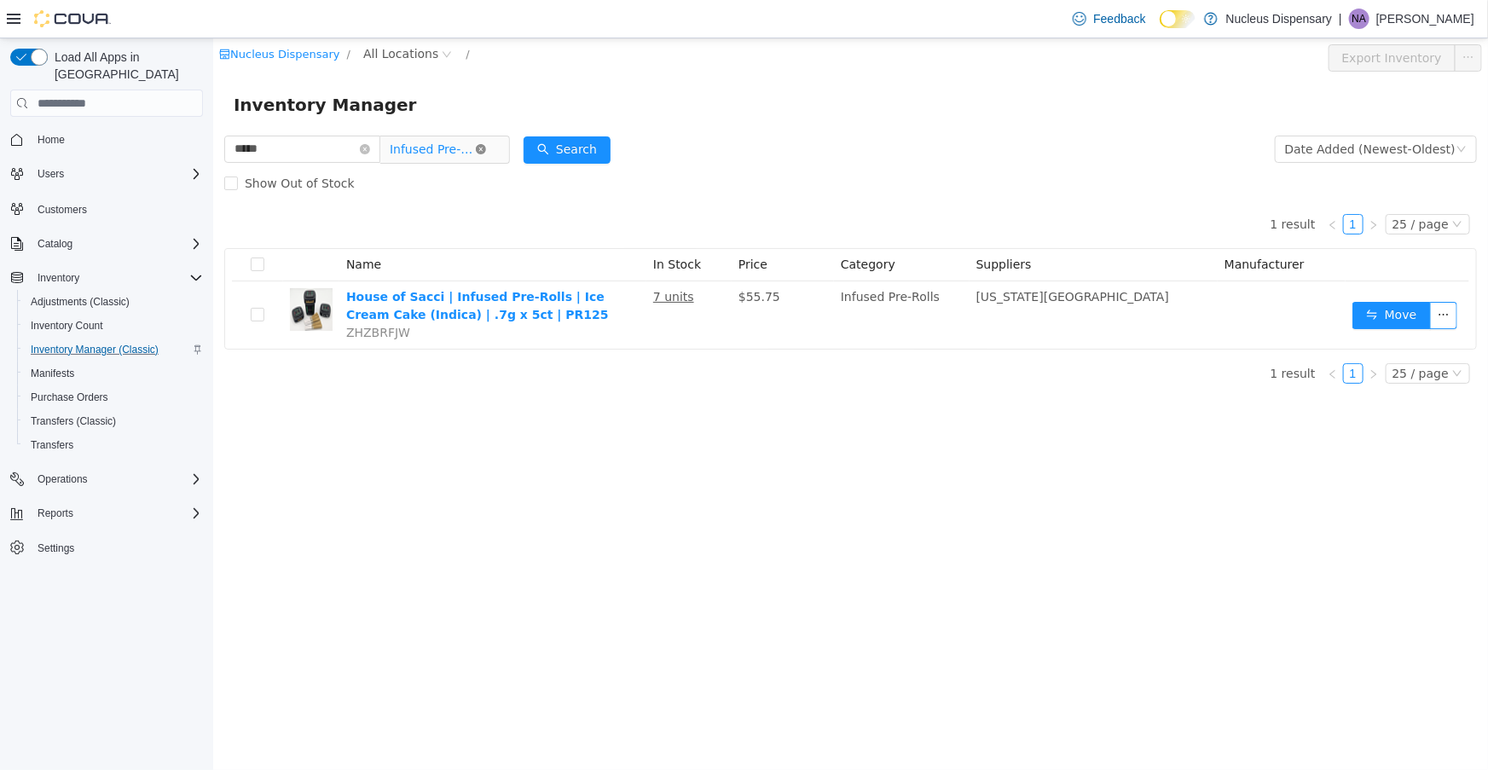
click at [485, 154] on icon "icon: close-circle" at bounding box center [480, 149] width 10 height 10
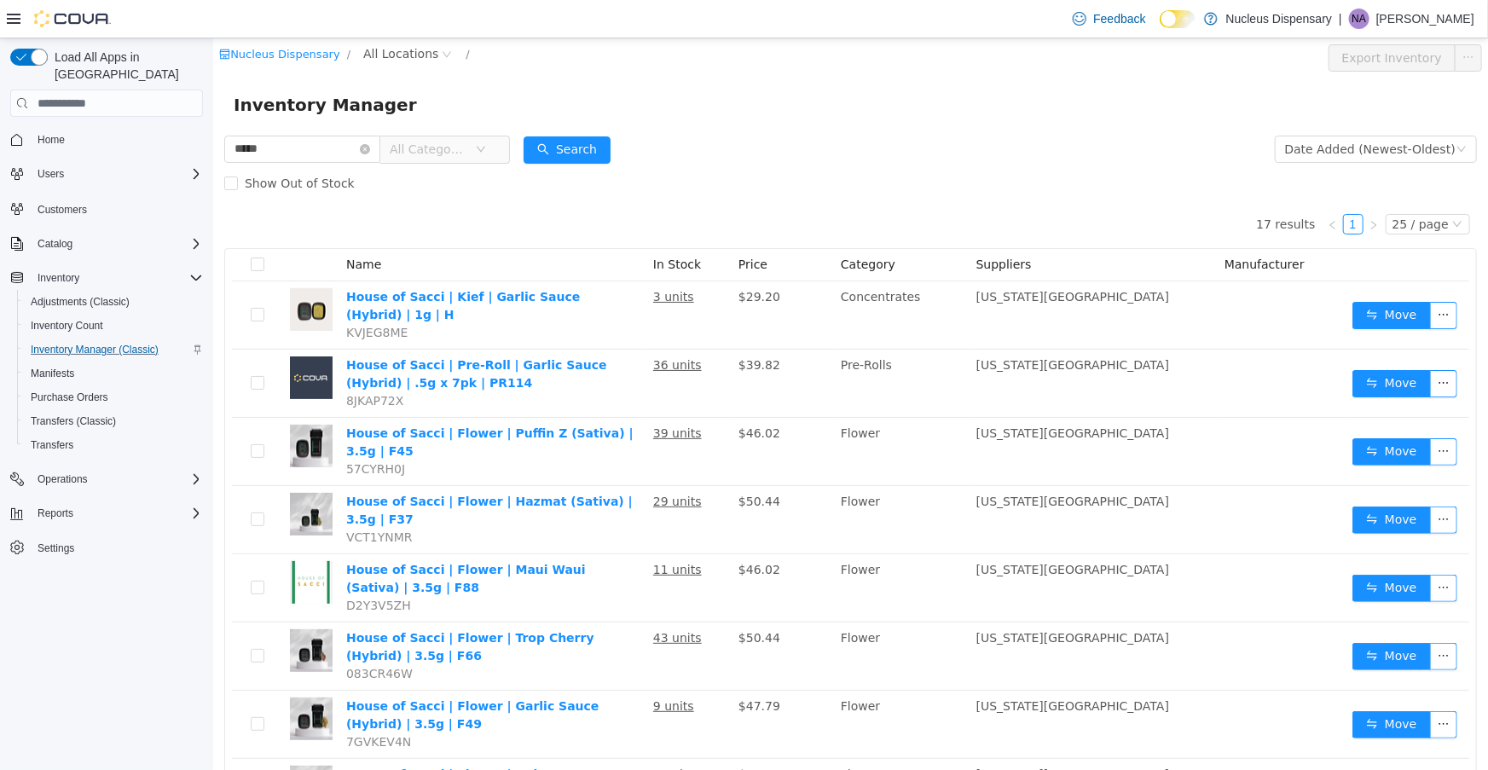
click at [485, 152] on icon "icon: down" at bounding box center [480, 149] width 10 height 10
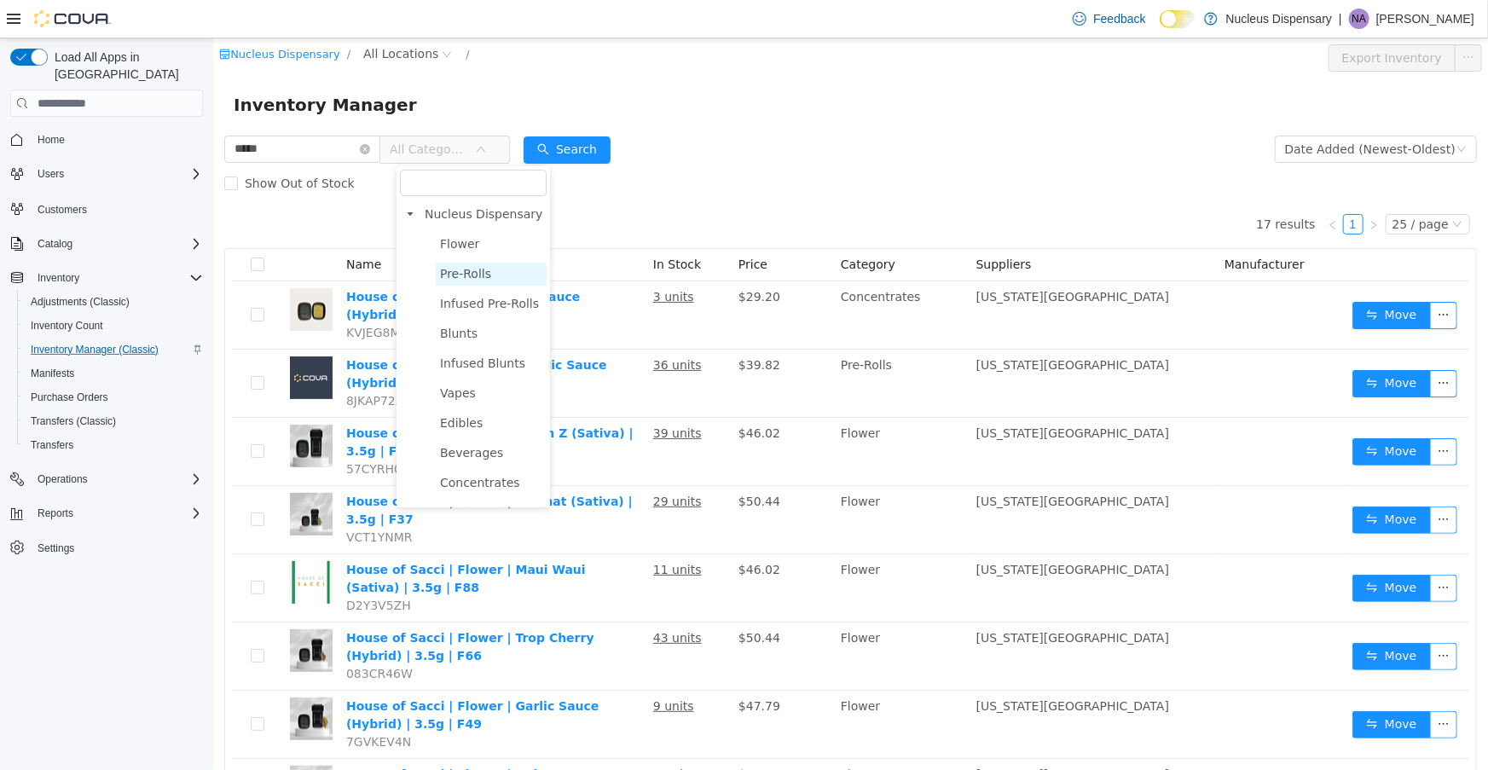
click at [460, 273] on span "Pre-Rolls" at bounding box center [464, 274] width 51 height 14
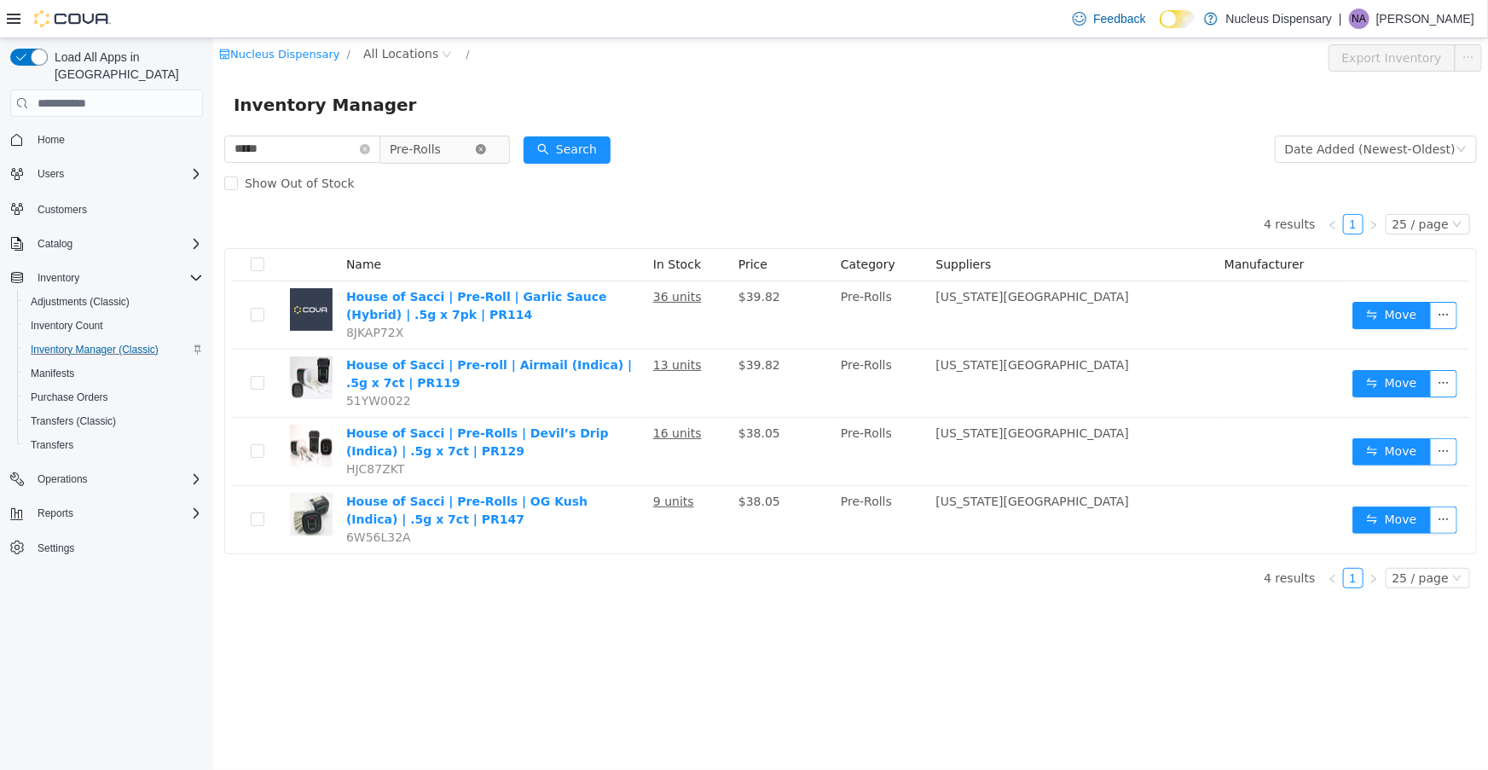
click at [485, 151] on icon "icon: close-circle" at bounding box center [480, 149] width 10 height 10
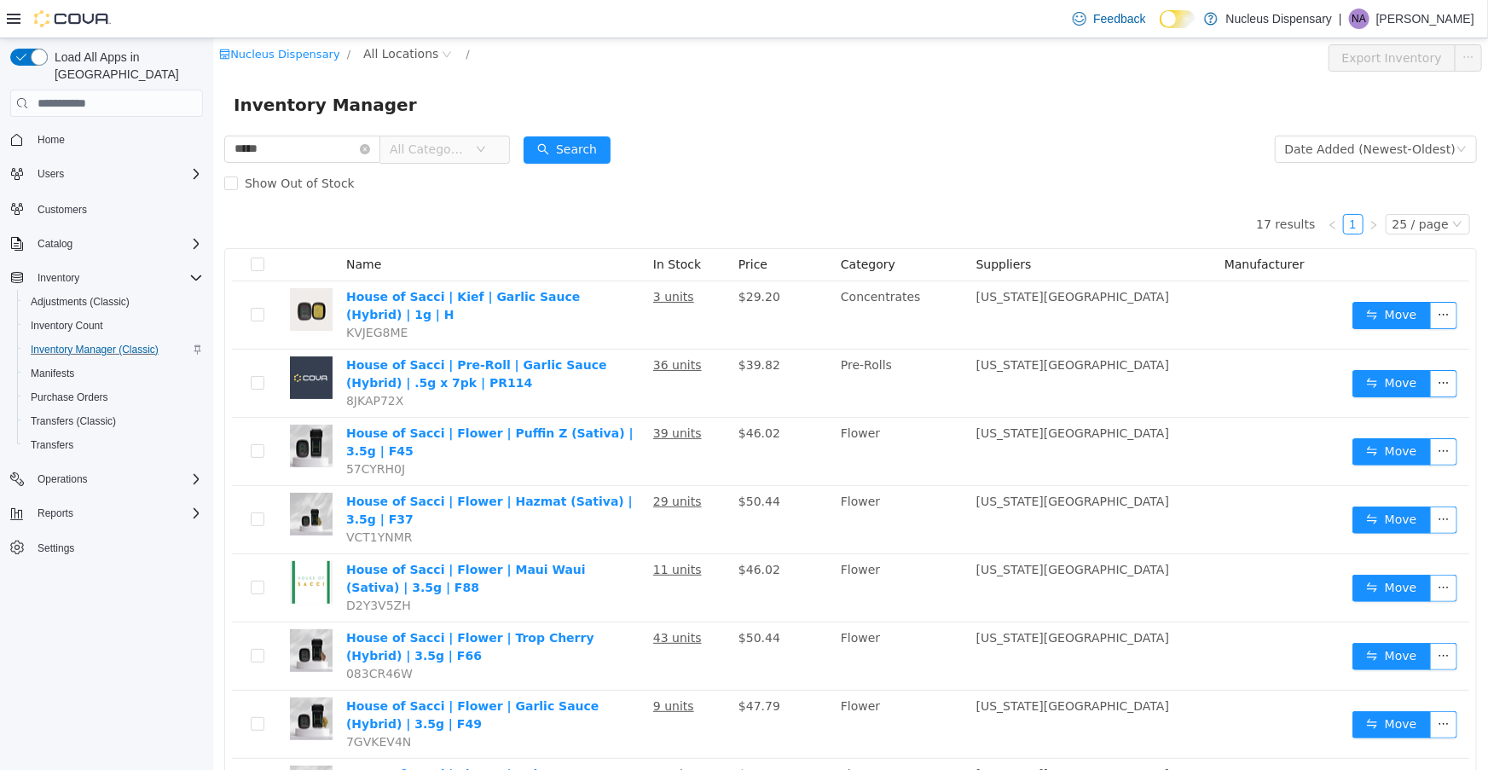
click at [485, 152] on icon "icon: down" at bounding box center [480, 149] width 10 height 10
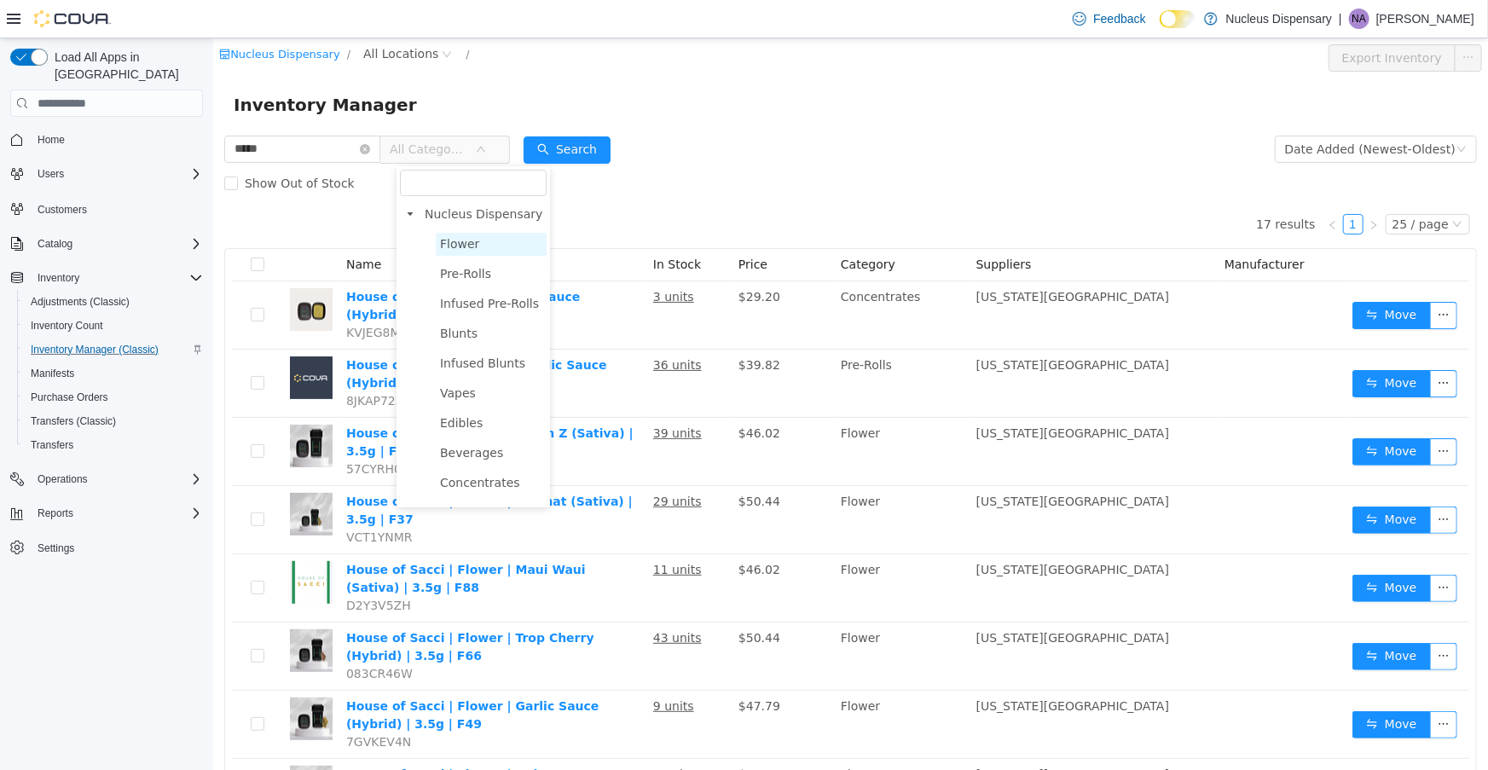
click at [469, 246] on span "Flower" at bounding box center [458, 244] width 39 height 14
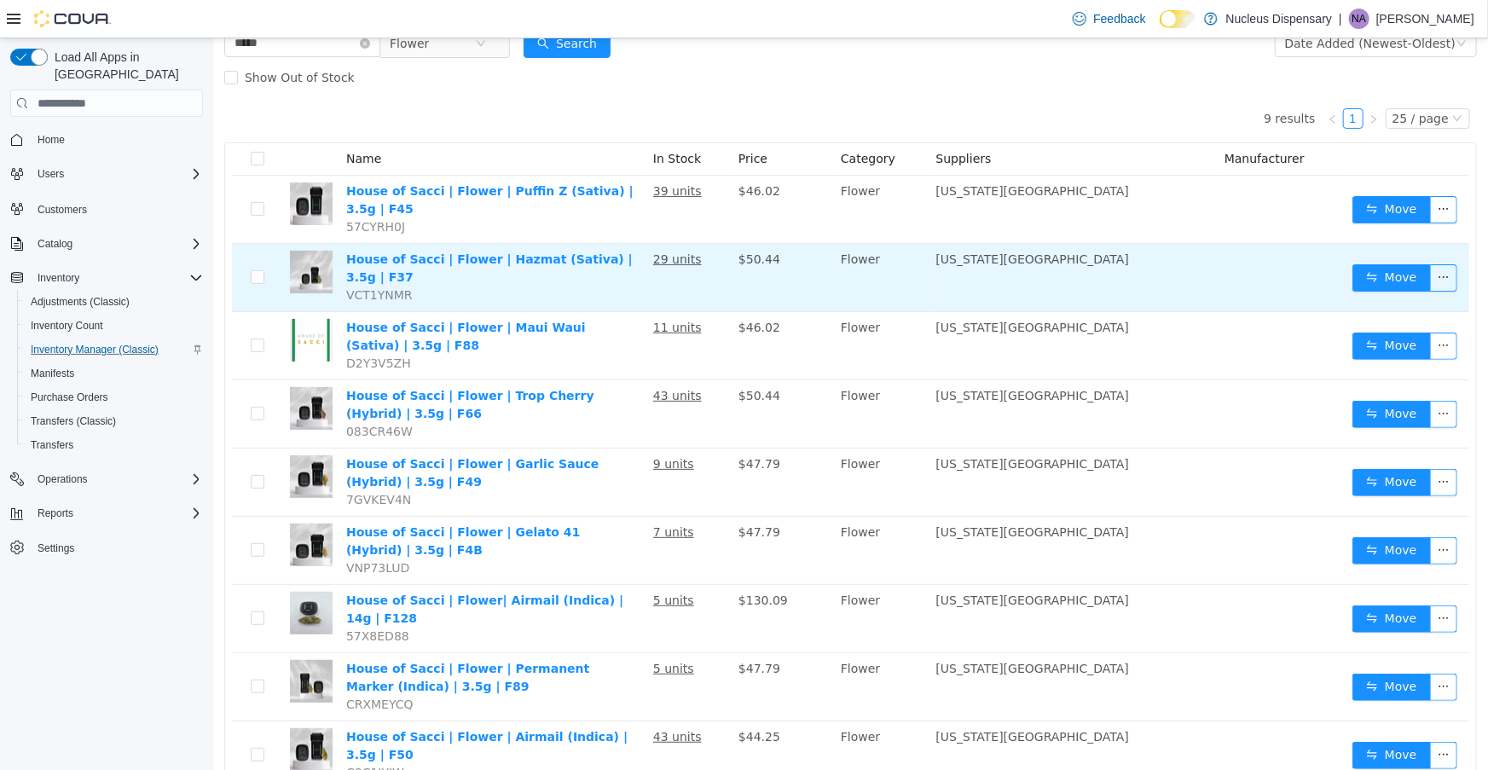
scroll to position [130, 0]
